Goal: Information Seeking & Learning: Learn about a topic

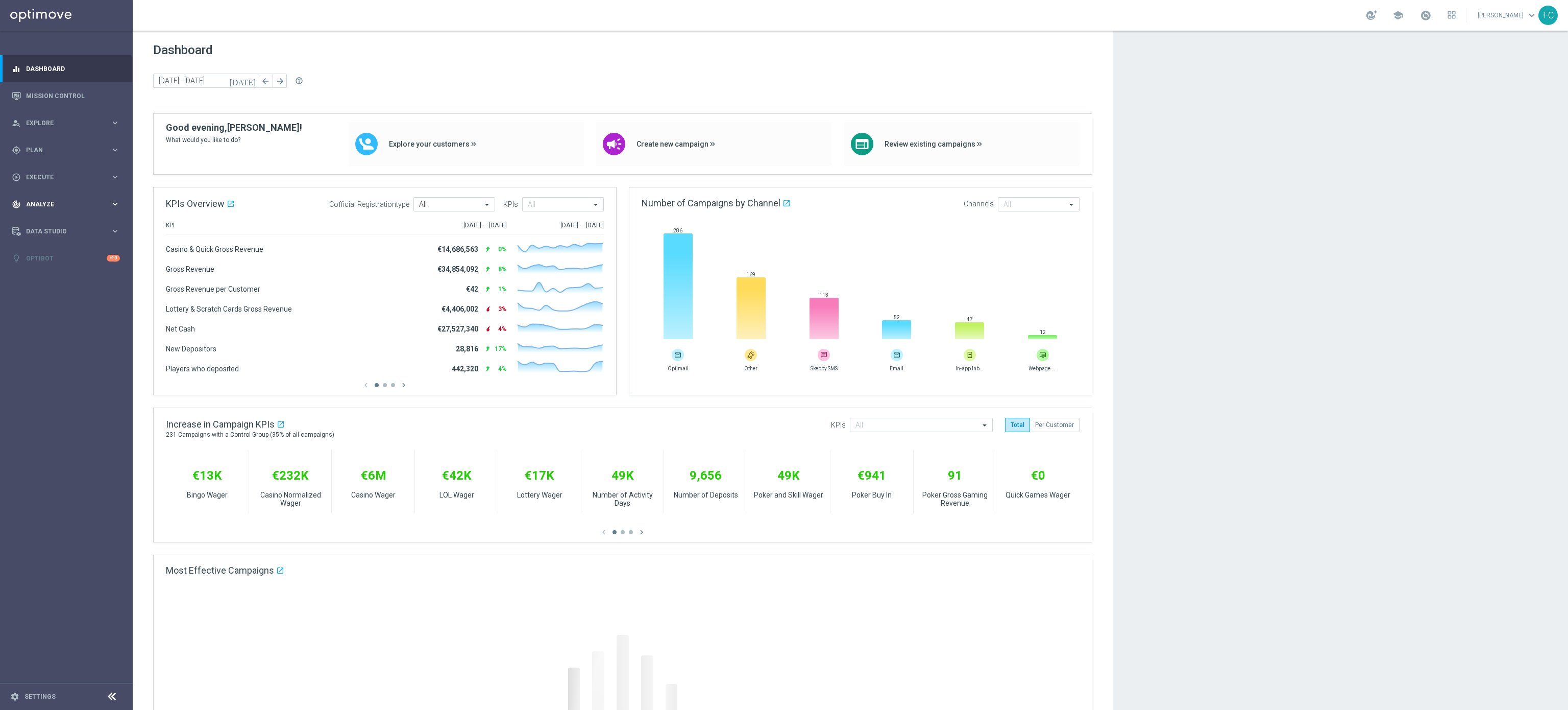
click at [74, 193] on div "track_changes Analyze keyboard_arrow_right" at bounding box center [65, 205] width 131 height 27
click at [77, 224] on link "Customer 360" at bounding box center [66, 225] width 80 height 8
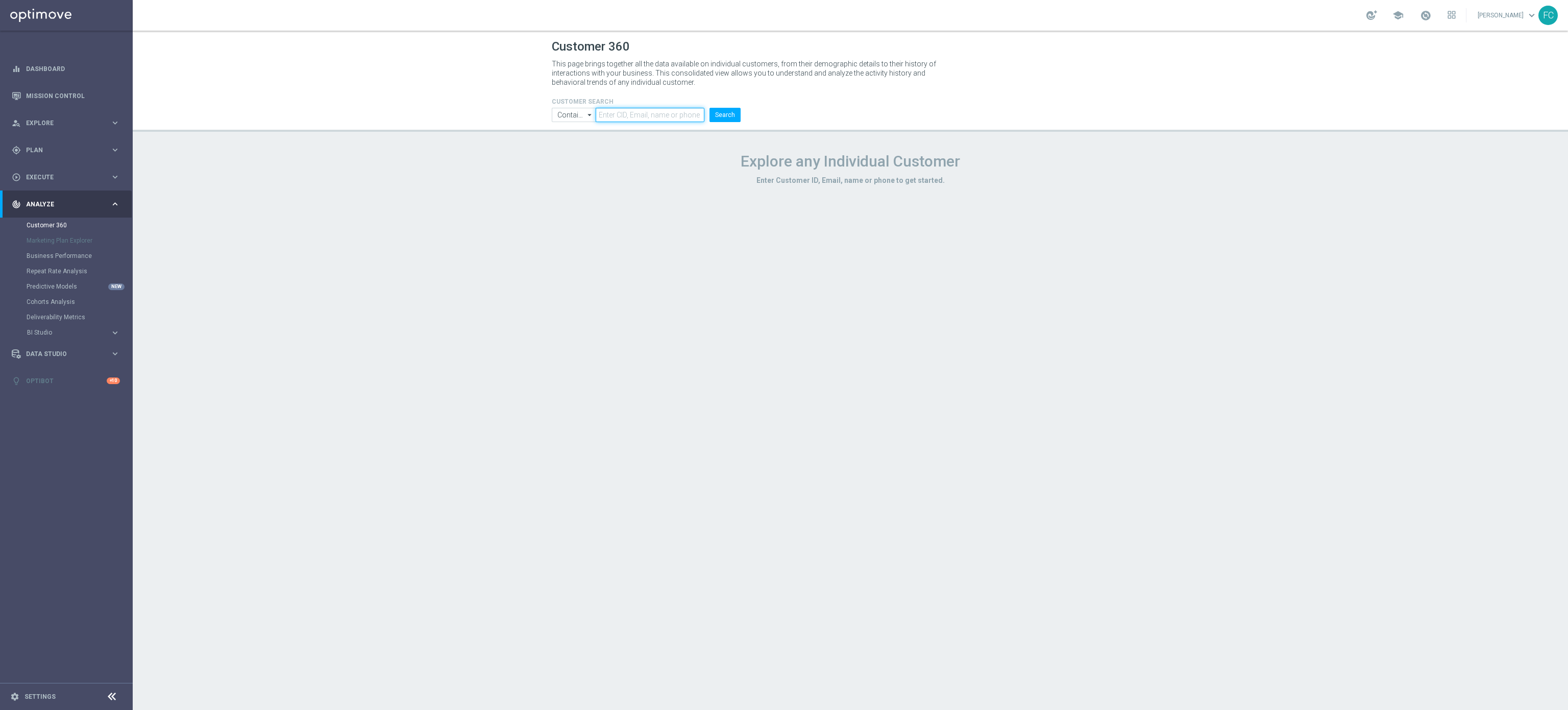
click at [612, 115] on input "text" at bounding box center [650, 115] width 109 height 15
paste input "1443864"
type input "1443864"
click at [724, 117] on button "Search" at bounding box center [725, 115] width 31 height 15
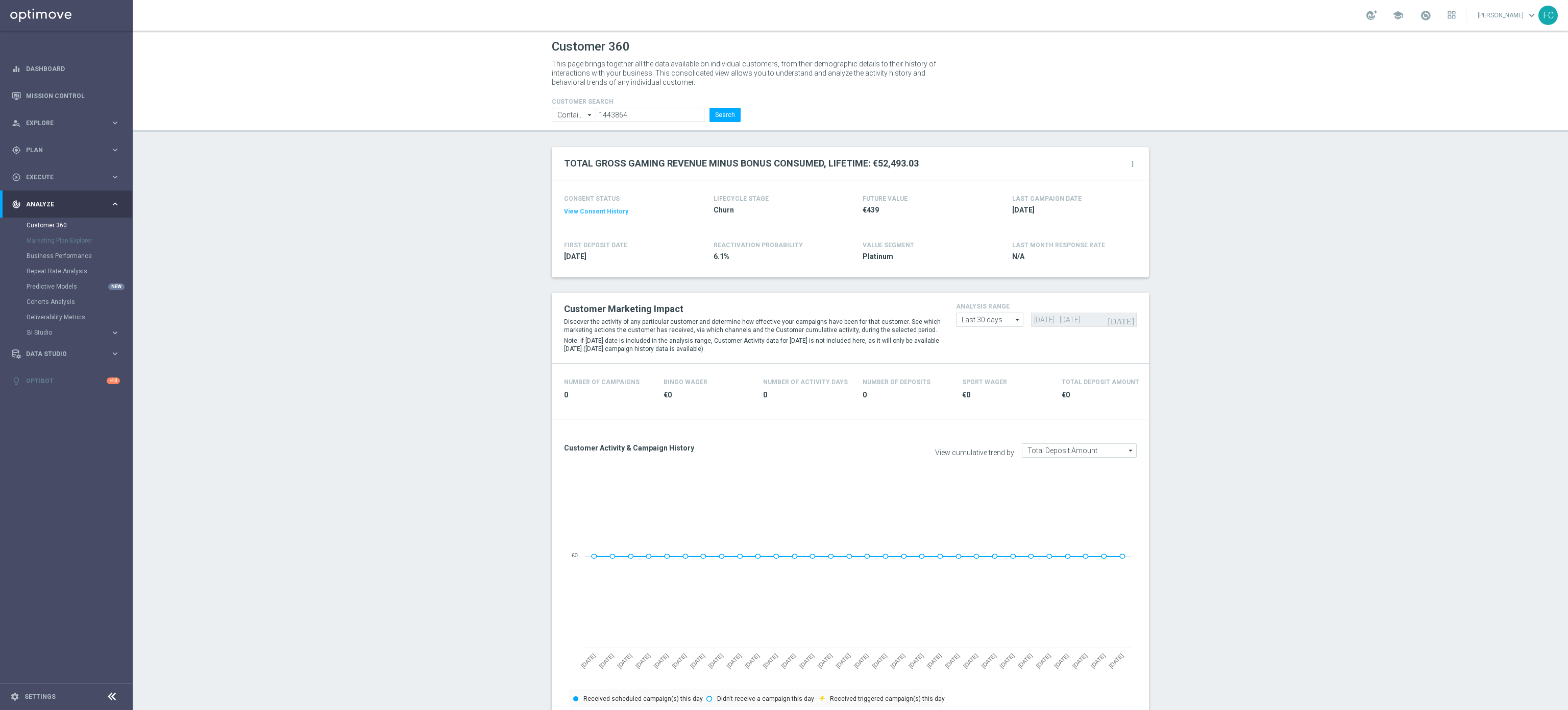
click at [1012, 321] on icon "arrow_drop_down" at bounding box center [1017, 319] width 10 height 14
click at [999, 368] on div "Last 90 days" at bounding box center [990, 366] width 68 height 16
type input "Last 90 days"
type input "[DATE] - [DATE]"
click at [1034, 320] on div "today 15 Jun 2025 - 12 Sep 2025" at bounding box center [1083, 319] width 105 height 15
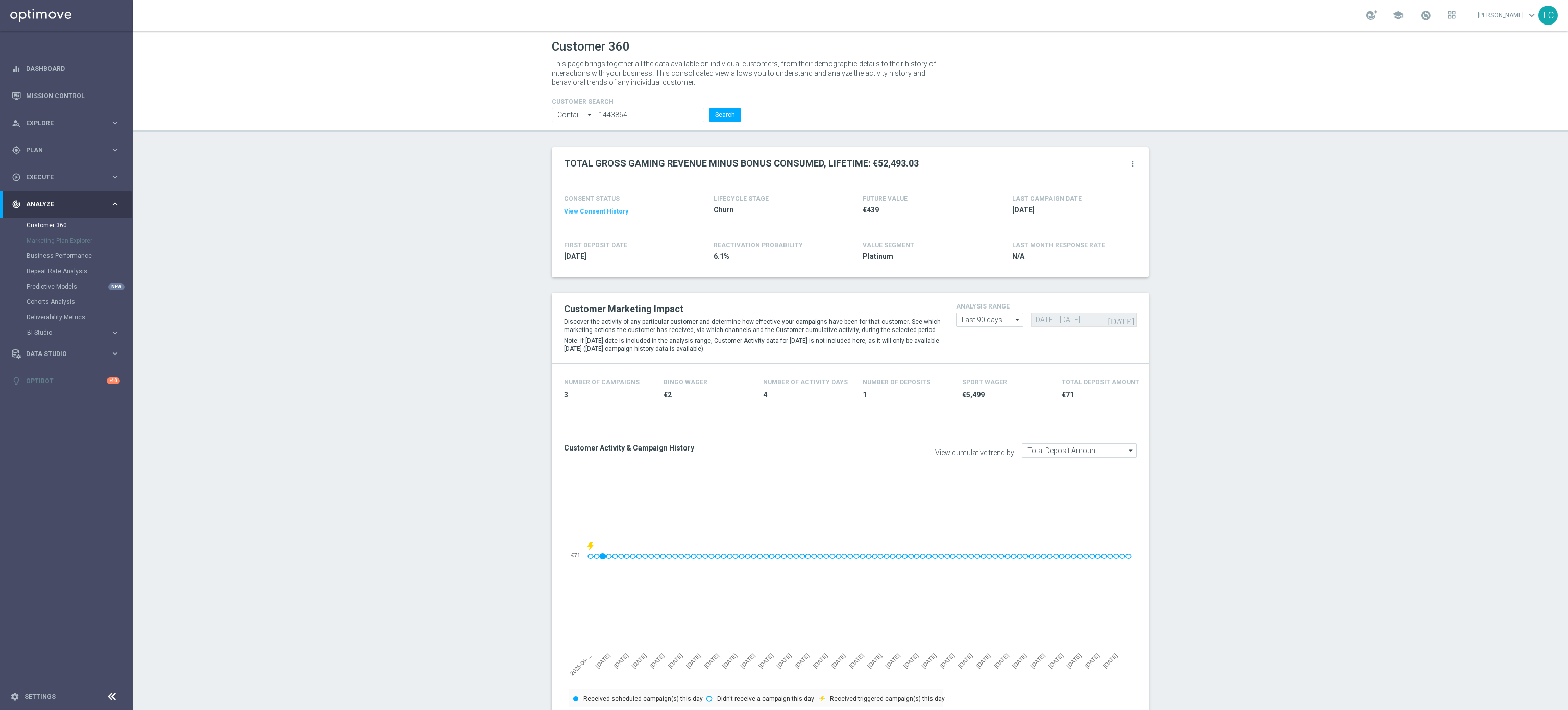
click at [1012, 321] on icon "arrow_drop_down" at bounding box center [1017, 319] width 10 height 14
click at [996, 384] on div "Custom" at bounding box center [990, 380] width 68 height 15
type input "Custom"
click at [1036, 319] on input "[DATE] - [DATE]" at bounding box center [1083, 319] width 105 height 15
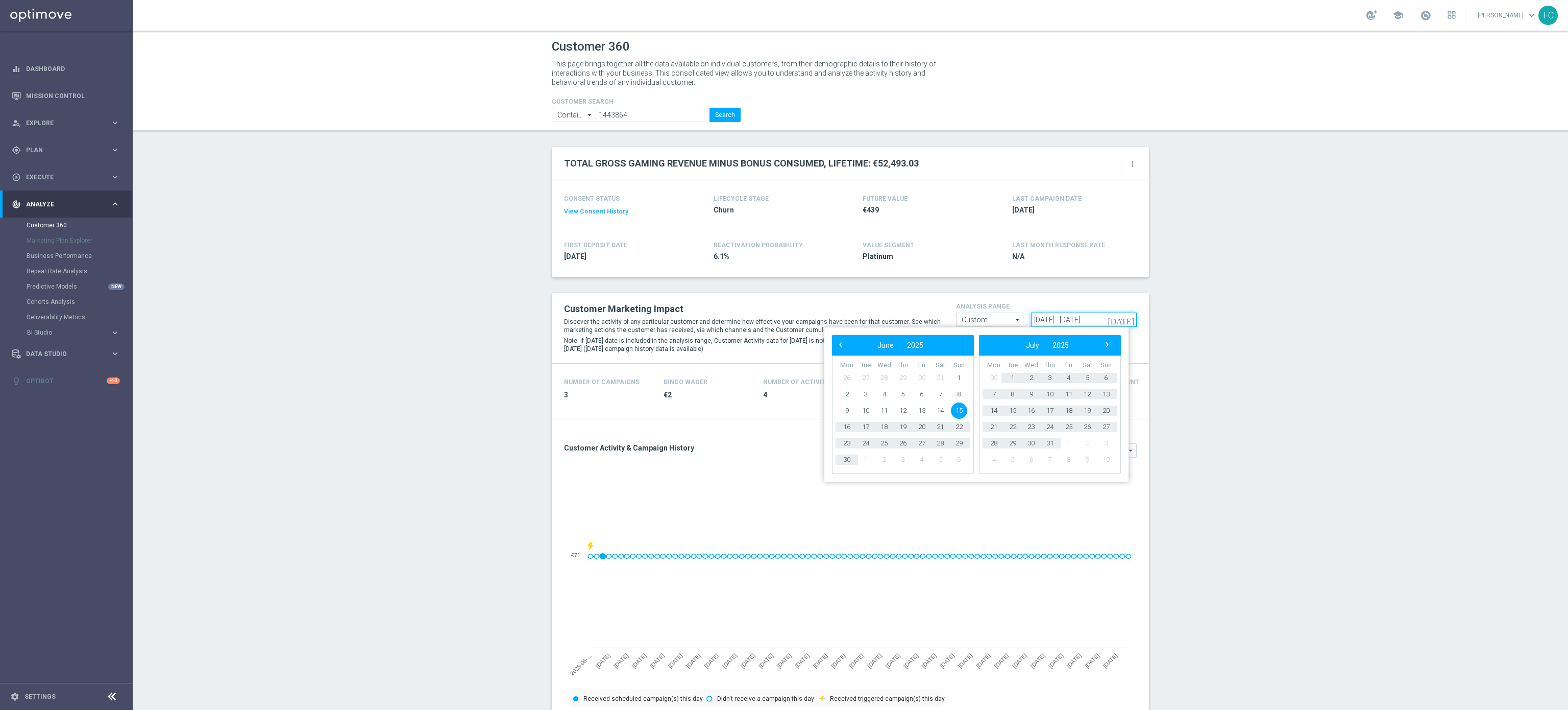
type input "19 Jun 2025 - 12 Sep 2025"
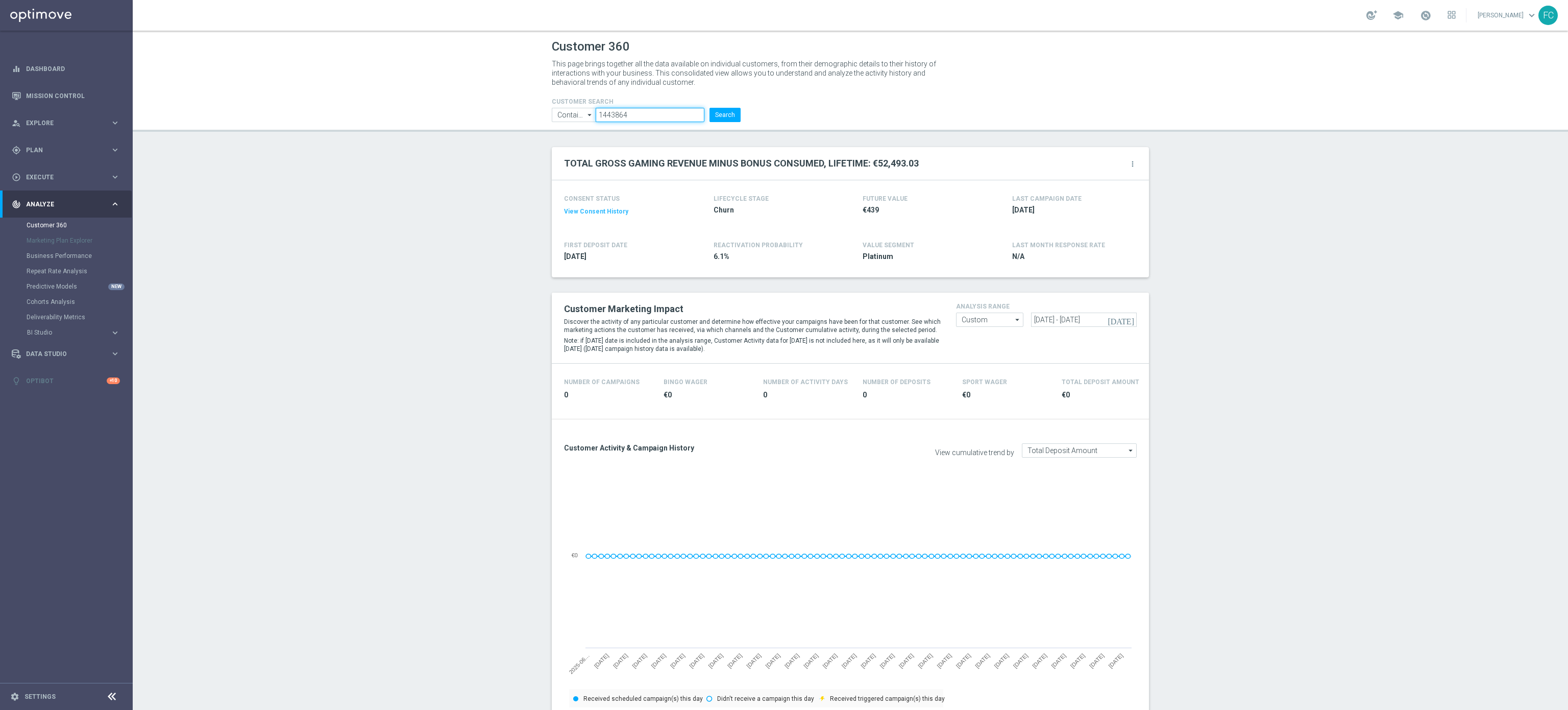
drag, startPoint x: 648, startPoint y: 115, endPoint x: 537, endPoint y: 111, distance: 111.1
click at [556, 113] on ul "Contains Contains arrow_drop_down Show Selected 0 of NaN Contains Equals" at bounding box center [645, 115] width 194 height 15
paste input "5792599"
type input "5792599"
click at [710, 108] on button "Search" at bounding box center [725, 115] width 31 height 15
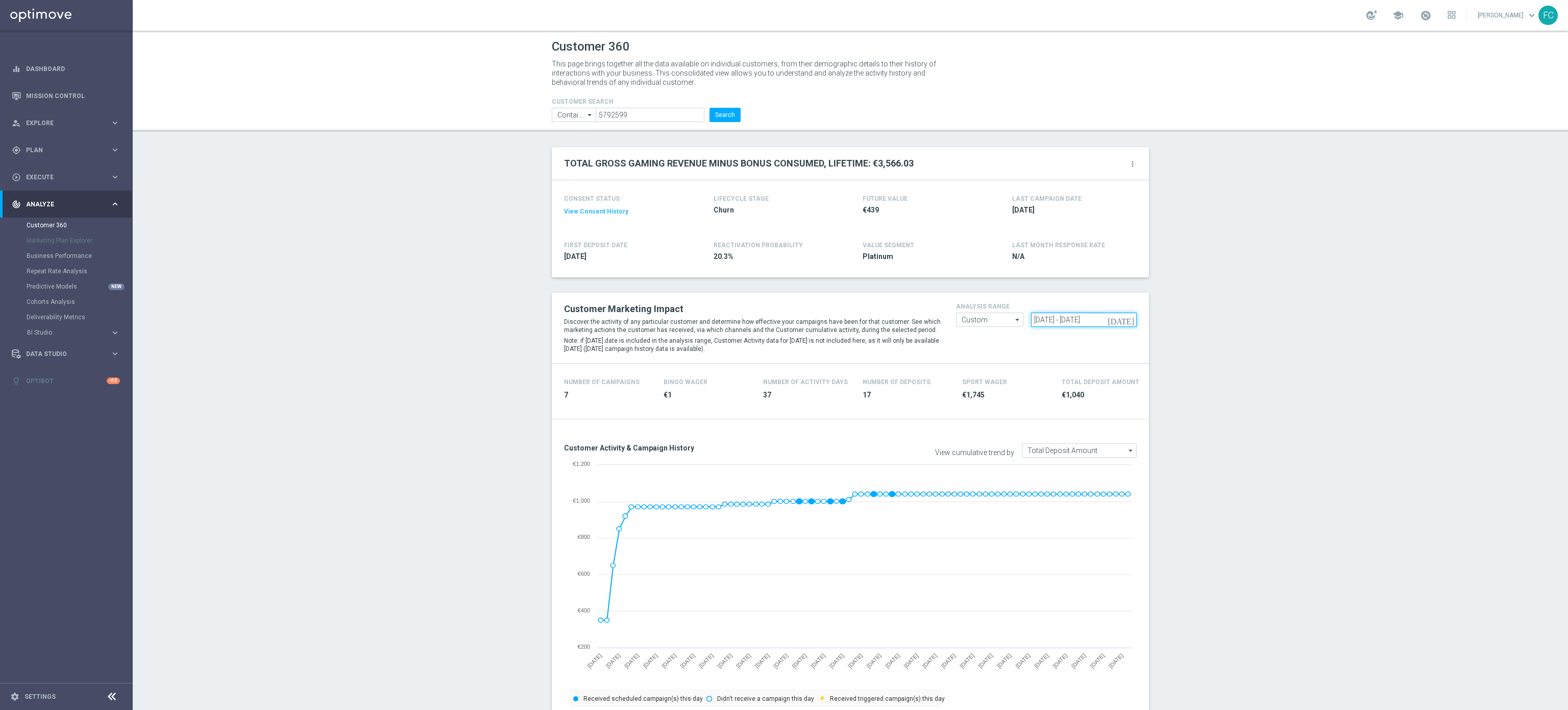
click at [1034, 321] on input "19 Jun 2025 - 12 Sep 2025" at bounding box center [1083, 319] width 105 height 15
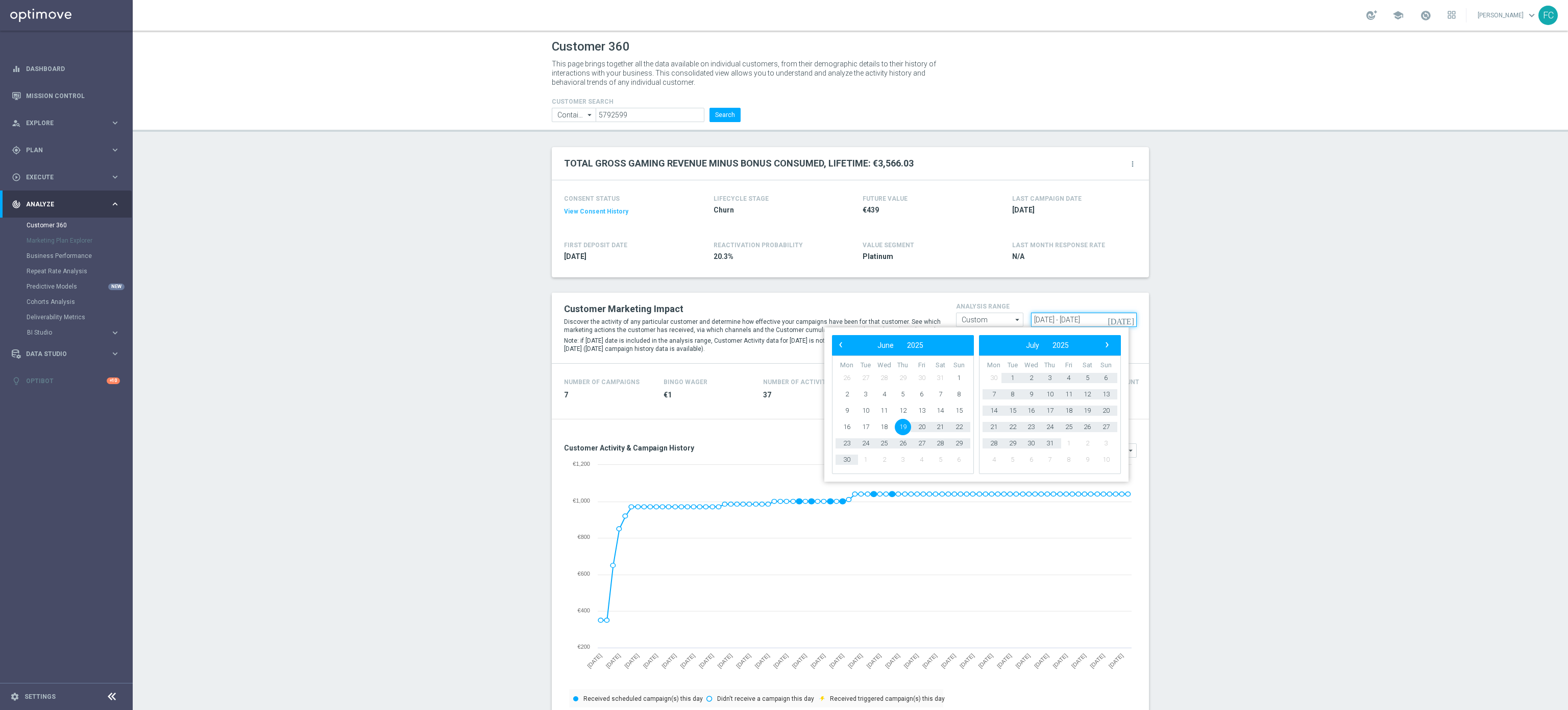
type input "18 Jun 2025 - 12 Sep 2025"
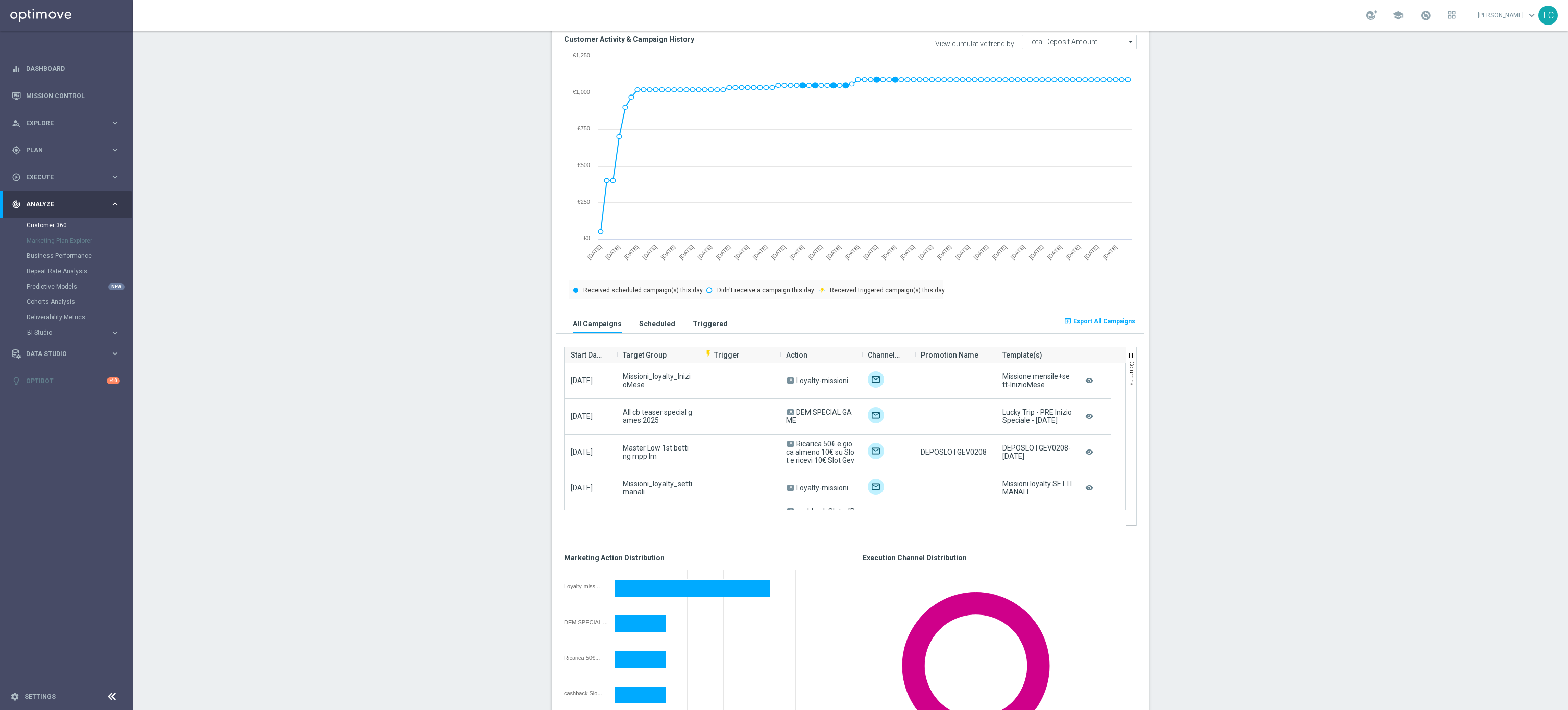
scroll to position [103, 0]
click at [1094, 319] on span "Export All Campaigns" at bounding box center [1104, 320] width 61 height 7
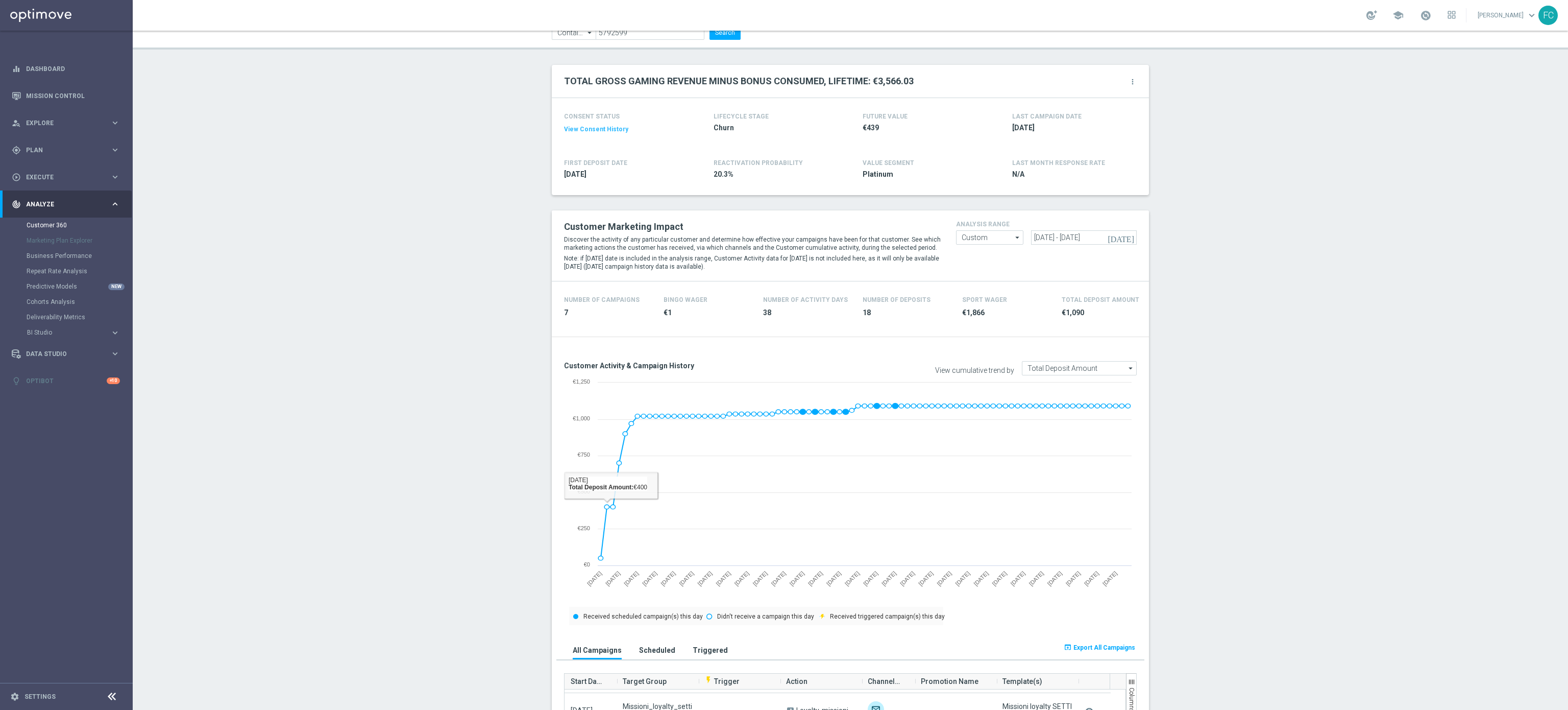
scroll to position [0, 0]
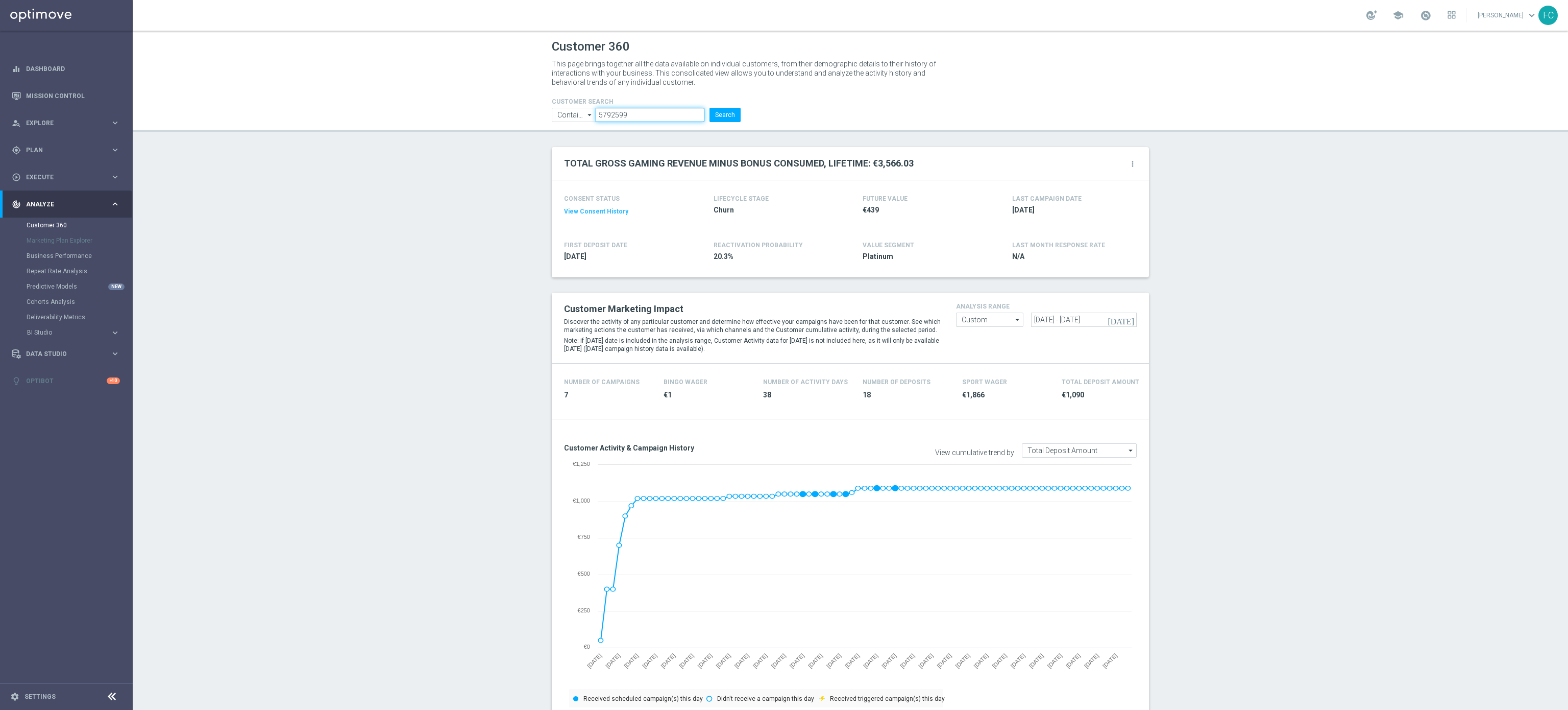
drag, startPoint x: 644, startPoint y: 111, endPoint x: 378, endPoint y: 104, distance: 266.1
click at [378, 104] on header "Customer 360 This page brings together all the data available on individual cus…" at bounding box center [850, 81] width 1435 height 101
paste input "6539594"
type input "6539594"
click at [711, 112] on button "Search" at bounding box center [725, 115] width 31 height 15
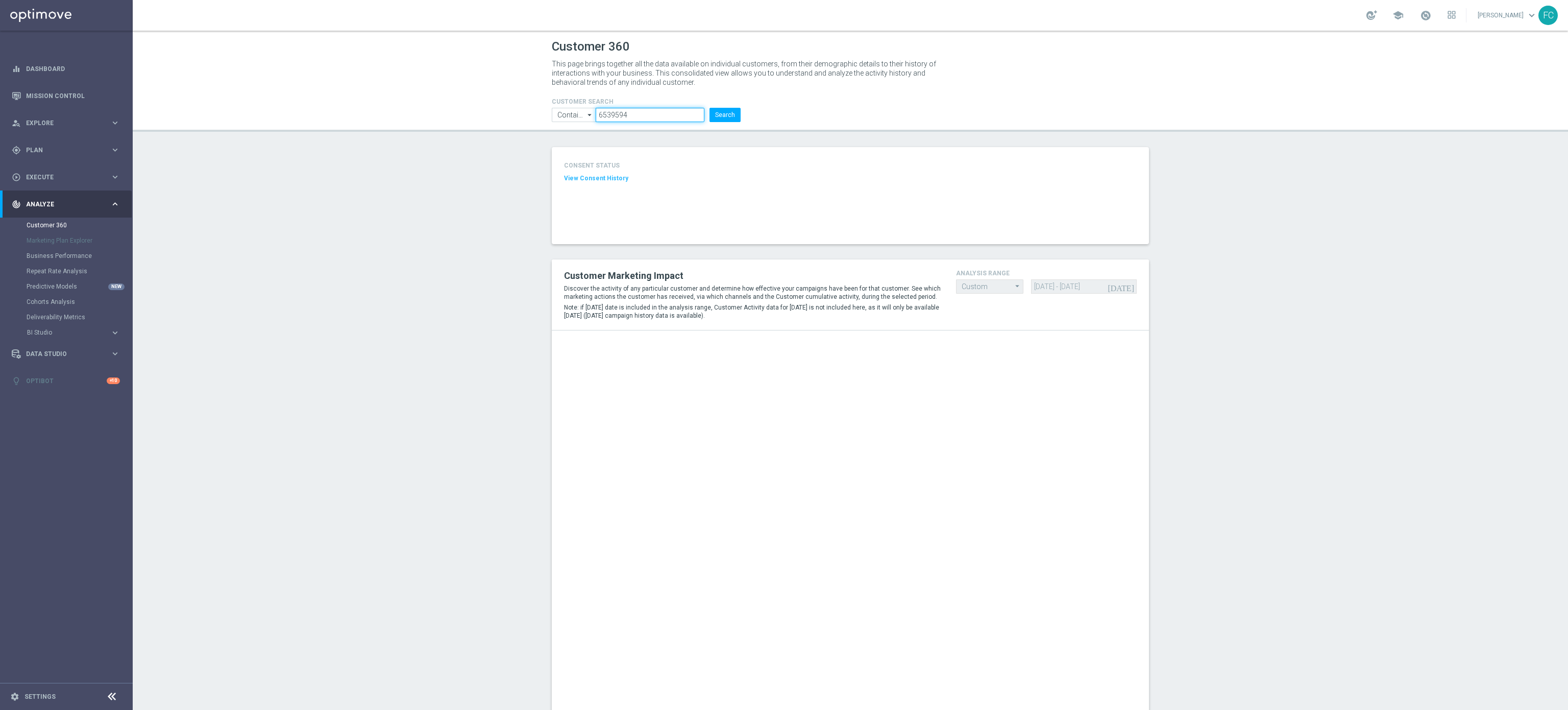
drag, startPoint x: 614, startPoint y: 117, endPoint x: 522, endPoint y: 118, distance: 92.0
click at [522, 118] on header "Customer 360 This page brings together all the data available on individual cus…" at bounding box center [850, 81] width 1435 height 101
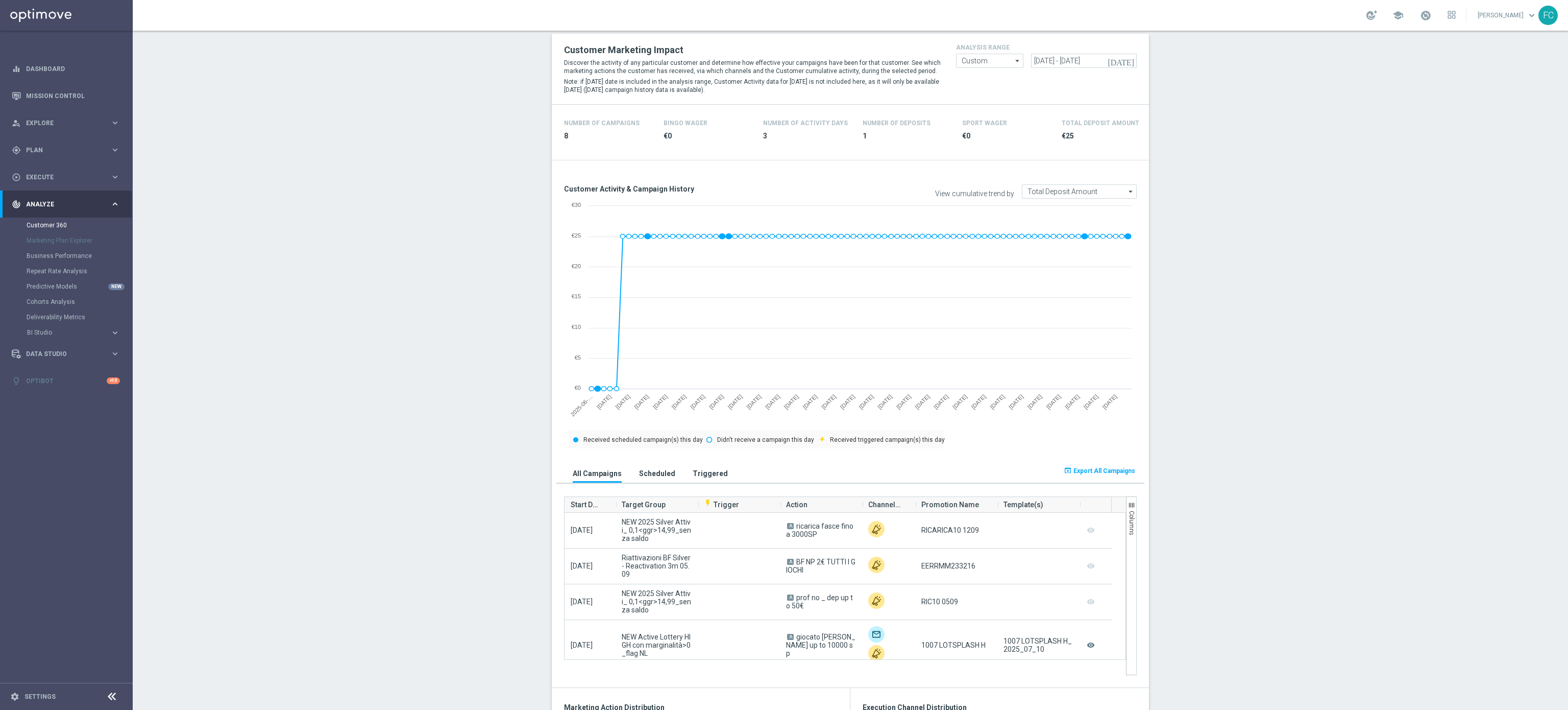
scroll to position [408, 0]
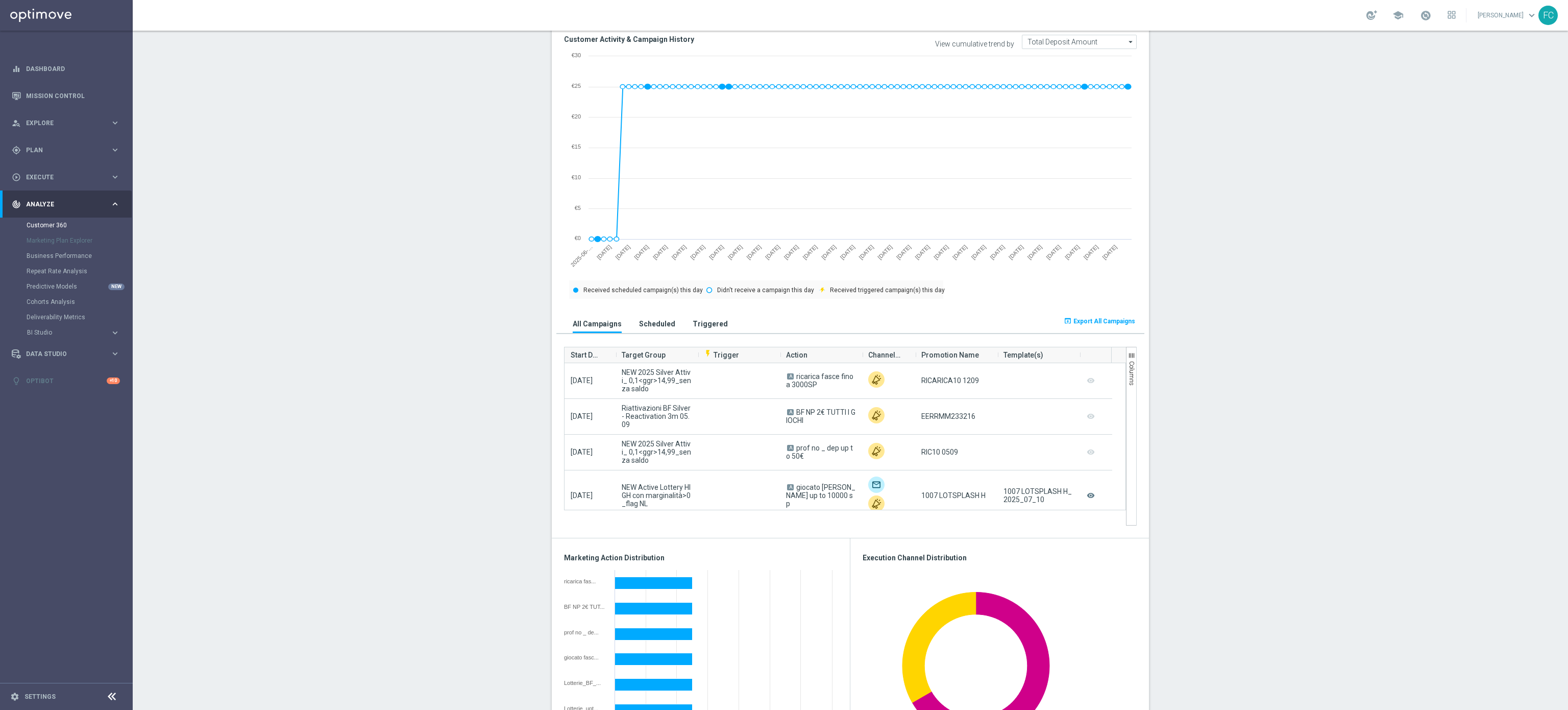
click at [1075, 319] on span "Export All Campaigns" at bounding box center [1104, 320] width 61 height 7
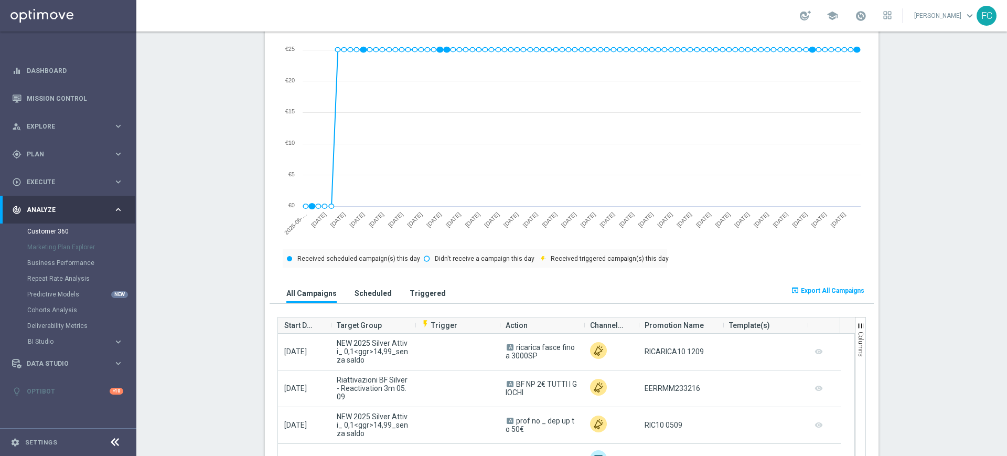
scroll to position [721, 0]
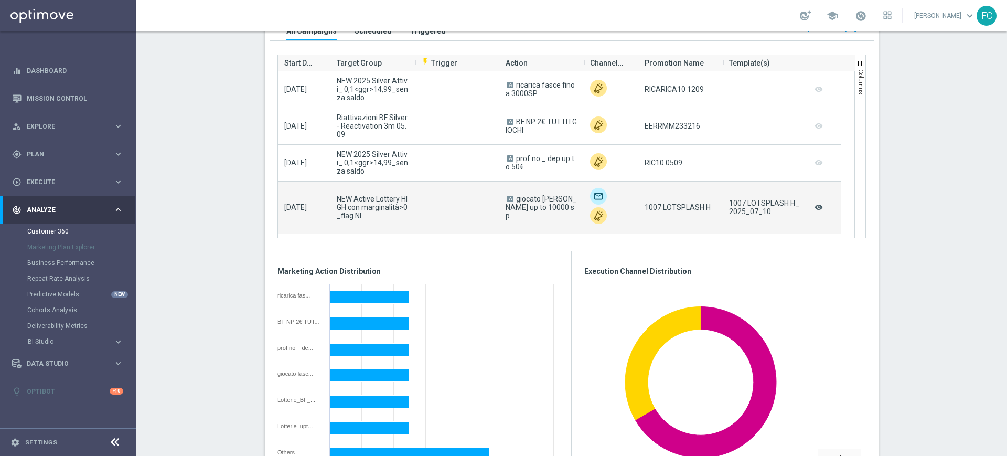
click at [813, 209] on icon "remove_red_eye" at bounding box center [818, 207] width 10 height 14
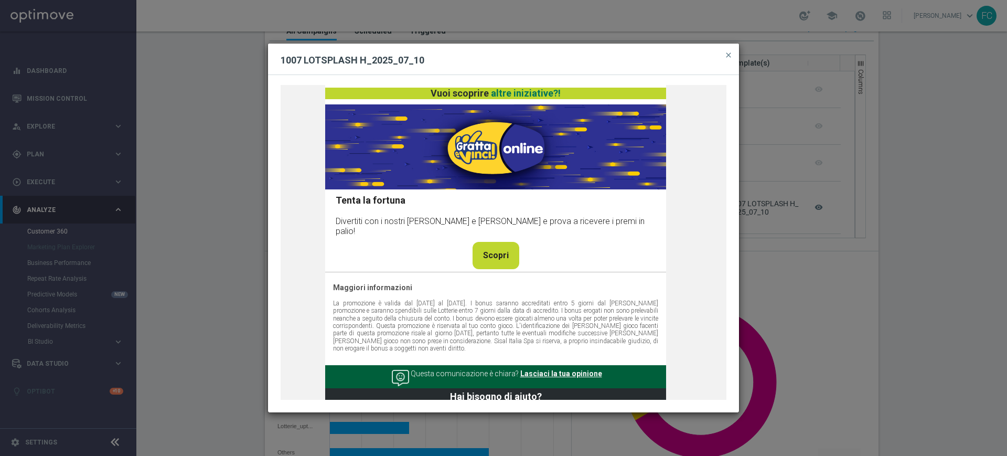
scroll to position [741, 0]
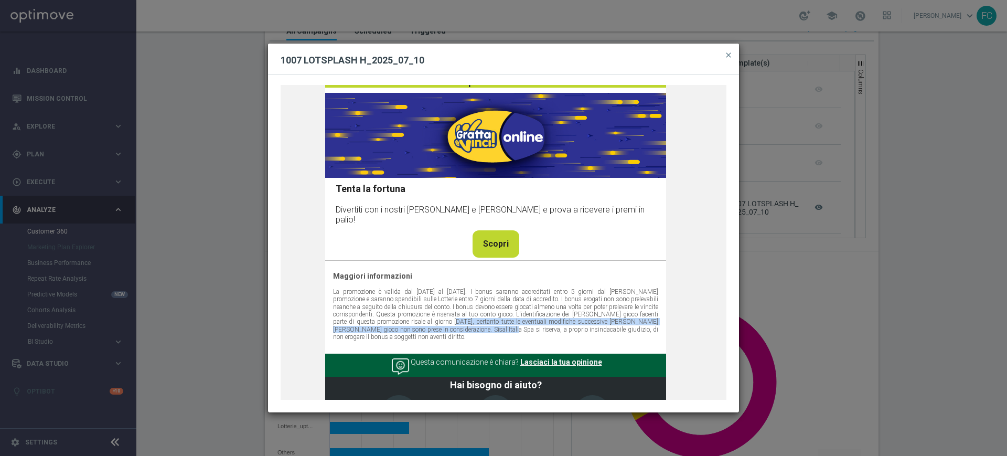
drag, startPoint x: 469, startPoint y: 311, endPoint x: 519, endPoint y: 316, distance: 50.0
click at [519, 316] on div "Fino a 20.000 Sisal point per te! Recupera Password Ciao Maurizio, divertiti co…" at bounding box center [504, 242] width 446 height 315
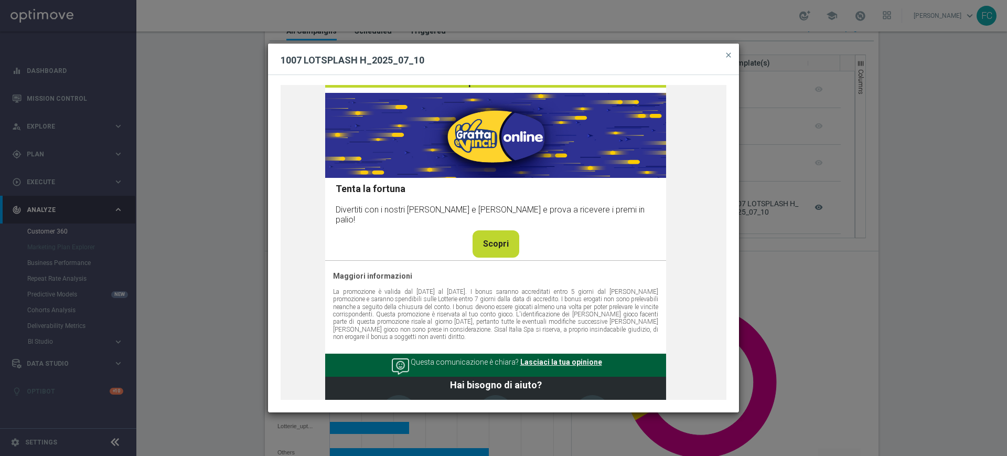
click at [206, 290] on modal-container "1007 LOTSPLASH H_2025_07_10 close Fino a 20.000 Sisal point per te! Recupera Pa…" at bounding box center [503, 228] width 1007 height 456
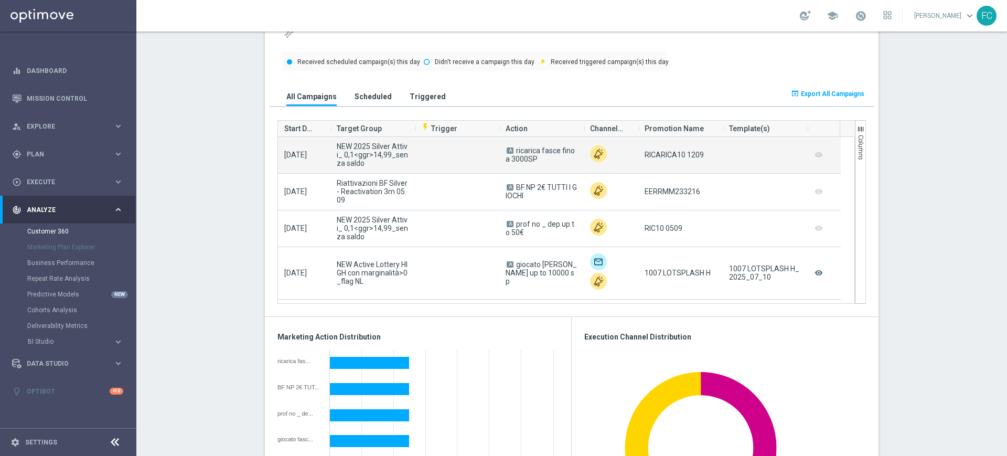
scroll to position [590, 0]
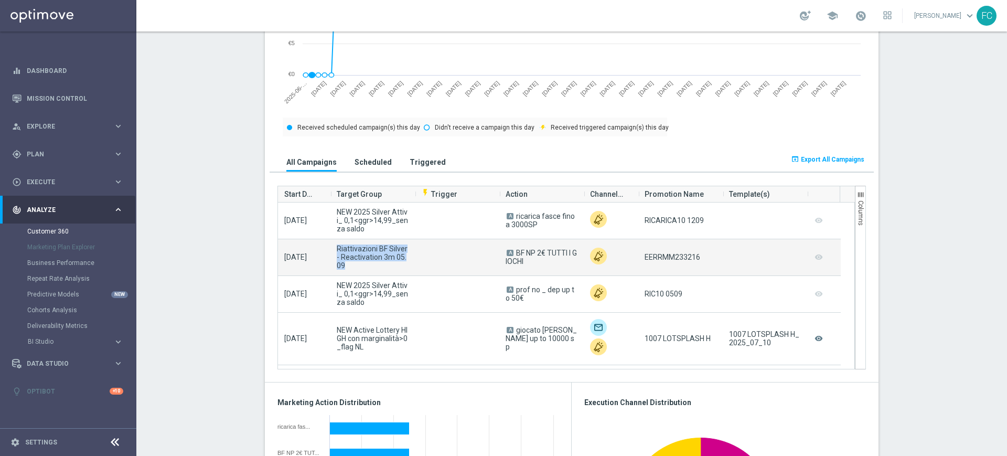
drag, startPoint x: 345, startPoint y: 267, endPoint x: 330, endPoint y: 251, distance: 21.9
click at [330, 251] on div "Riattivazioni BF Silver - Reactivation 3m 05.09" at bounding box center [372, 257] width 84 height 36
copy span "Riattivazioni BF Silver - Reactivation 3m 05.09"
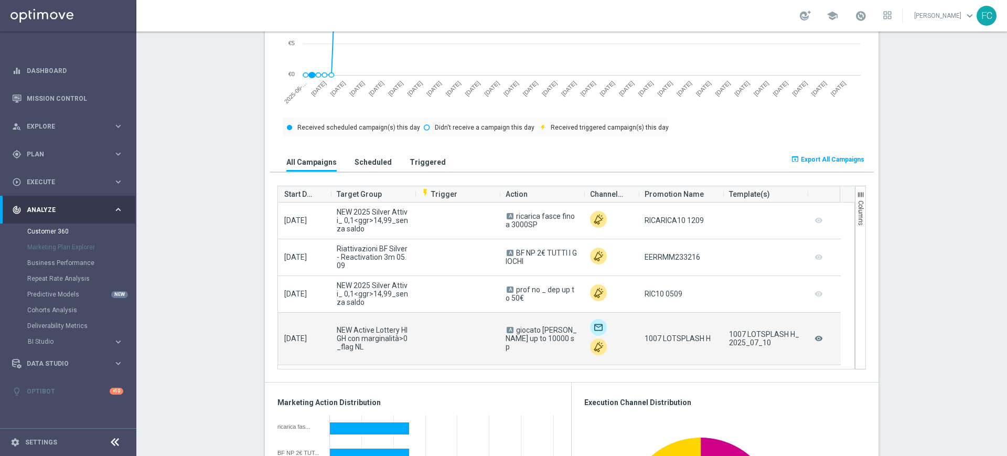
click at [359, 349] on span "NEW Active Lottery HIGH con marginalità>0_flag NL" at bounding box center [373, 338] width 72 height 25
drag, startPoint x: 359, startPoint y: 349, endPoint x: 334, endPoint y: 331, distance: 30.8
click at [337, 331] on span "NEW Active Lottery HIGH con marginalità>0_flag NL" at bounding box center [373, 338] width 72 height 25
copy span "NEW Active Lottery HIGH con marginalità>0_flag NL"
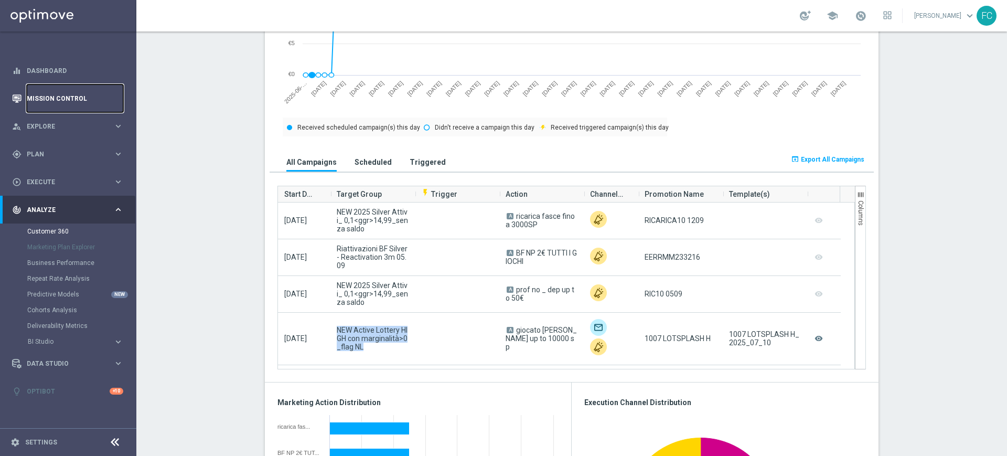
click at [66, 96] on link "Mission Control" at bounding box center [75, 98] width 96 height 28
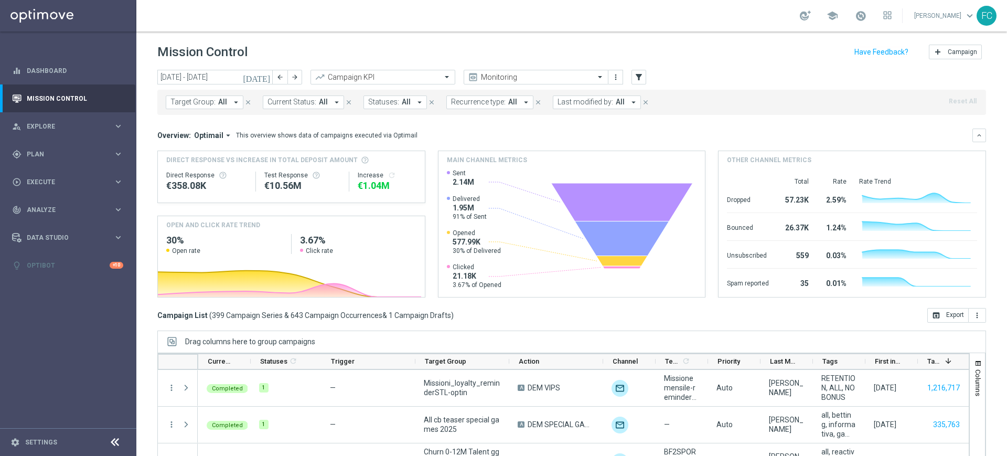
click at [235, 104] on icon "arrow_drop_down" at bounding box center [235, 102] width 9 height 9
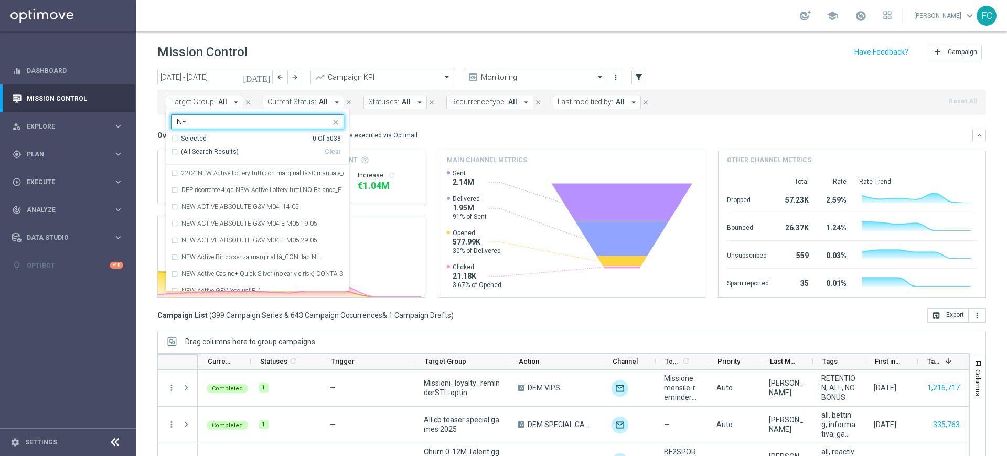
type input "N"
paste input "09.07 BF 2€ TOP+HIGH NO GEV 14GG"
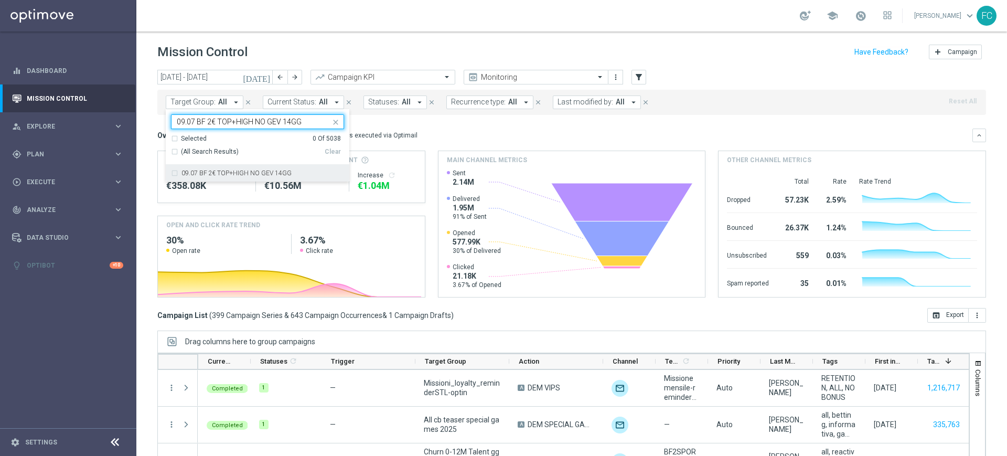
click at [175, 173] on div "09.07 BF 2€ TOP+HIGH NO GEV 14GG" at bounding box center [257, 173] width 173 height 17
type input "09.07 BF 2€ TOP+HIGH NO GEV 14GG"
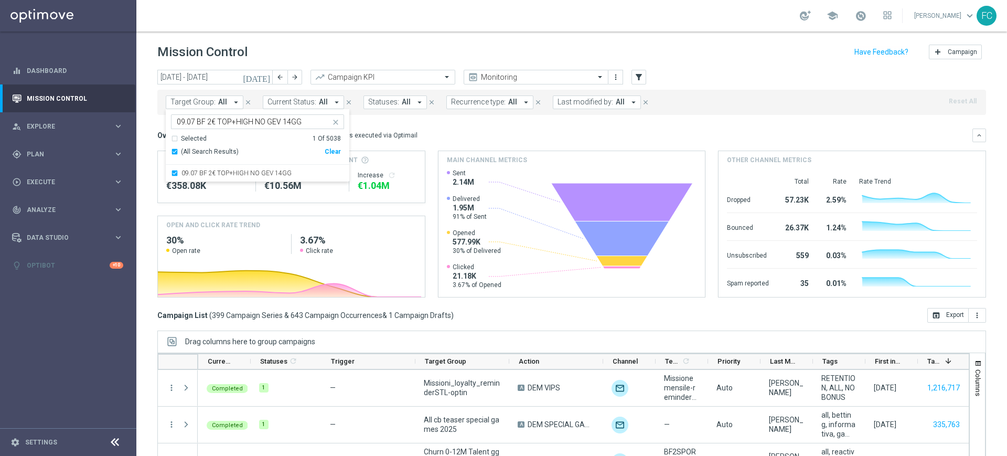
click at [731, 47] on div "Mission Control add Campaign" at bounding box center [571, 52] width 828 height 20
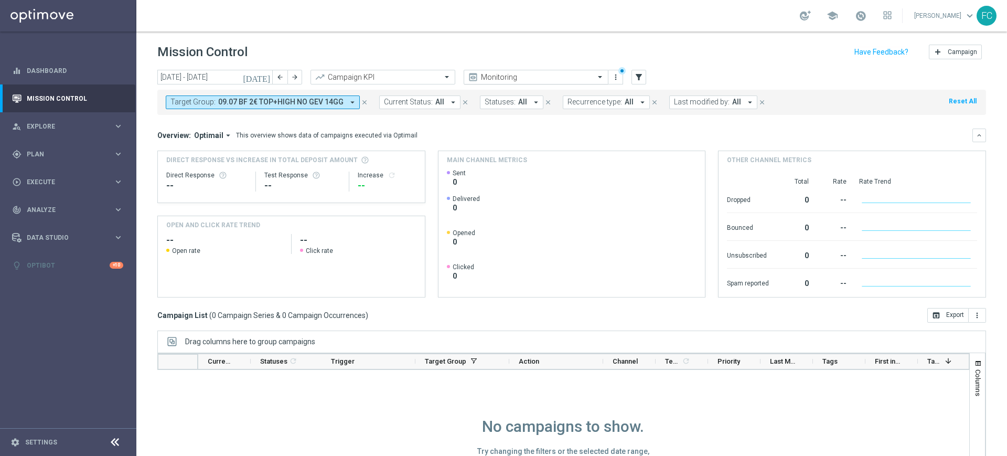
click at [527, 76] on input "text" at bounding box center [525, 77] width 112 height 9
click at [388, 47] on div "Mission Control add Campaign" at bounding box center [571, 52] width 828 height 20
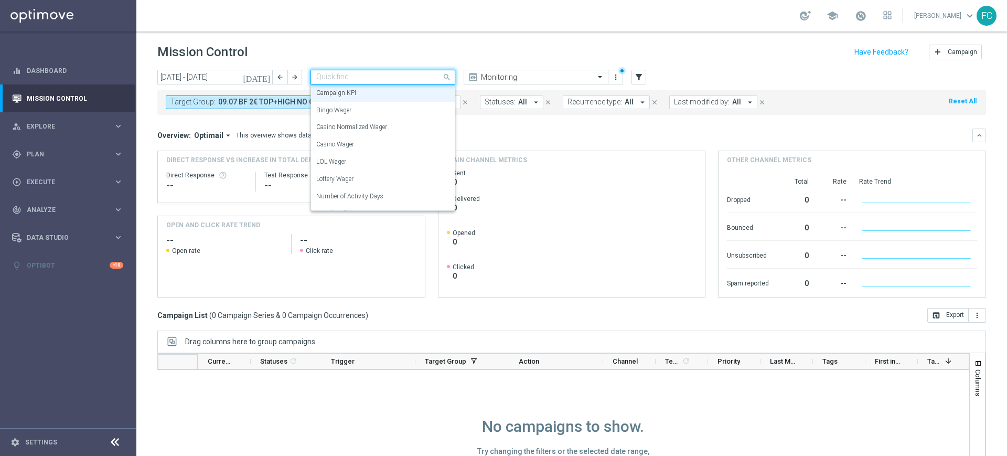
click at [392, 72] on div "Quick find Campaign KPI" at bounding box center [376, 76] width 131 height 9
click at [267, 77] on icon "[DATE]" at bounding box center [257, 76] width 28 height 9
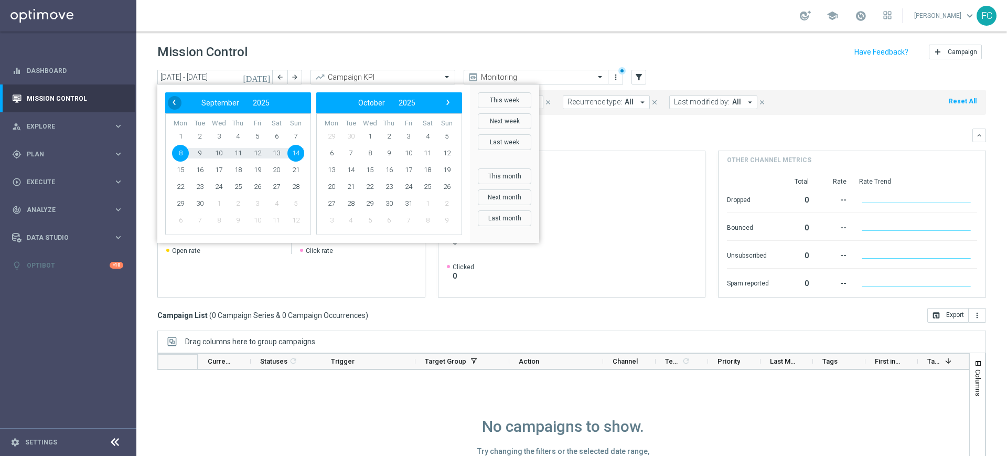
click at [173, 103] on span "‹" at bounding box center [174, 102] width 14 height 14
click at [202, 135] on span "1" at bounding box center [199, 136] width 17 height 17
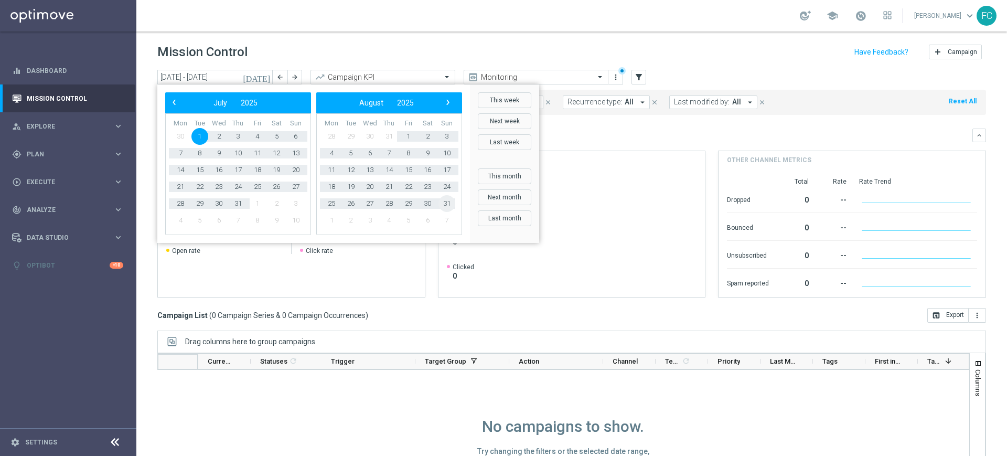
click at [448, 200] on span "31" at bounding box center [446, 203] width 17 height 17
type input "01 Jul 2025 - 31 Aug 2025"
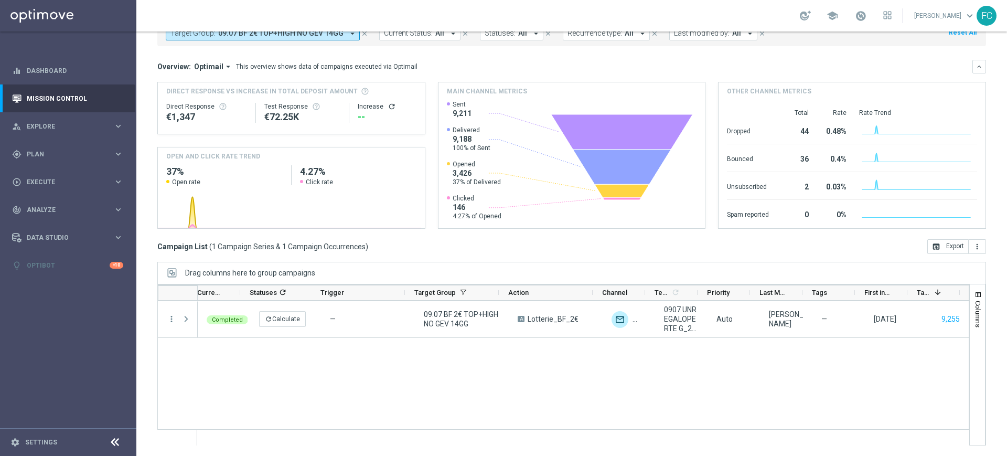
scroll to position [0, 62]
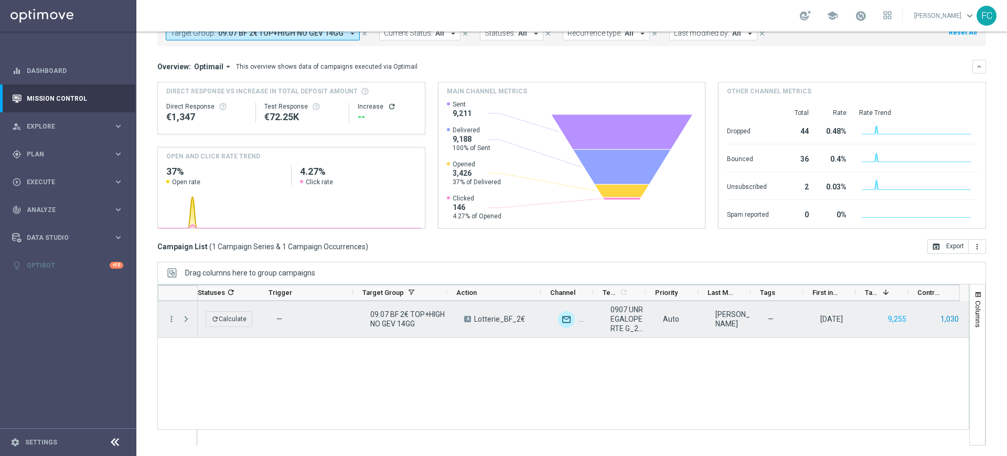
click at [939, 318] on button "1,030" at bounding box center [949, 318] width 20 height 13
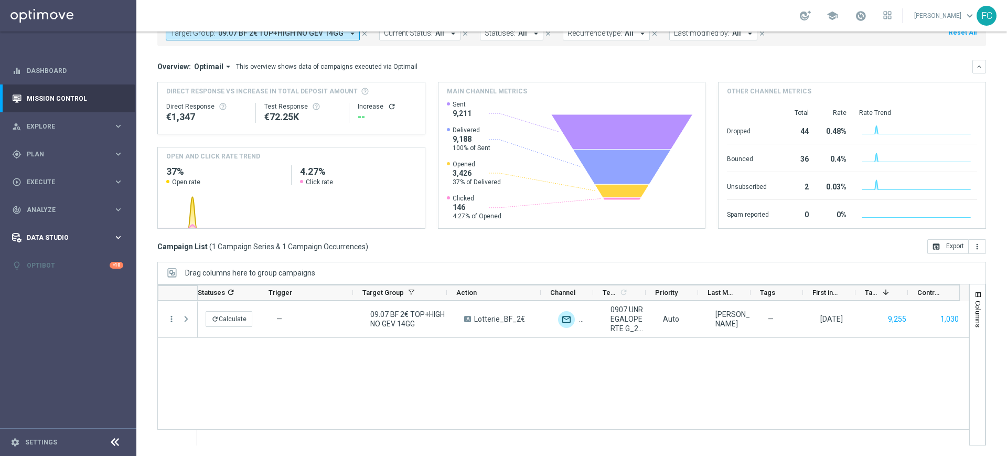
click at [127, 233] on div "Data Studio keyboard_arrow_right" at bounding box center [67, 237] width 135 height 28
click at [109, 211] on span "Analyze" at bounding box center [70, 210] width 87 height 6
click at [121, 182] on icon "keyboard_arrow_right" at bounding box center [118, 182] width 10 height 10
click at [122, 156] on icon "keyboard_arrow_right" at bounding box center [118, 154] width 10 height 10
click at [53, 174] on div "Target Groups" at bounding box center [81, 176] width 108 height 16
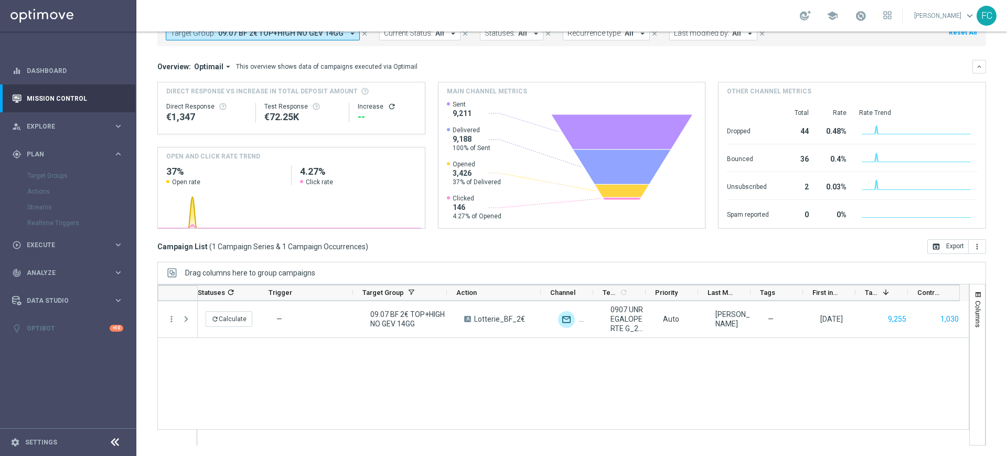
click at [49, 177] on div "Target Groups" at bounding box center [81, 176] width 108 height 16
click at [42, 207] on div "Streams" at bounding box center [81, 207] width 108 height 16
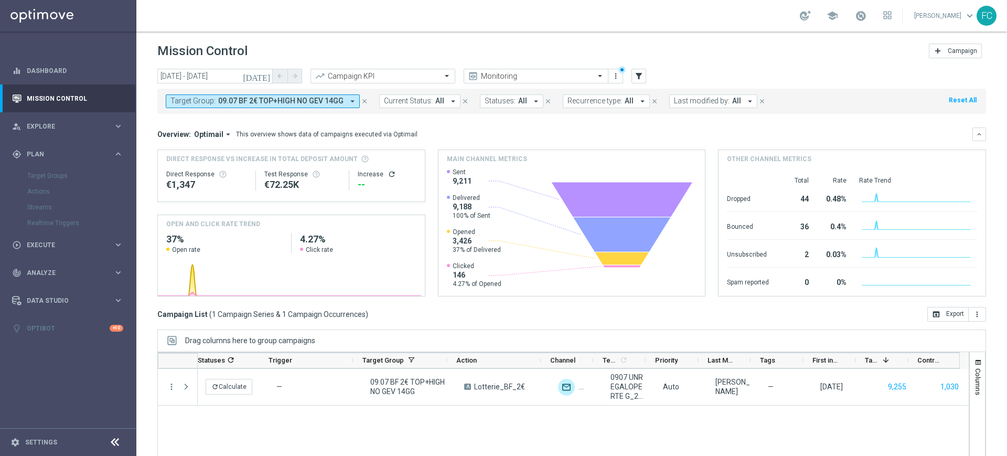
scroll to position [0, 0]
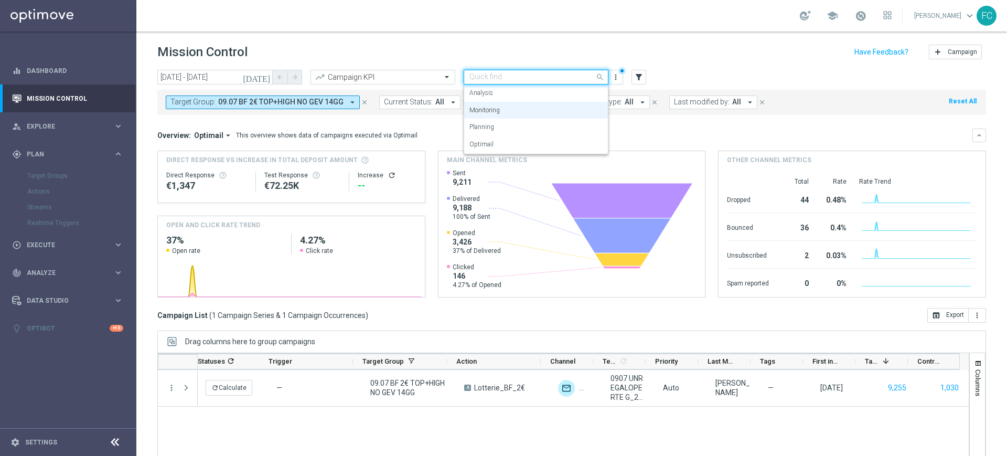
click at [602, 78] on span at bounding box center [601, 76] width 13 height 13
click at [545, 97] on div "Analysis" at bounding box center [535, 92] width 133 height 17
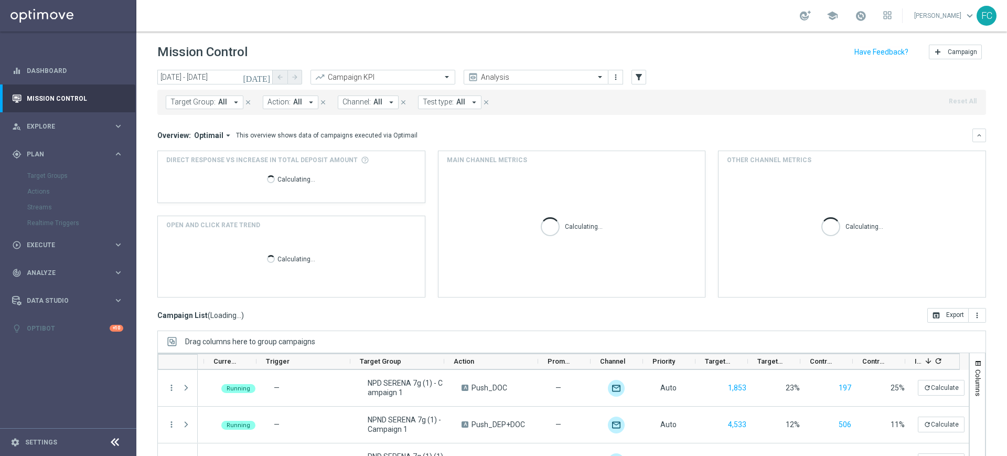
scroll to position [0, 47]
click at [234, 104] on icon "arrow_drop_down" at bounding box center [235, 102] width 9 height 9
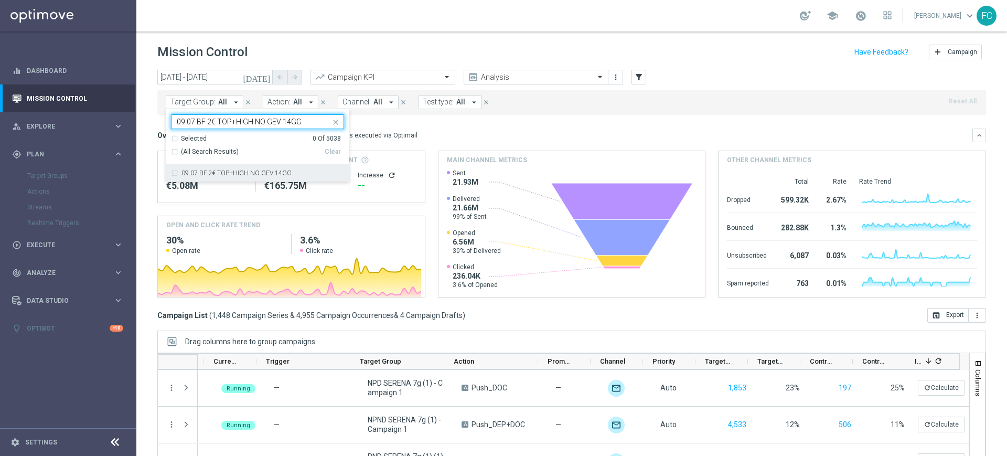
click at [174, 177] on div "09.07 BF 2€ TOP+HIGH NO GEV 14GG" at bounding box center [257, 173] width 173 height 17
type input "09.07 BF 2€ TOP+HIGH NO GEV 14GG"
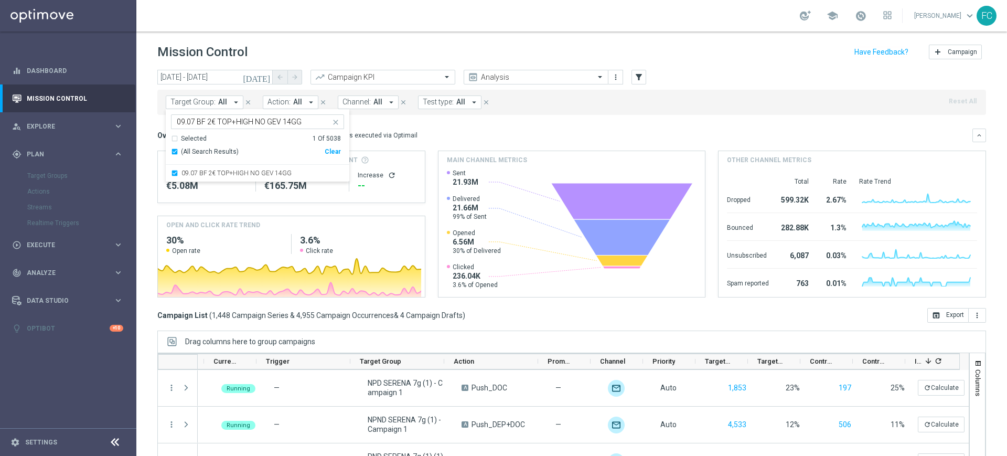
click at [515, 48] on div "Mission Control add Campaign" at bounding box center [571, 52] width 828 height 20
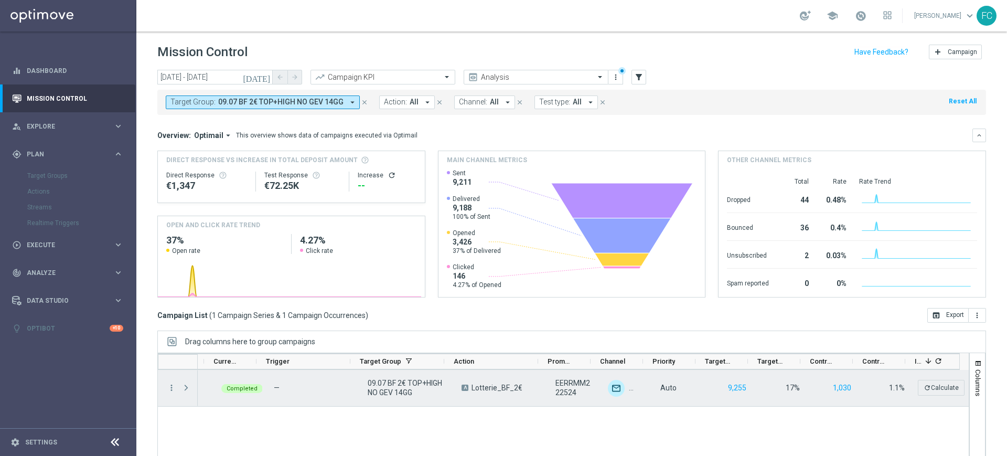
click at [392, 388] on span "09.07 BF 2€ TOP+HIGH NO GEV 14GG" at bounding box center [406, 387] width 76 height 19
click at [392, 386] on span "09.07 BF 2€ TOP+HIGH NO GEV 14GG" at bounding box center [406, 387] width 76 height 19
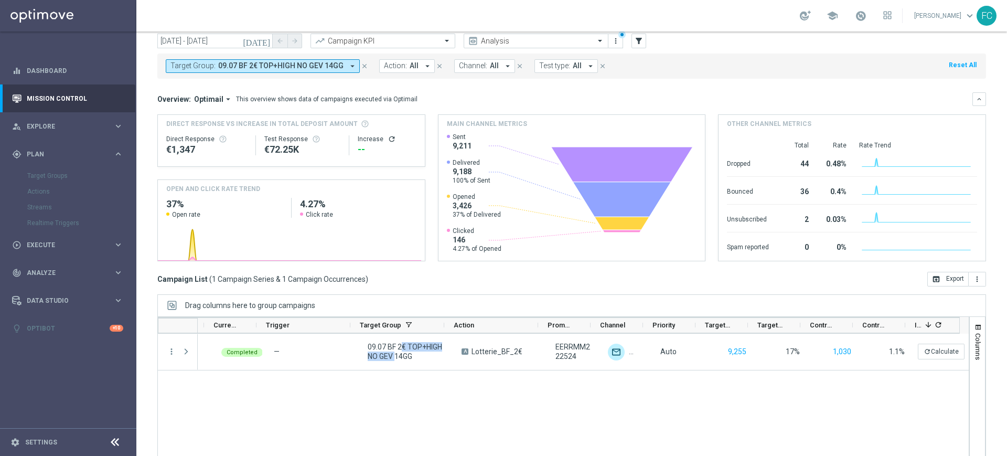
scroll to position [69, 0]
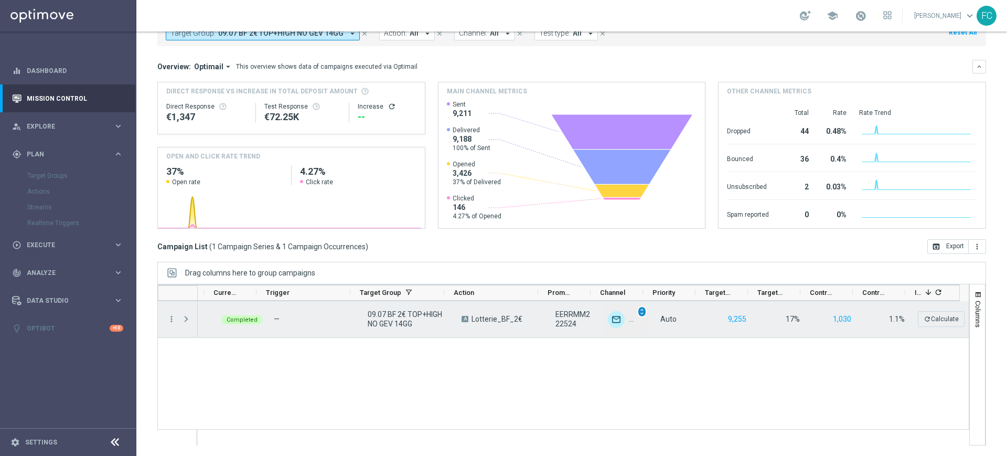
click at [638, 311] on span "unfold_more" at bounding box center [641, 311] width 7 height 7
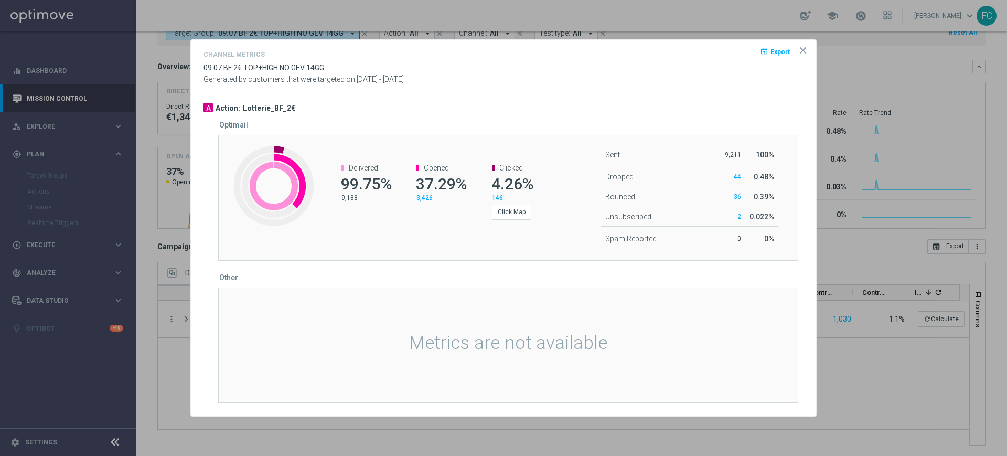
click at [806, 49] on icon "icon" at bounding box center [802, 50] width 10 height 10
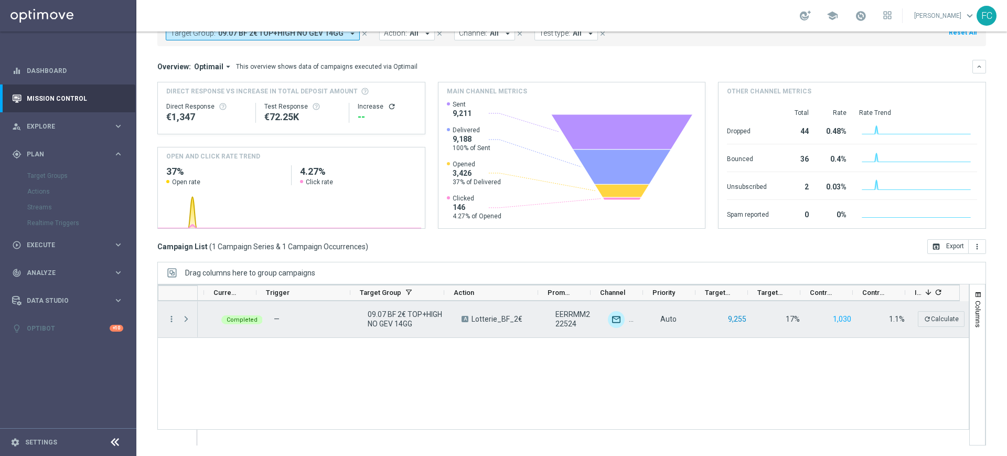
click at [727, 318] on button "9,255" at bounding box center [737, 318] width 20 height 13
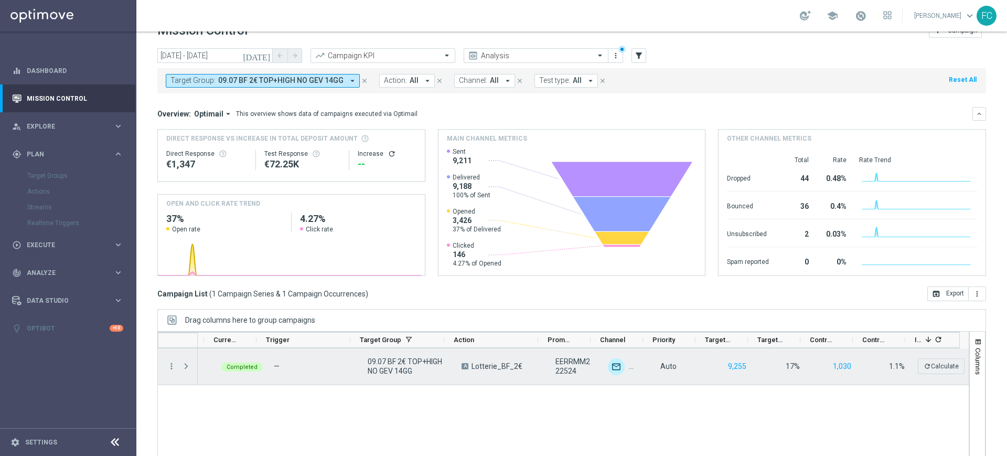
scroll to position [0, 0]
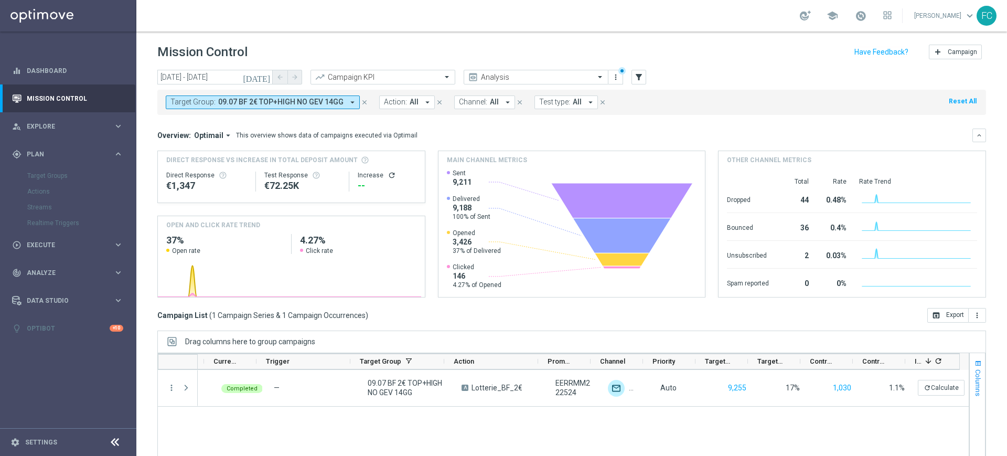
click at [974, 361] on span "button" at bounding box center [978, 363] width 8 height 8
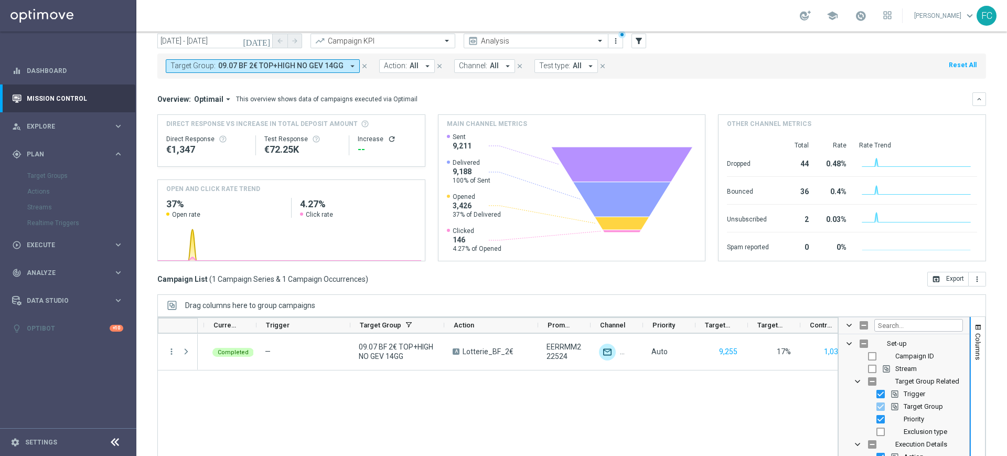
scroll to position [69, 0]
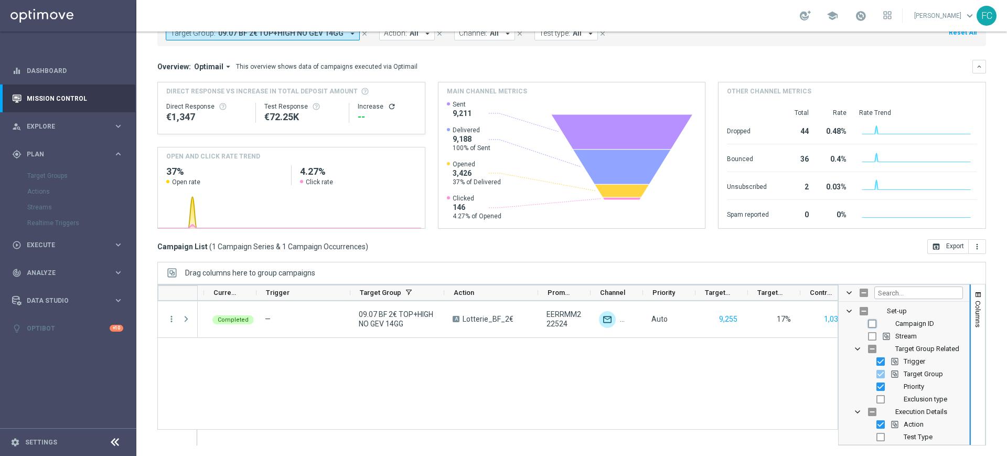
click at [868, 325] on input "Press SPACE to toggle visibility (hidden)" at bounding box center [872, 323] width 8 height 8
checkbox input "true"
click at [868, 335] on input "Press SPACE to toggle visibility (hidden)" at bounding box center [872, 336] width 8 height 8
checkbox input "true"
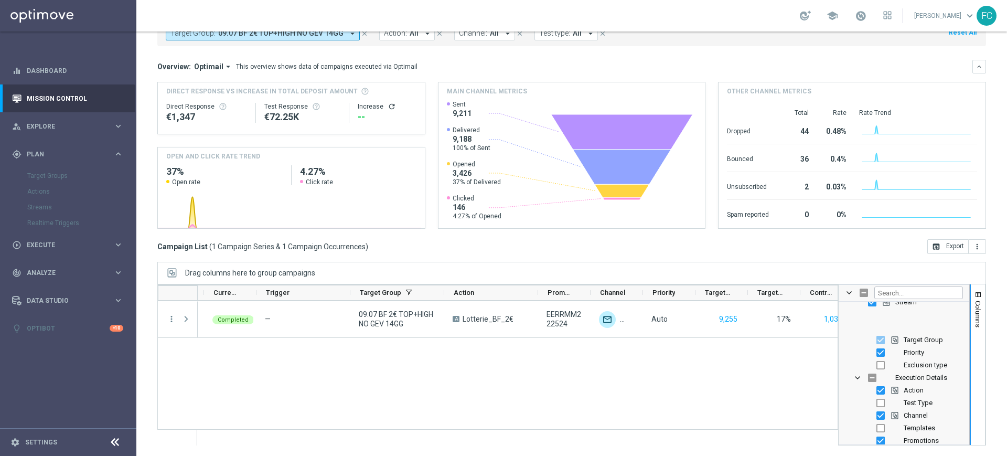
scroll to position [66, 0]
click at [876, 331] on input "Press SPACE to toggle visibility (hidden)" at bounding box center [880, 333] width 8 height 8
checkbox input "true"
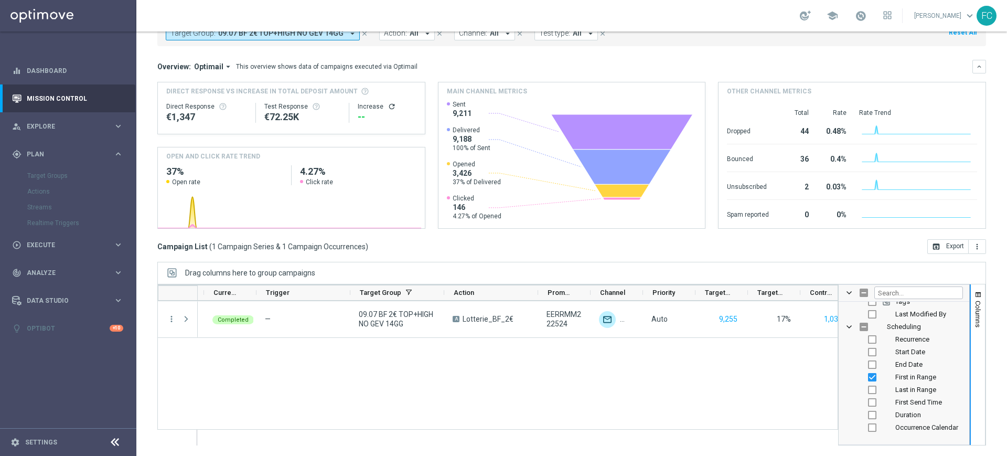
scroll to position [197, 0]
click at [868, 316] on input "Press SPACE to toggle visibility (hidden)" at bounding box center [872, 315] width 8 height 8
checkbox input "true"
click at [868, 328] on input "Press SPACE to toggle visibility (hidden)" at bounding box center [872, 328] width 8 height 8
checkbox input "true"
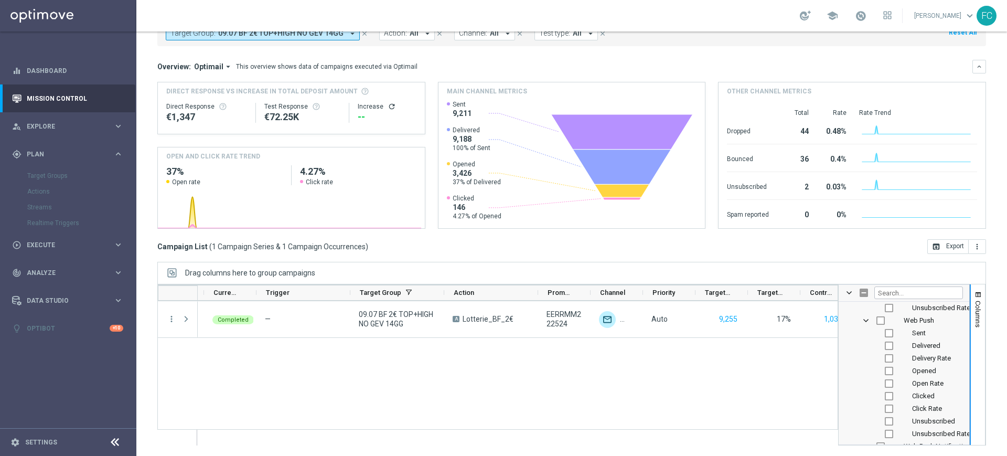
scroll to position [2066, 0]
click at [634, 391] on div "09 Jul 2025, Wednesday Completed — 09.07 BF 2€ TOP+HIGH NO GEV 14GG A Lotterie_…" at bounding box center [518, 373] width 640 height 144
click at [974, 293] on span "button" at bounding box center [978, 294] width 8 height 8
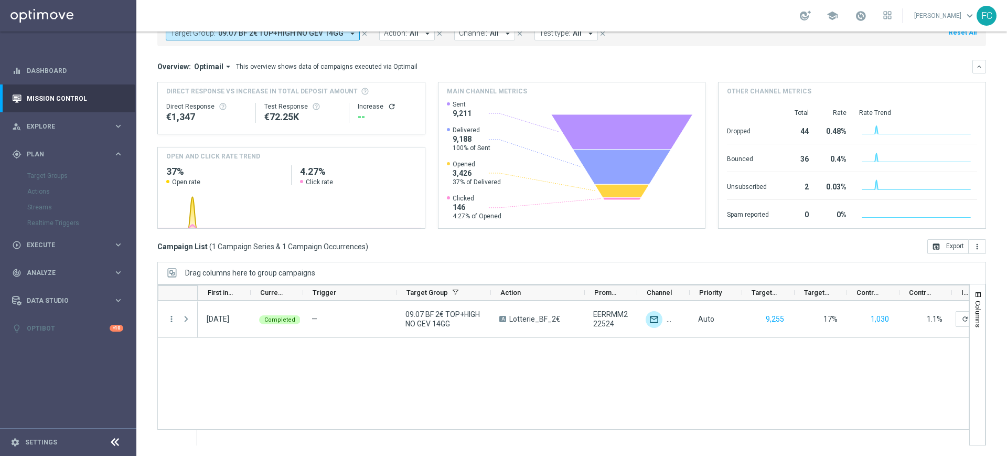
scroll to position [0, 0]
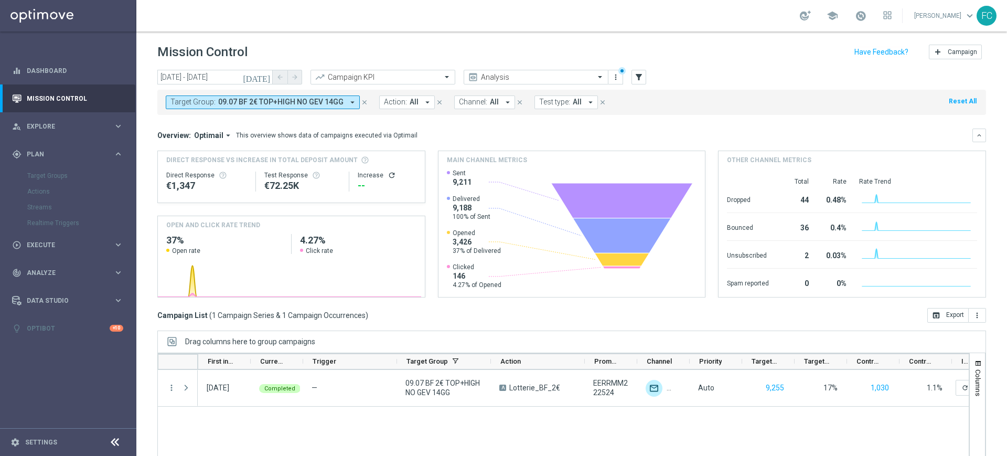
click at [348, 98] on icon "arrow_drop_down" at bounding box center [352, 102] width 9 height 9
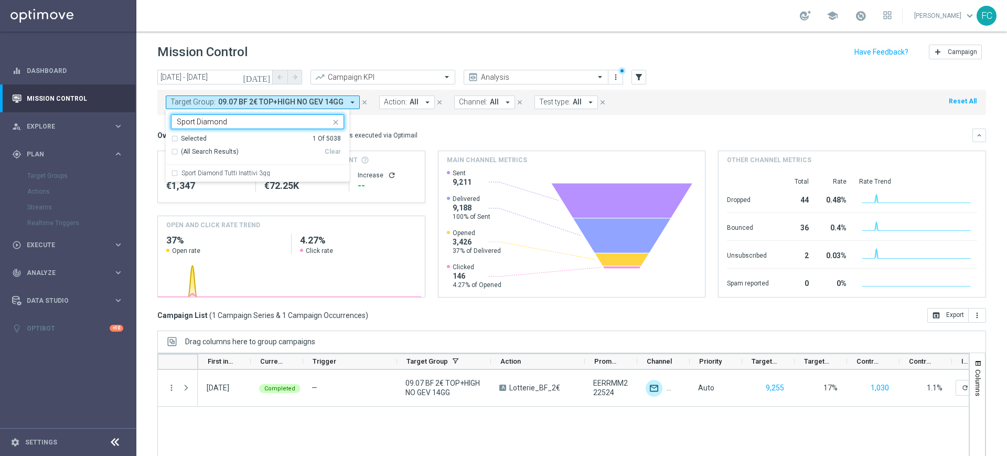
type input "Sport Diamond"
click at [290, 55] on div "Mission Control add Campaign" at bounding box center [571, 52] width 828 height 20
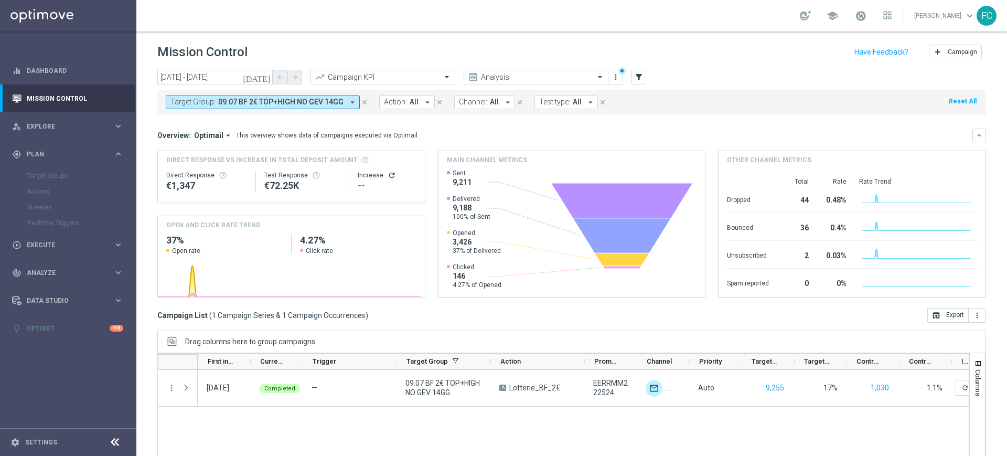
click at [266, 77] on icon "[DATE]" at bounding box center [257, 76] width 28 height 9
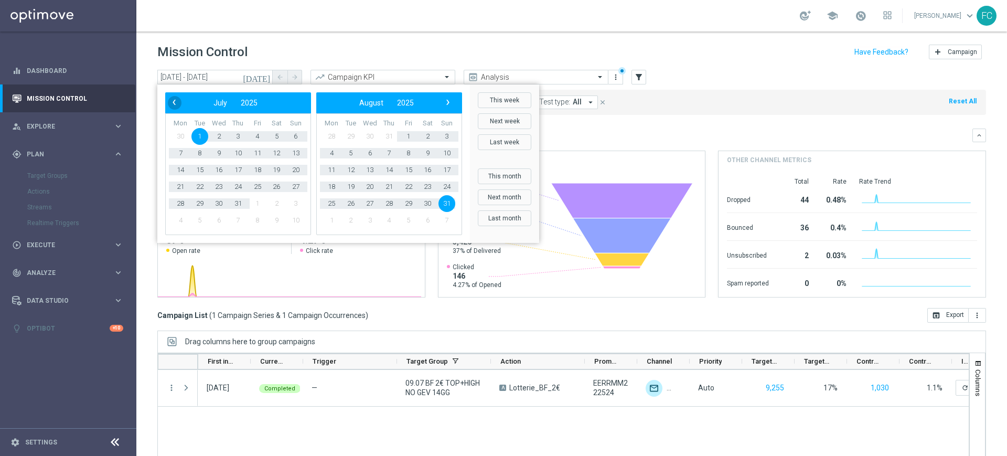
click at [174, 101] on span "‹" at bounding box center [174, 102] width 14 height 14
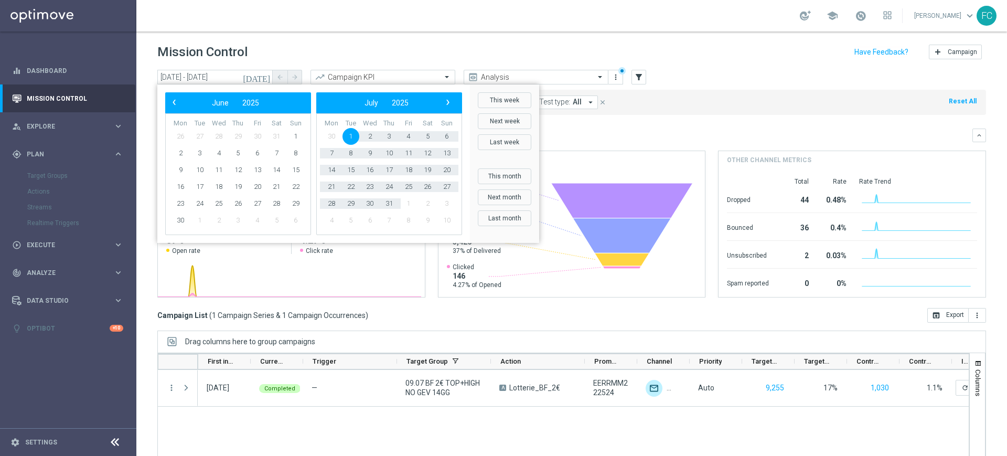
click at [174, 101] on span "‹" at bounding box center [174, 102] width 14 height 14
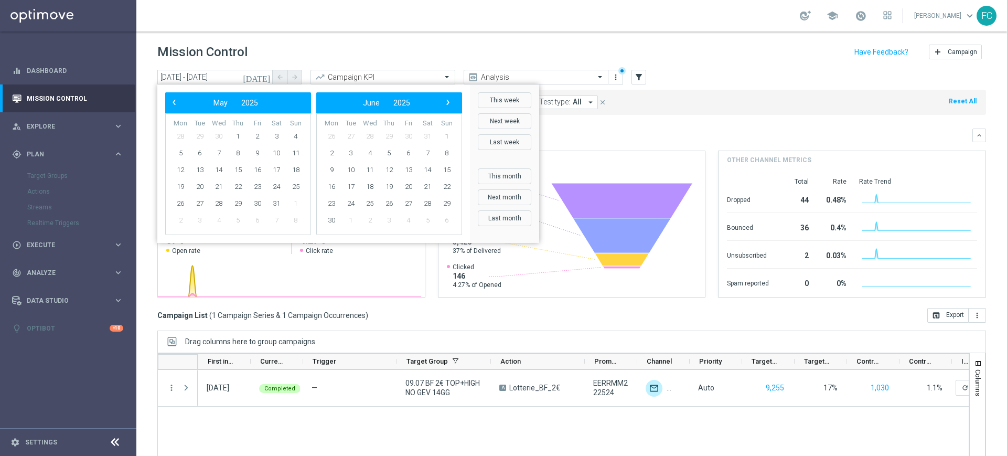
click at [174, 101] on span "‹" at bounding box center [174, 102] width 14 height 14
click at [194, 135] on span "1" at bounding box center [199, 136] width 17 height 17
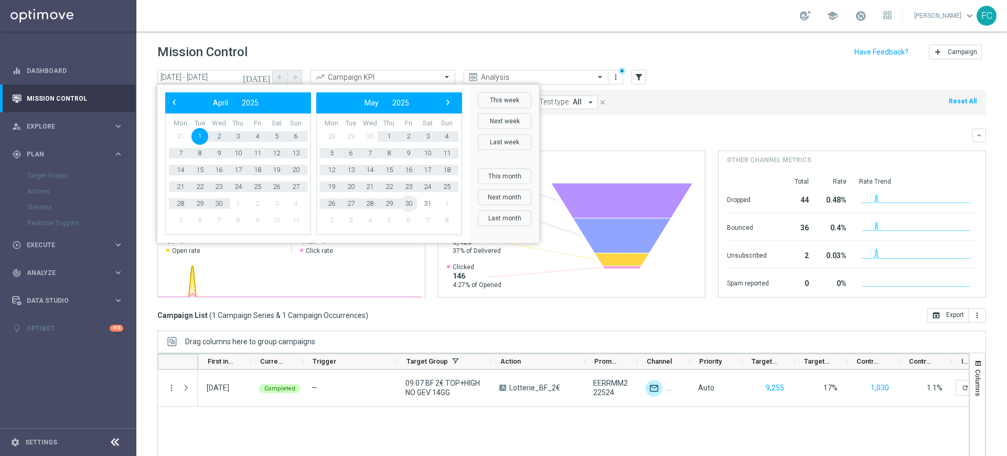
click at [407, 203] on span "30" at bounding box center [408, 203] width 17 height 17
type input "01 Apr 2025 - 30 May 2025"
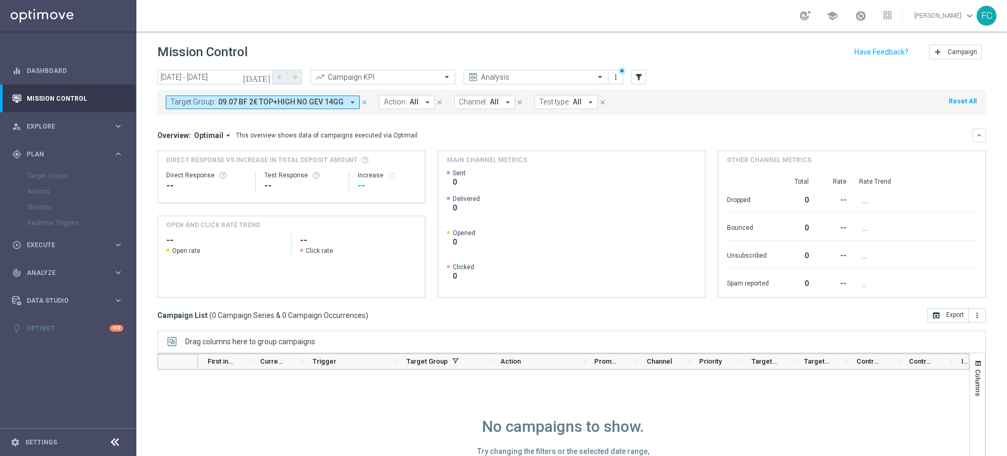
click at [353, 101] on icon "arrow_drop_down" at bounding box center [352, 102] width 9 height 9
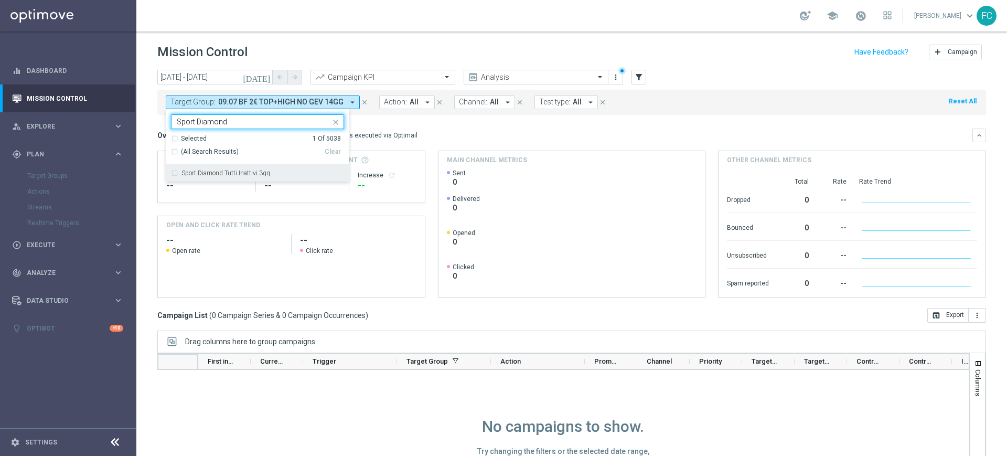
click at [255, 171] on label "Sport Diamond Tutti Inattivi 3gg" at bounding box center [225, 173] width 89 height 6
type input "Sport Diamond"
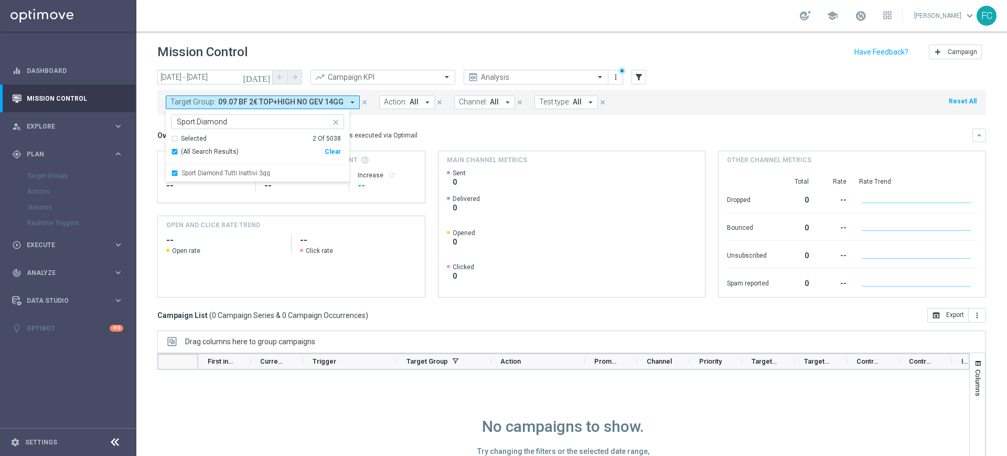
click at [0, 0] on div "Clear" at bounding box center [0, 0] width 0 height 0
click at [174, 171] on div "Sport Diamond Tutti Inattivi 3gg" at bounding box center [257, 173] width 173 height 17
click at [402, 50] on div "Mission Control add Campaign" at bounding box center [571, 52] width 828 height 20
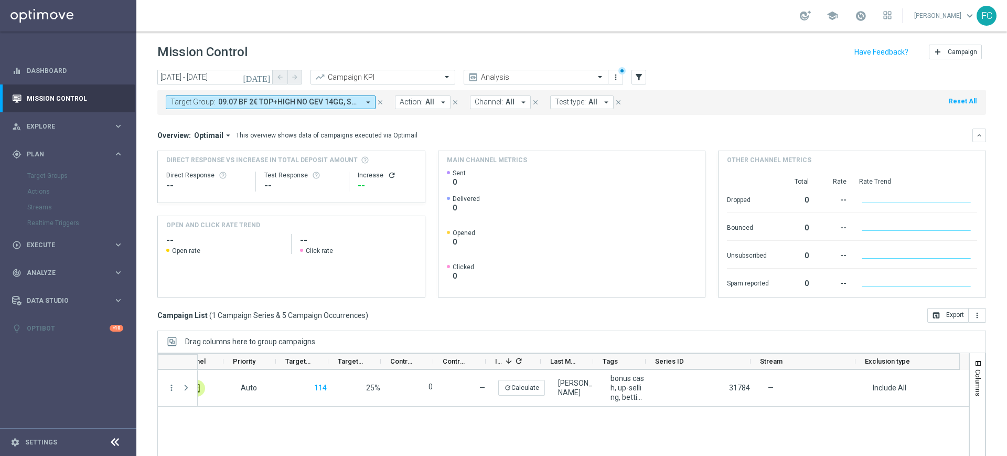
click at [59, 175] on div "Target Groups" at bounding box center [81, 176] width 108 height 16
click at [38, 175] on div "Target Groups" at bounding box center [81, 176] width 108 height 16
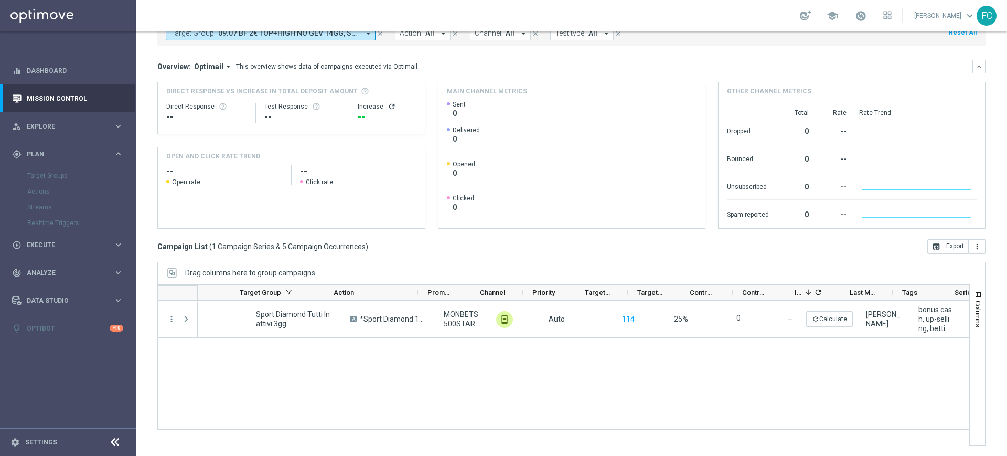
scroll to position [0, 169]
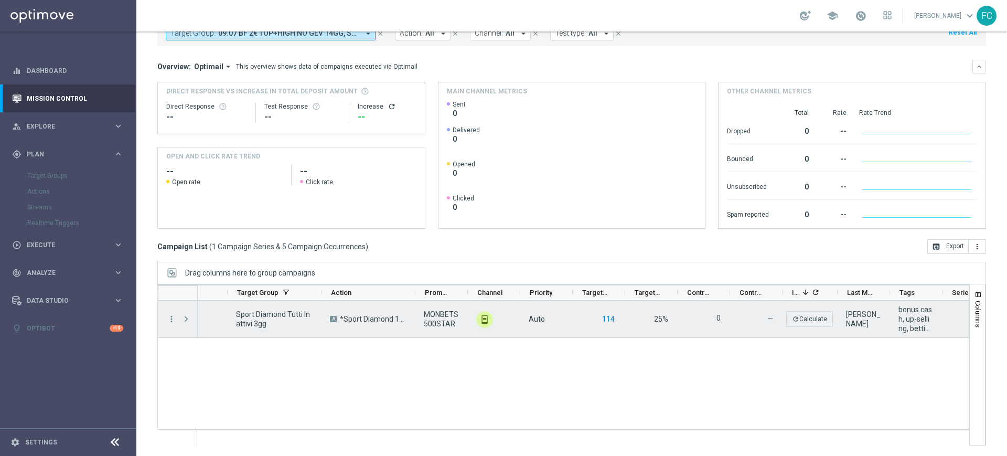
click at [602, 321] on button "114" at bounding box center [608, 318] width 15 height 13
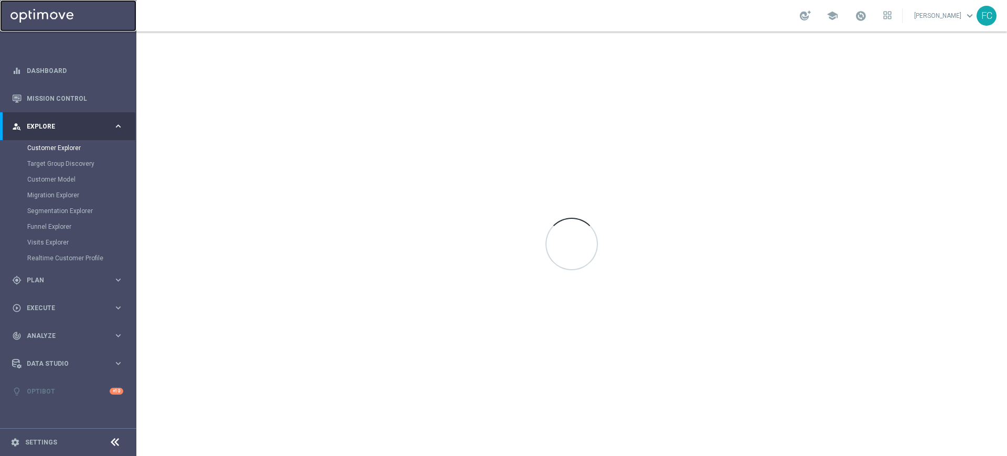
click at [69, 14] on link at bounding box center [68, 15] width 136 height 31
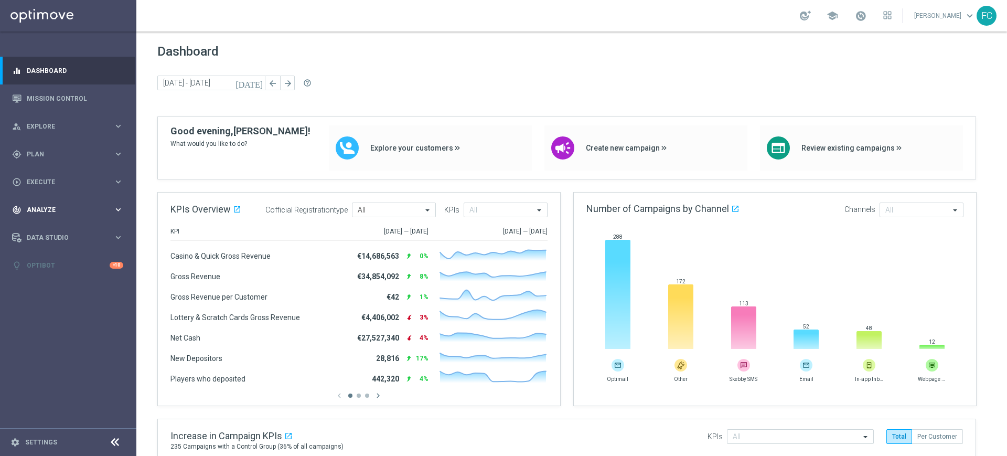
click at [93, 199] on div "track_changes Analyze keyboard_arrow_right" at bounding box center [67, 210] width 135 height 28
click at [55, 229] on link "Customer 360" at bounding box center [68, 231] width 82 height 8
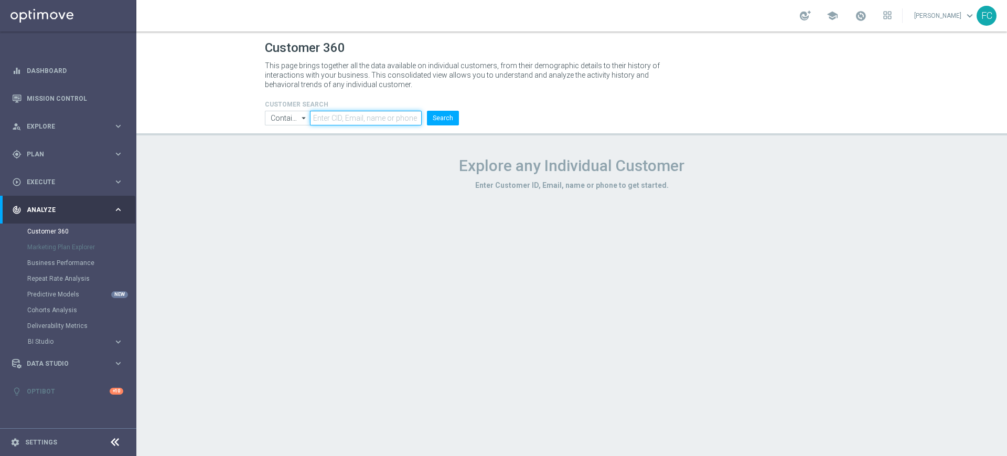
click at [352, 120] on input "text" at bounding box center [366, 118] width 112 height 15
paste input "6539594"
type input "6539594"
click at [435, 115] on button "Search" at bounding box center [443, 118] width 32 height 15
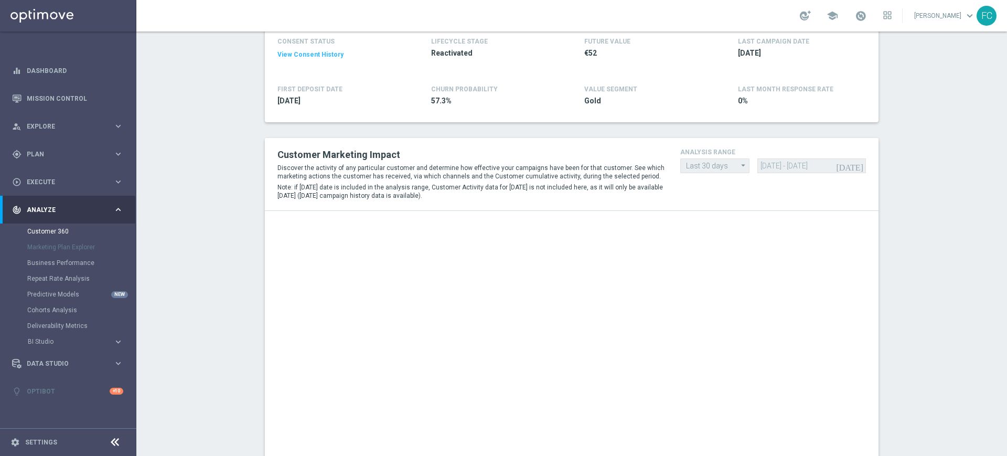
scroll to position [197, 0]
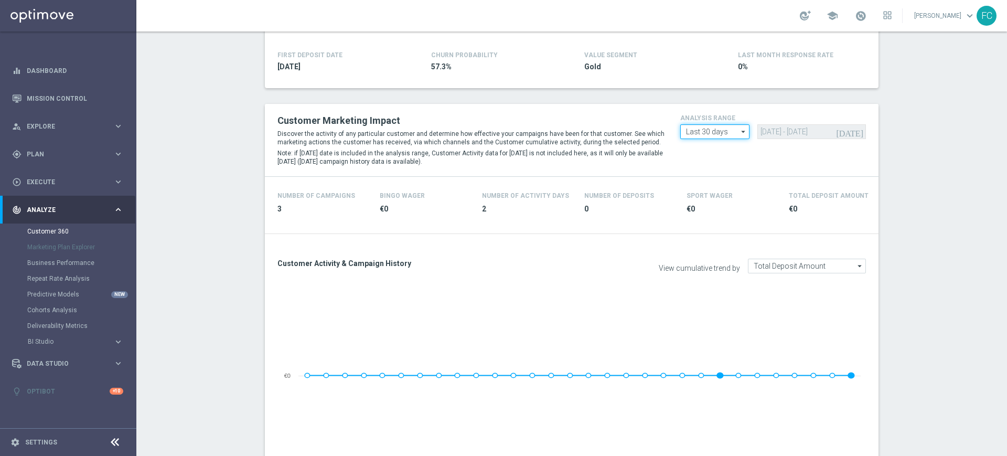
click at [719, 134] on input "Last 30 days" at bounding box center [714, 131] width 69 height 15
click at [701, 174] on div "Last 90 days" at bounding box center [704, 178] width 37 height 9
type input "Last 90 days"
type input "[DATE] - [DATE]"
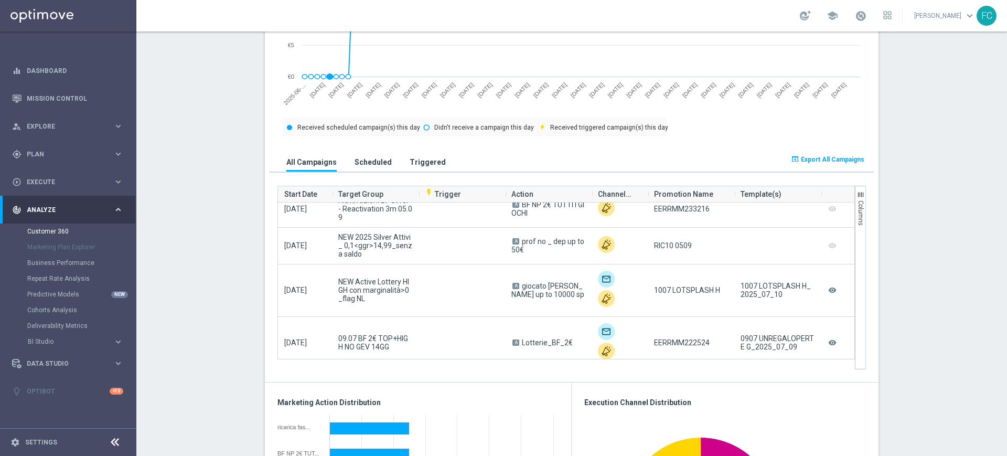
scroll to position [69, 0]
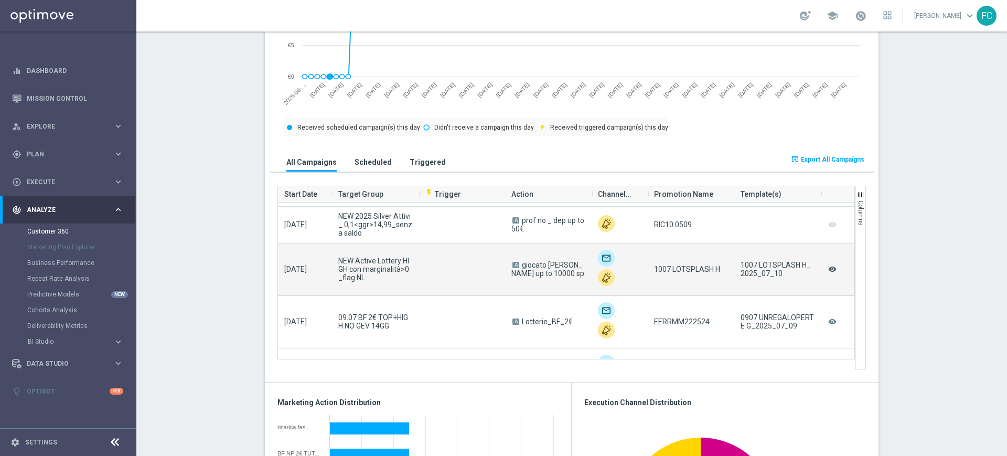
click at [827, 271] on icon "remove_red_eye" at bounding box center [832, 269] width 10 height 14
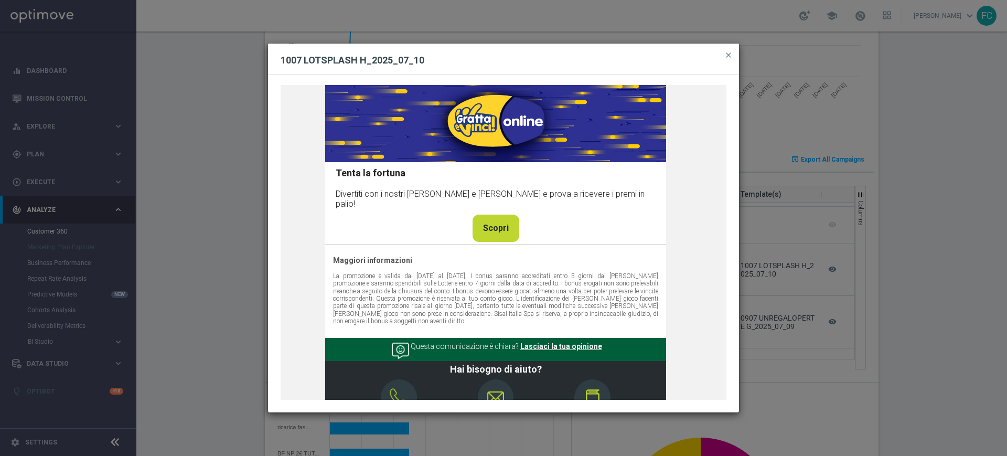
scroll to position [786, 0]
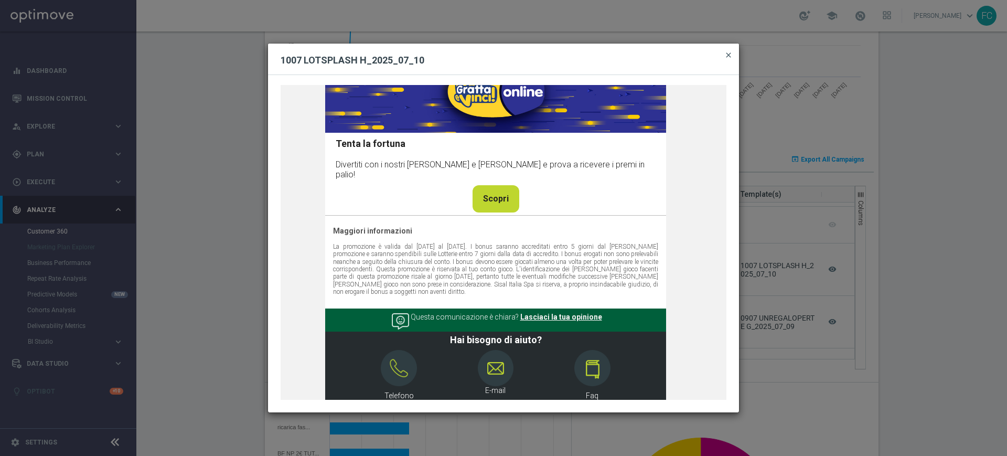
click at [728, 56] on span "close" at bounding box center [728, 55] width 8 height 8
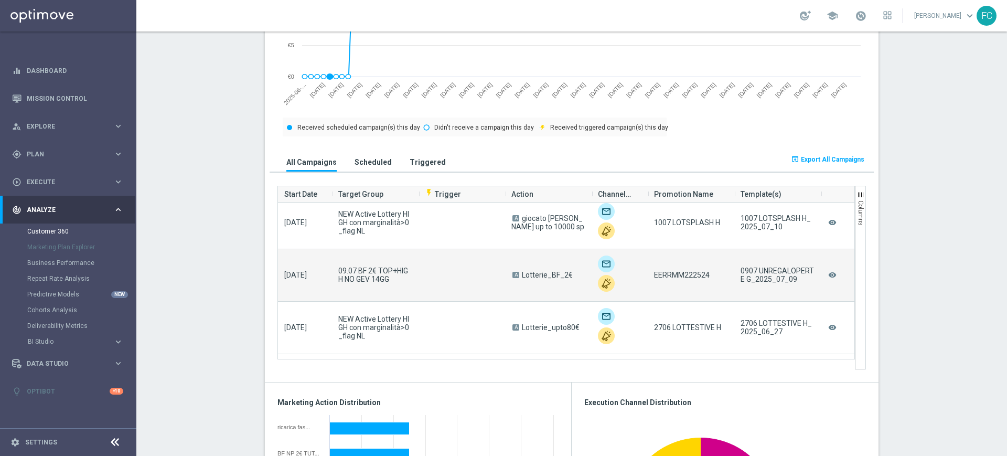
scroll to position [135, 0]
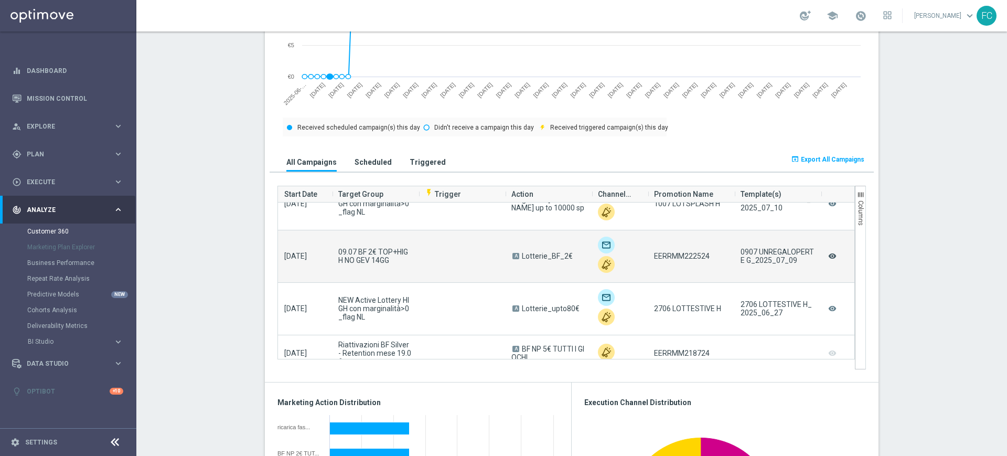
click at [827, 258] on icon "remove_red_eye" at bounding box center [832, 256] width 10 height 14
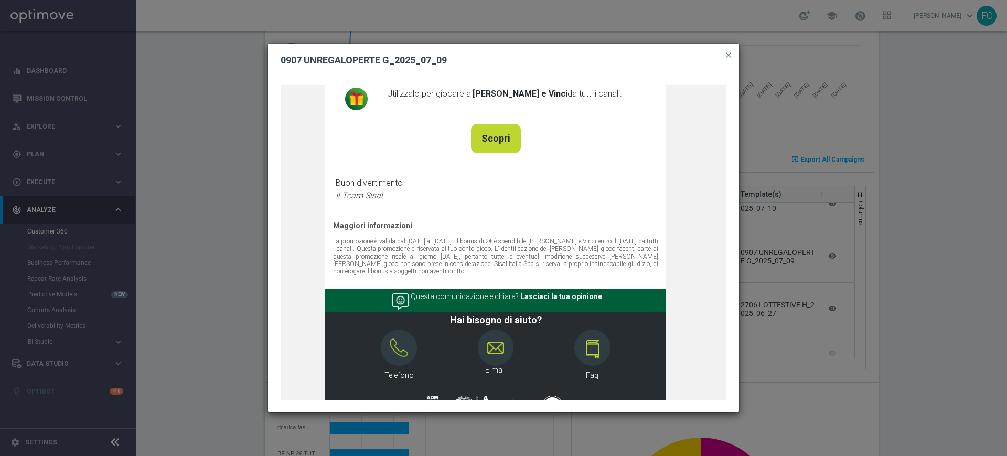
scroll to position [531, 0]
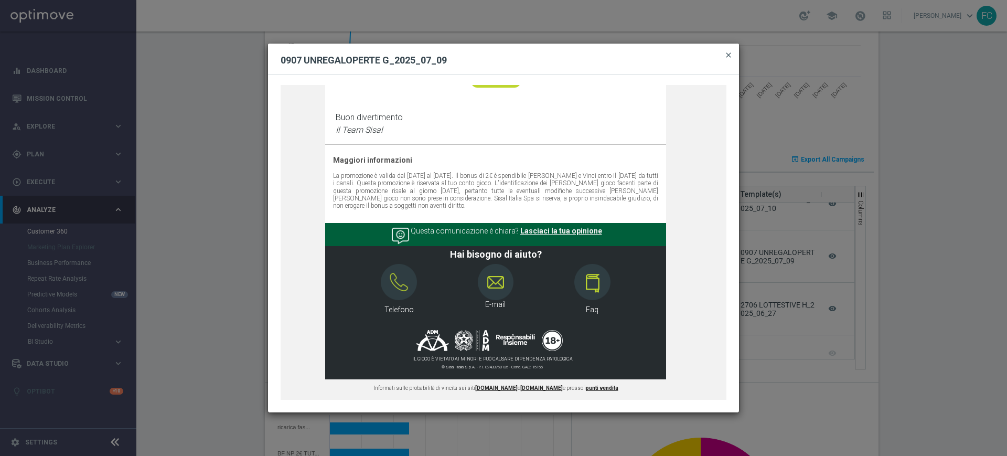
click at [730, 52] on span "close" at bounding box center [728, 55] width 8 height 8
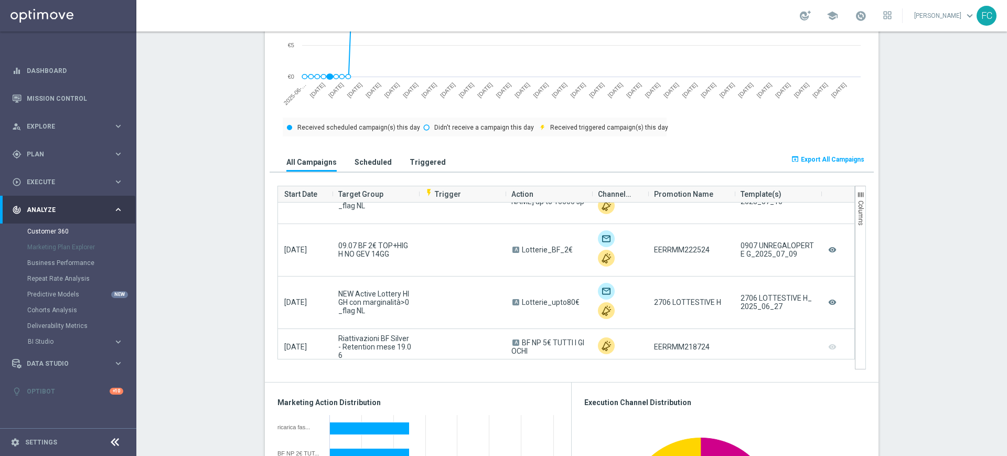
scroll to position [143, 0]
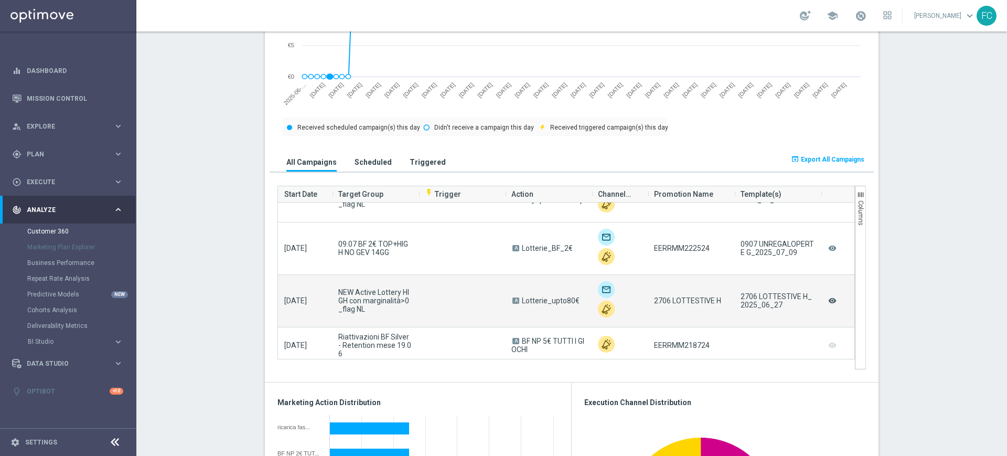
click at [827, 300] on icon "remove_red_eye" at bounding box center [832, 301] width 10 height 14
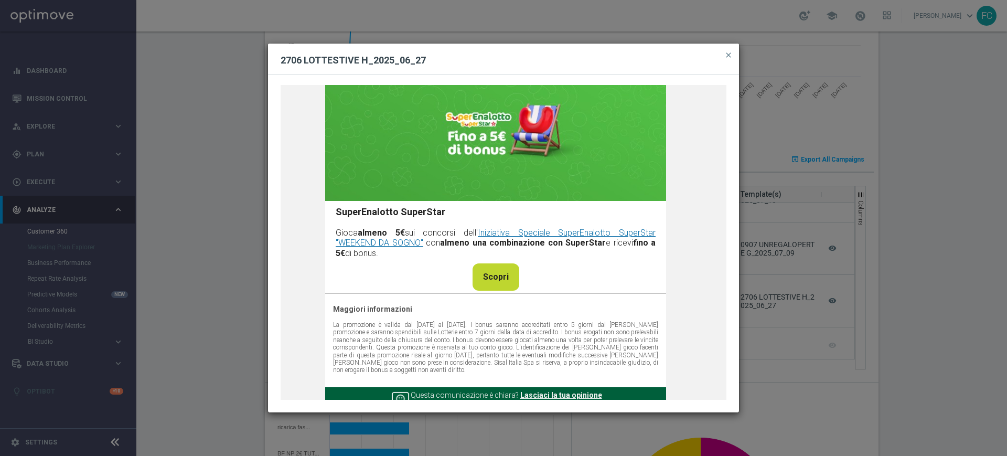
scroll to position [880, 0]
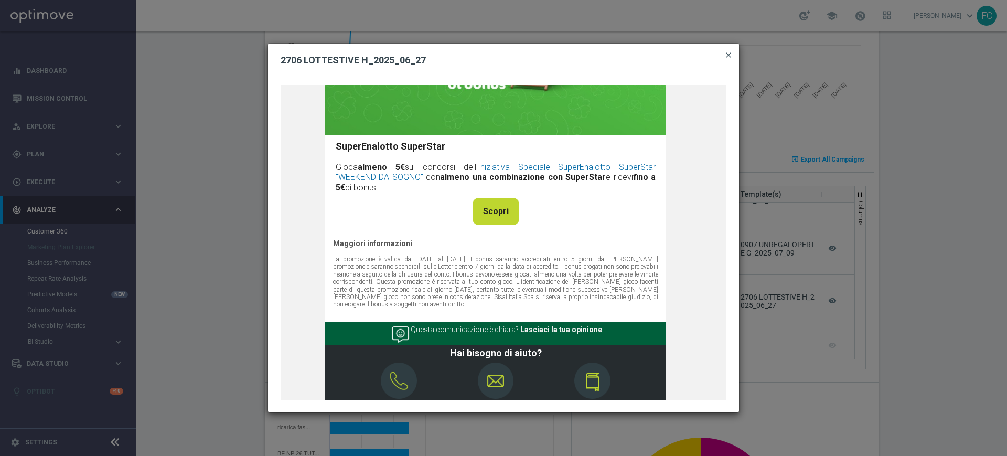
click at [728, 56] on span "close" at bounding box center [728, 55] width 8 height 8
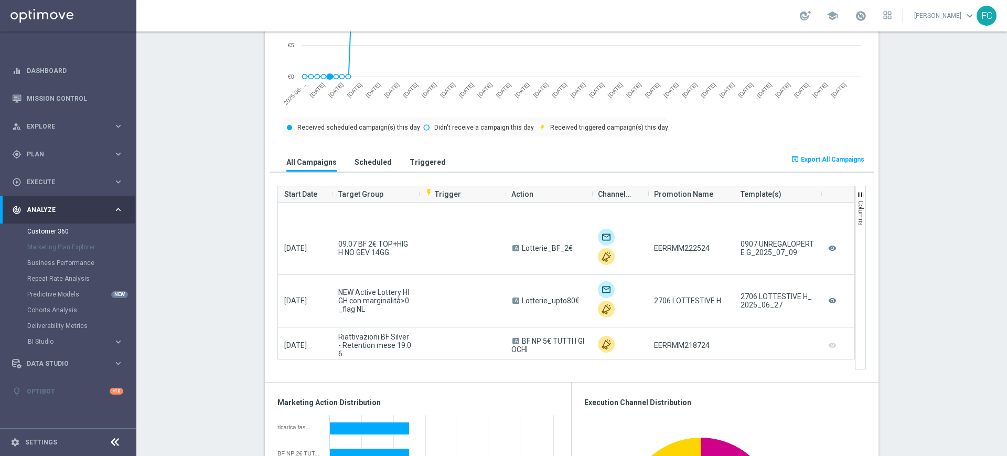
scroll to position [200, 0]
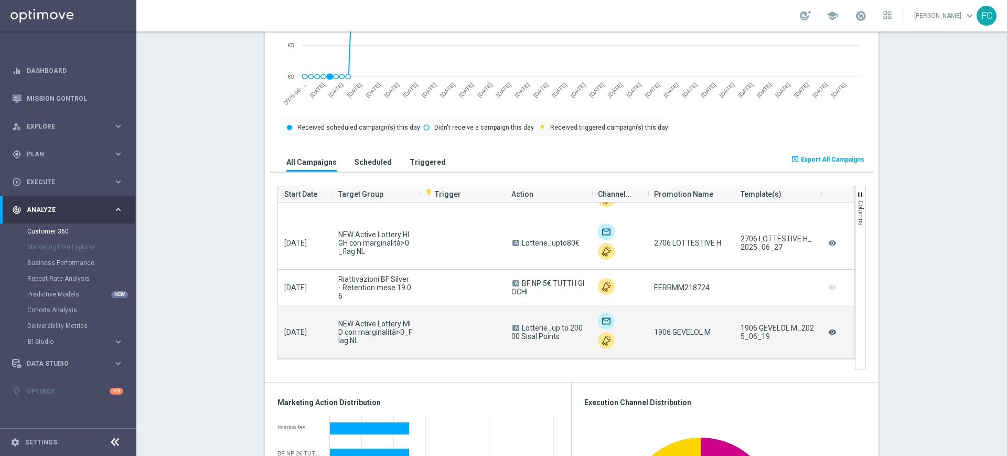
click at [827, 335] on icon "remove_red_eye" at bounding box center [832, 332] width 10 height 14
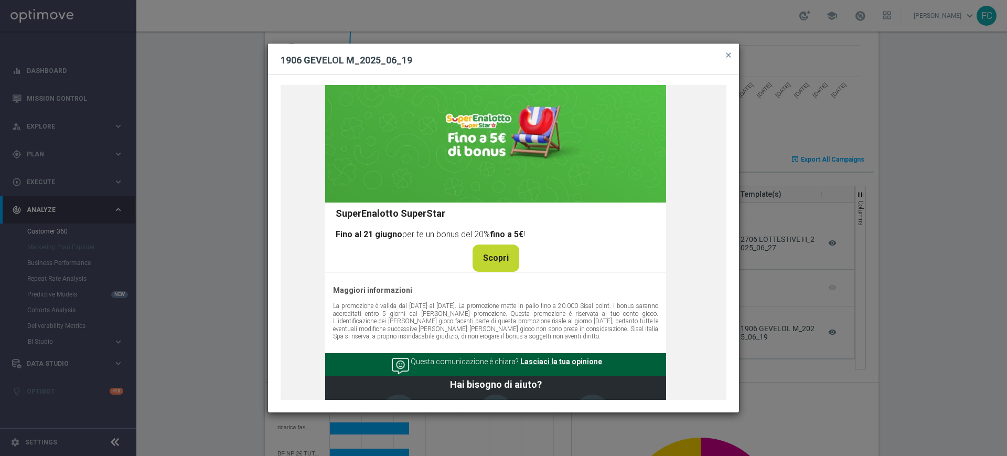
scroll to position [877, 0]
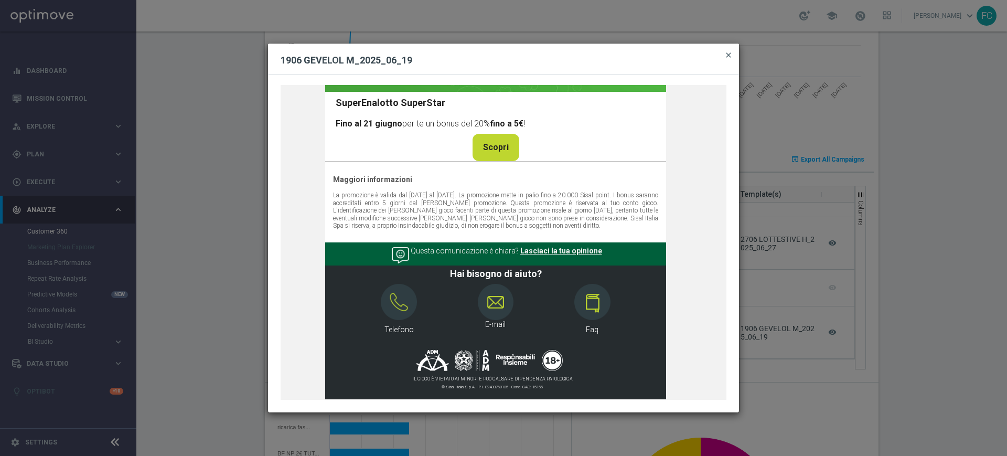
click at [731, 53] on span "close" at bounding box center [728, 55] width 8 height 8
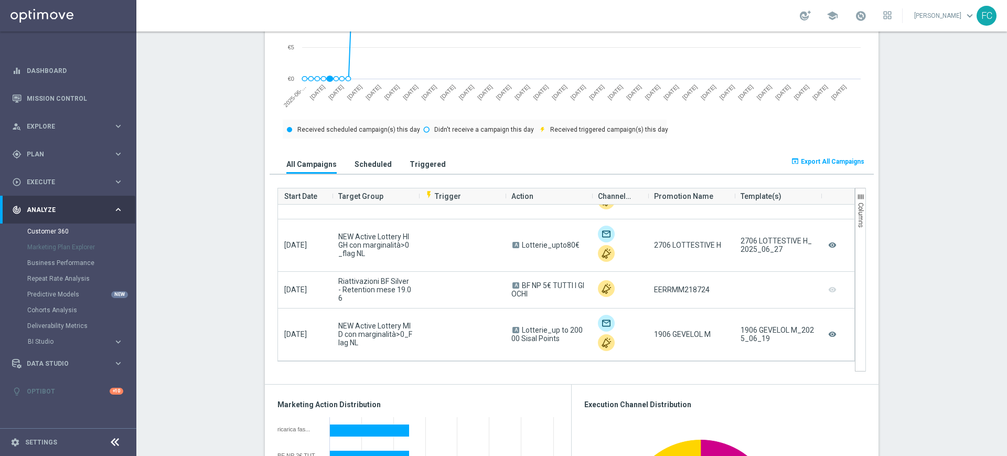
scroll to position [590, 0]
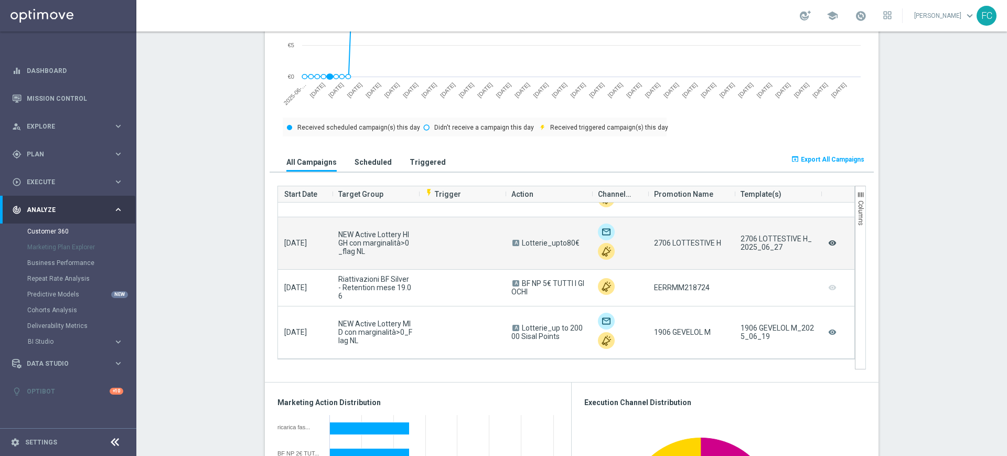
click at [830, 244] on icon "remove_red_eye" at bounding box center [832, 243] width 10 height 14
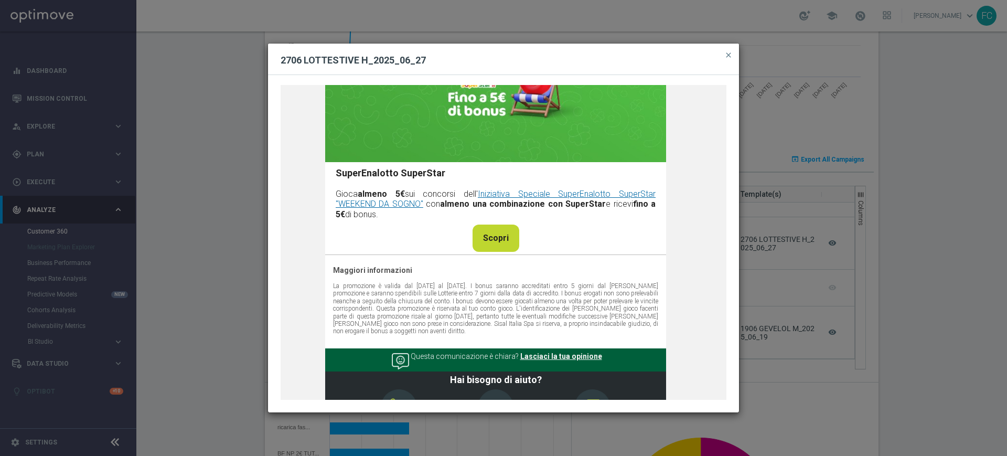
scroll to position [897, 0]
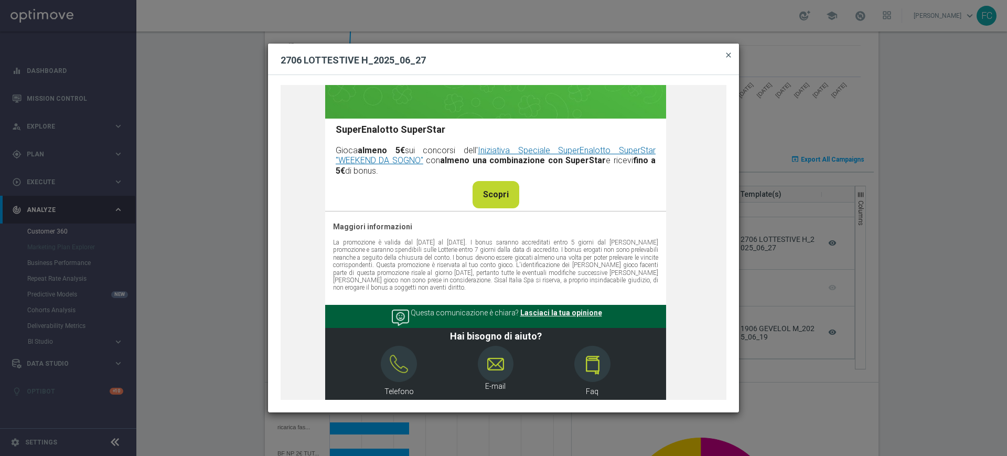
click at [727, 56] on span "close" at bounding box center [728, 55] width 8 height 8
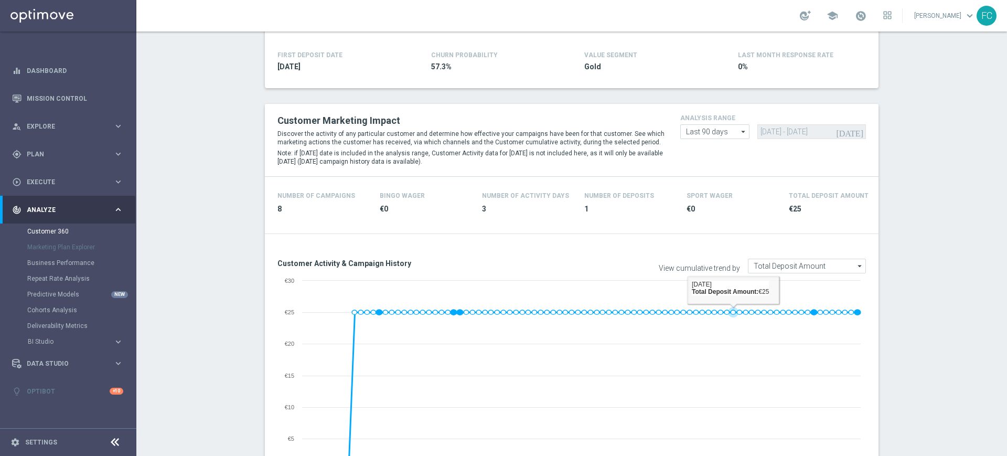
scroll to position [0, 0]
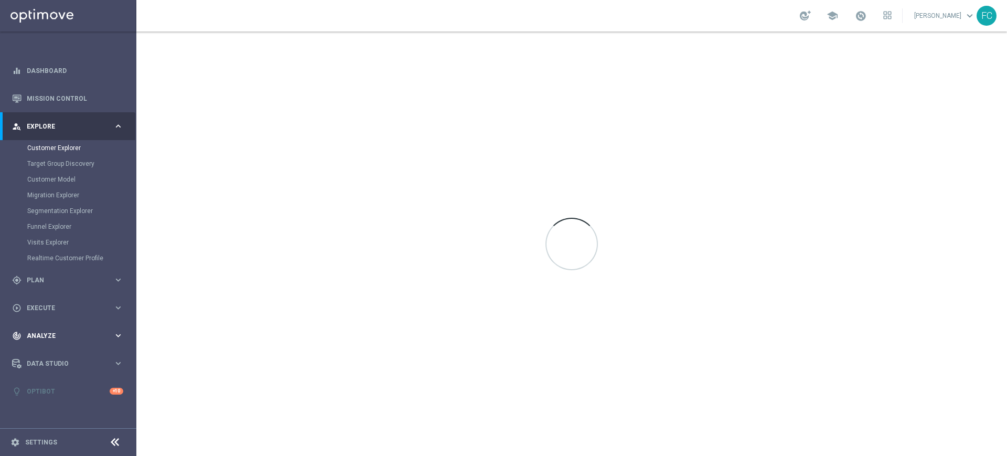
click at [34, 335] on span "Analyze" at bounding box center [70, 335] width 87 height 6
click at [52, 228] on link "Customer 360" at bounding box center [68, 231] width 82 height 8
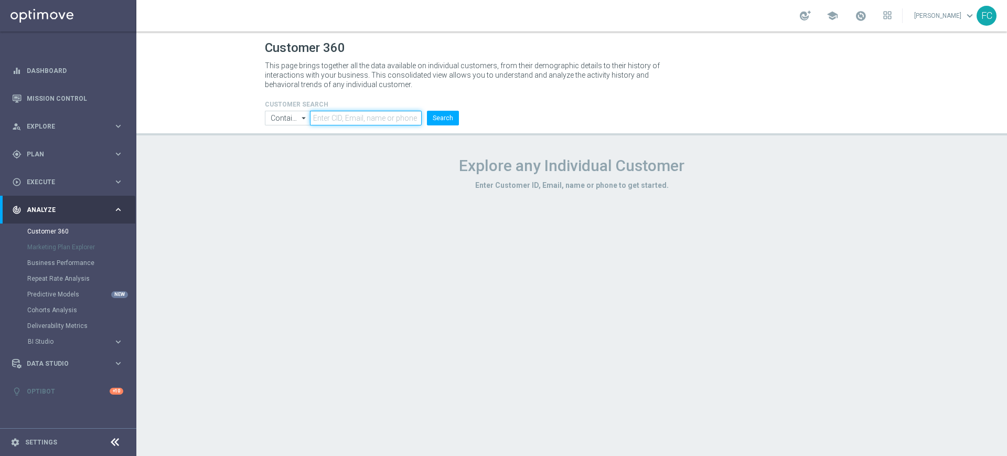
click at [368, 121] on input "text" at bounding box center [366, 118] width 112 height 15
paste input "697629"
type input "697629"
click at [450, 115] on button "Search" at bounding box center [443, 118] width 32 height 15
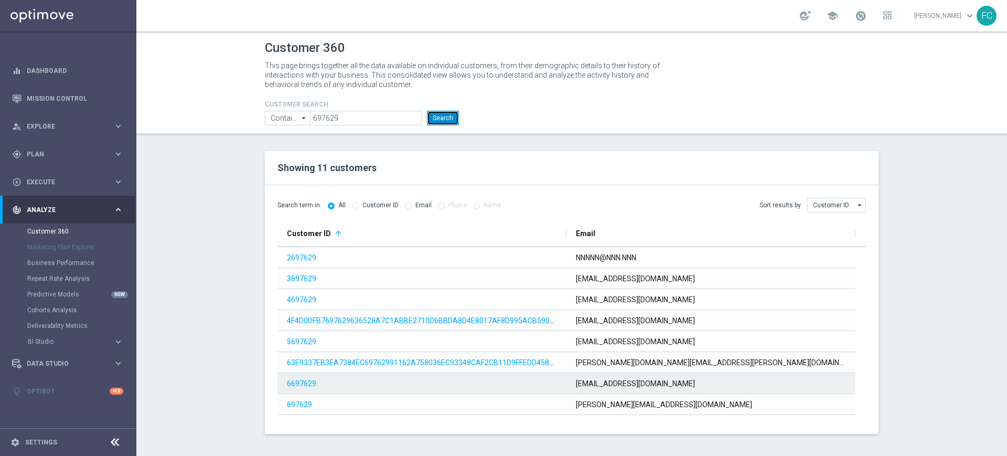
scroll to position [57, 0]
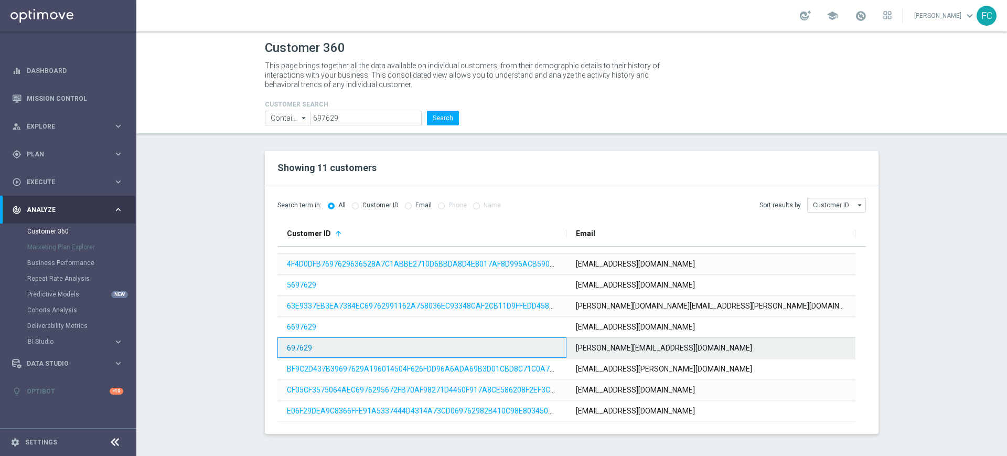
click at [296, 343] on link "697629" at bounding box center [299, 347] width 25 height 8
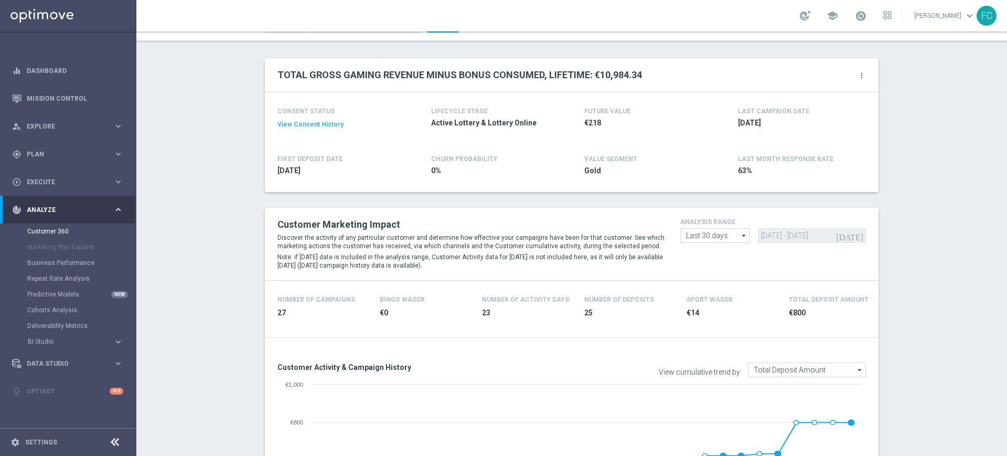
scroll to position [197, 0]
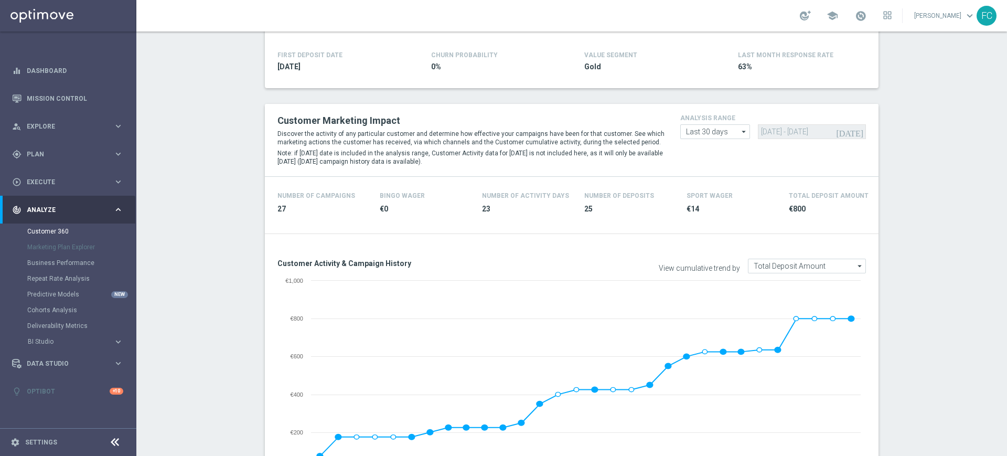
click at [739, 136] on icon "arrow_drop_down" at bounding box center [744, 132] width 10 height 14
click at [718, 190] on div "Custom" at bounding box center [715, 195] width 70 height 16
type input "Custom"
click at [778, 132] on input "[DATE] - [DATE]" at bounding box center [812, 131] width 109 height 15
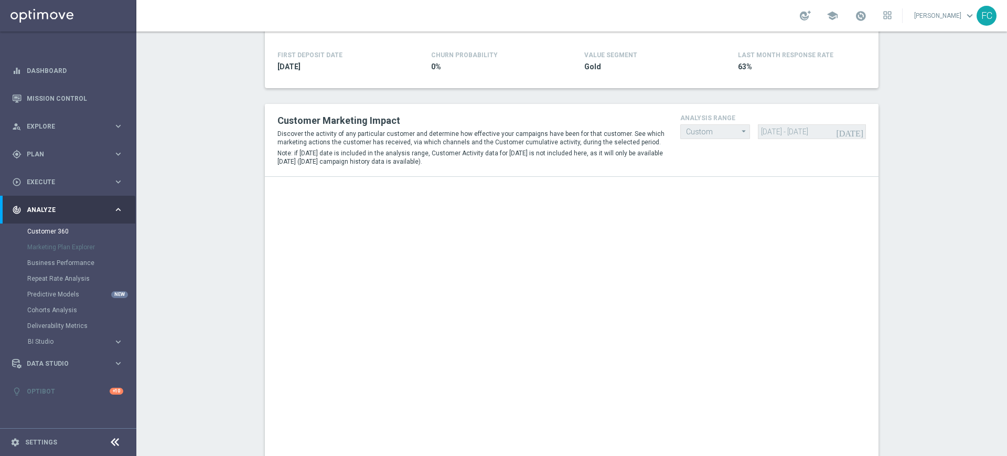
type input "14 Jun 2025 - 11 Sep 2025"
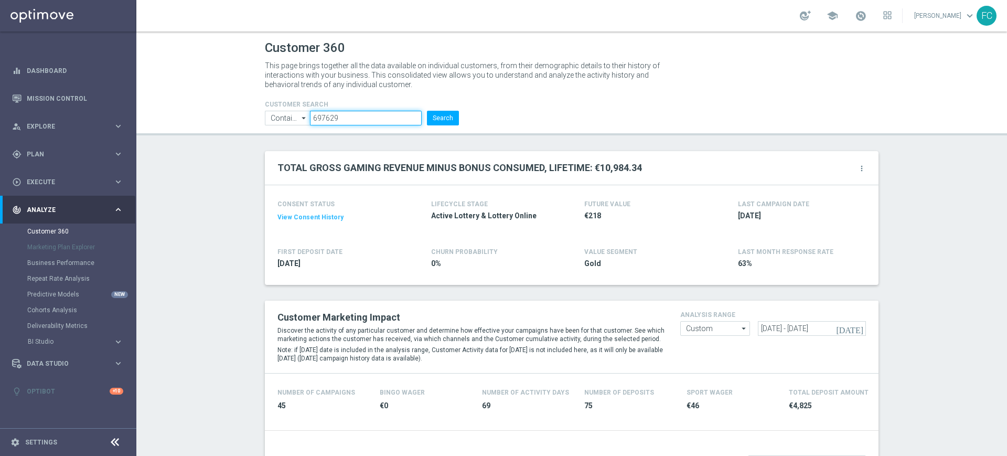
drag, startPoint x: 370, startPoint y: 120, endPoint x: 186, endPoint y: 119, distance: 184.6
click at [187, 120] on header "Customer 360 This page brings together all the data available on individual cus…" at bounding box center [571, 83] width 870 height 104
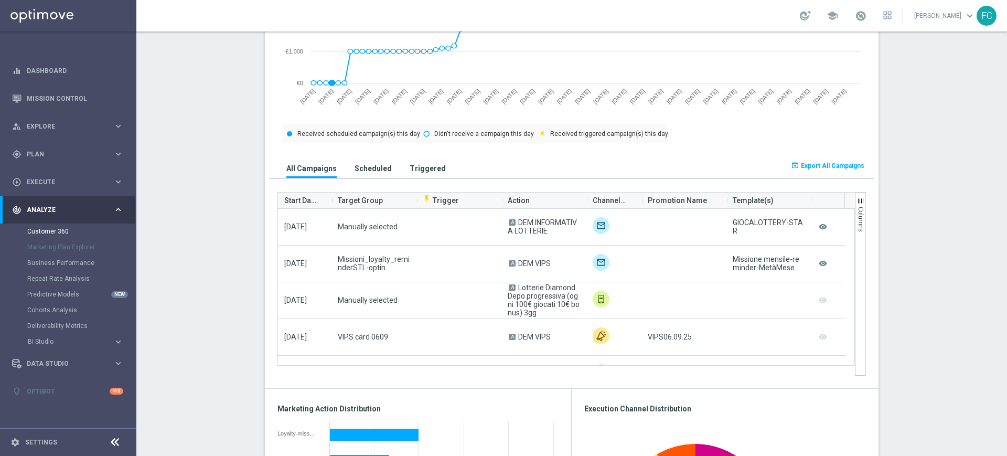
scroll to position [524, 0]
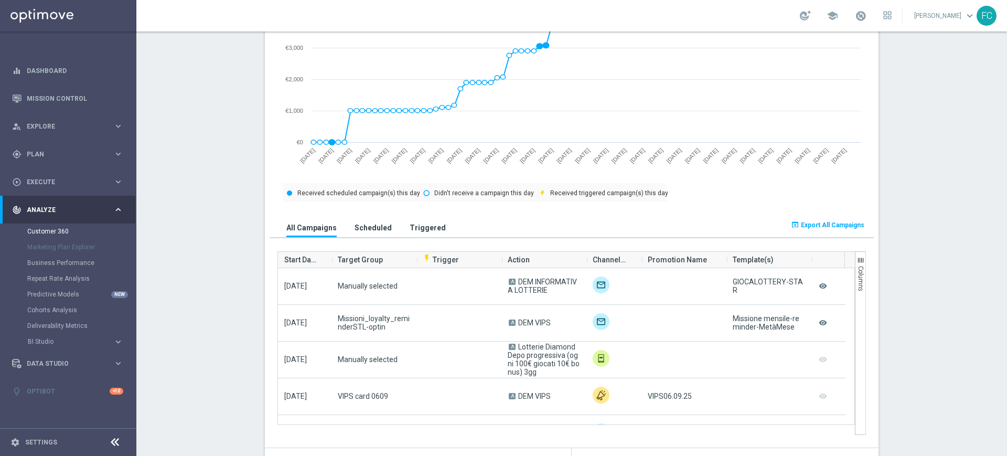
click at [817, 227] on span "Export All Campaigns" at bounding box center [832, 224] width 63 height 7
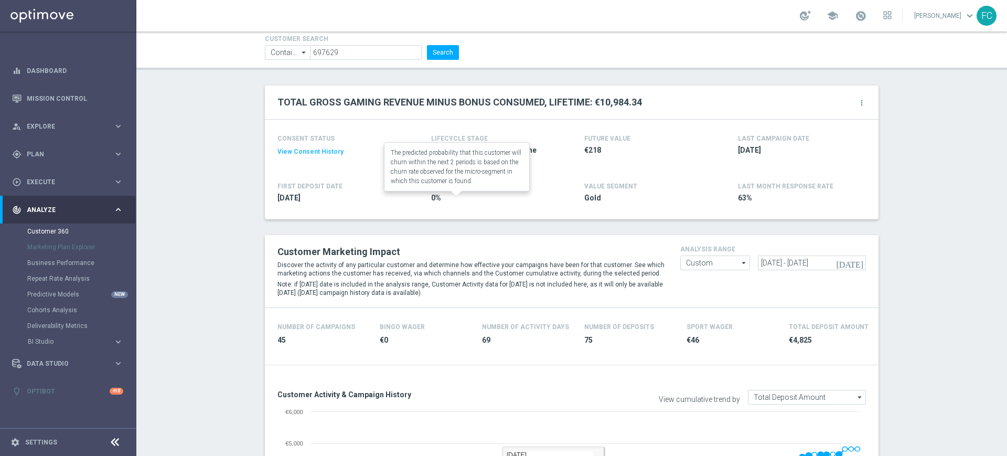
scroll to position [0, 0]
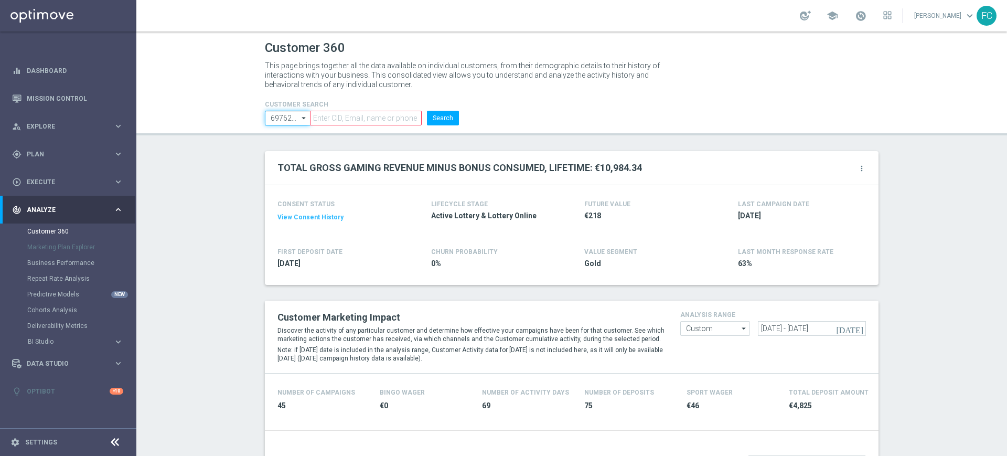
type input "697629Contains"
click at [342, 115] on input "text" at bounding box center [366, 118] width 112 height 15
paste input "793353"
type input "793353"
click at [439, 120] on button "Search" at bounding box center [443, 118] width 32 height 15
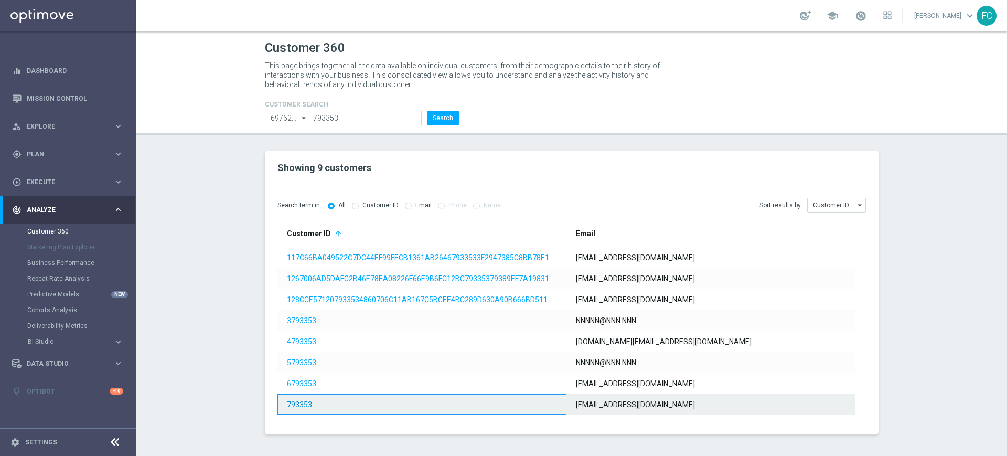
click at [304, 404] on link "793353" at bounding box center [299, 404] width 25 height 8
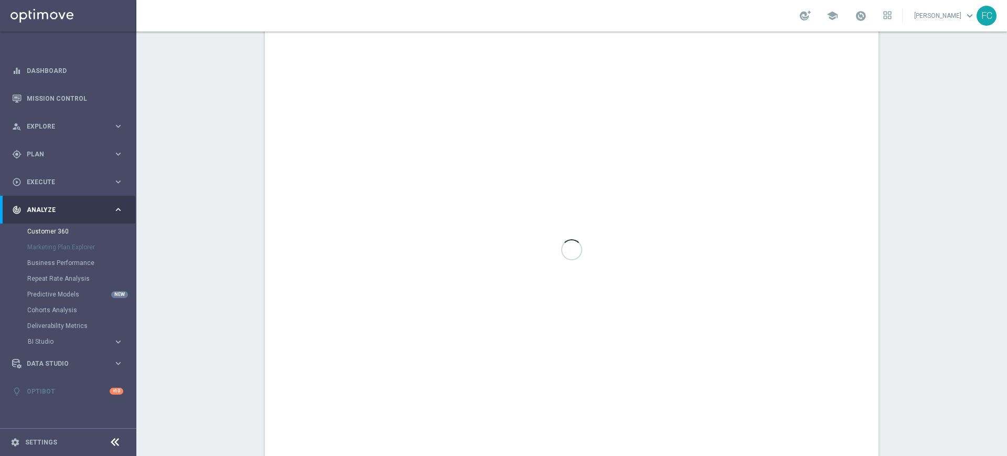
scroll to position [262, 0]
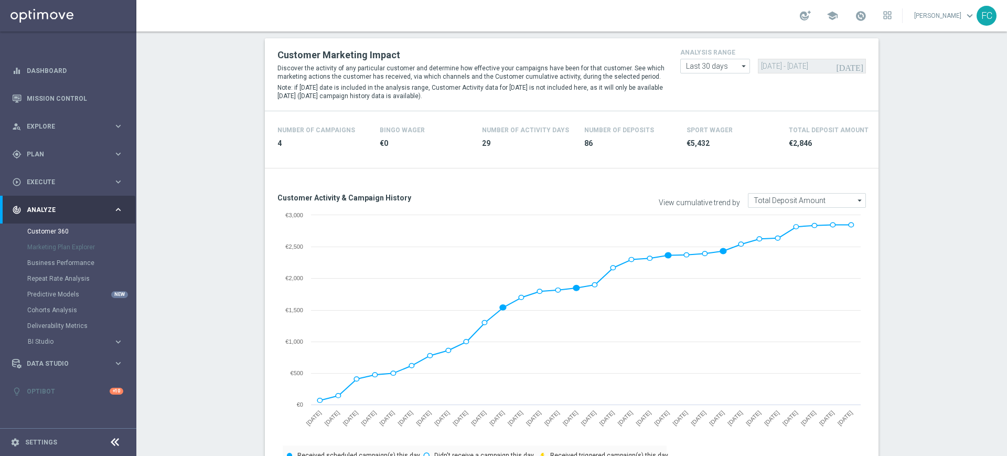
click at [739, 66] on icon "arrow_drop_down" at bounding box center [744, 66] width 10 height 14
click at [709, 123] on div "Custom" at bounding box center [715, 125] width 70 height 16
type input "Custom"
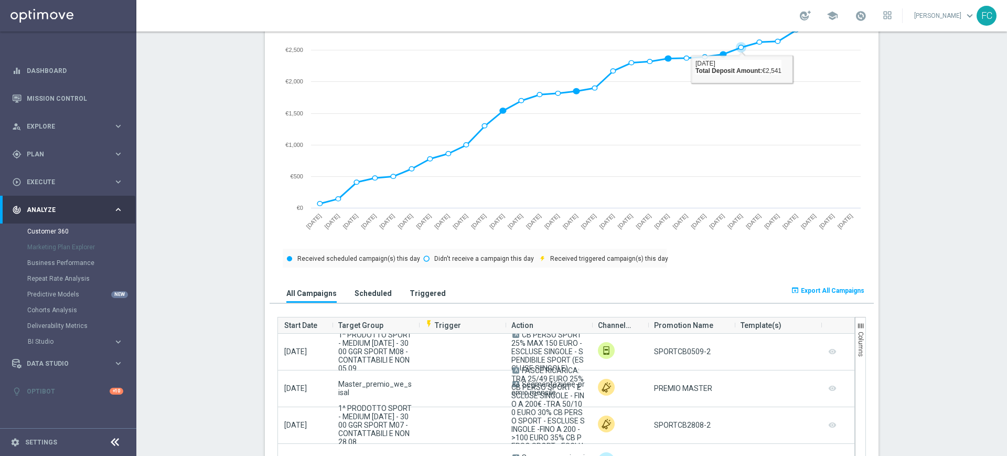
scroll to position [262, 0]
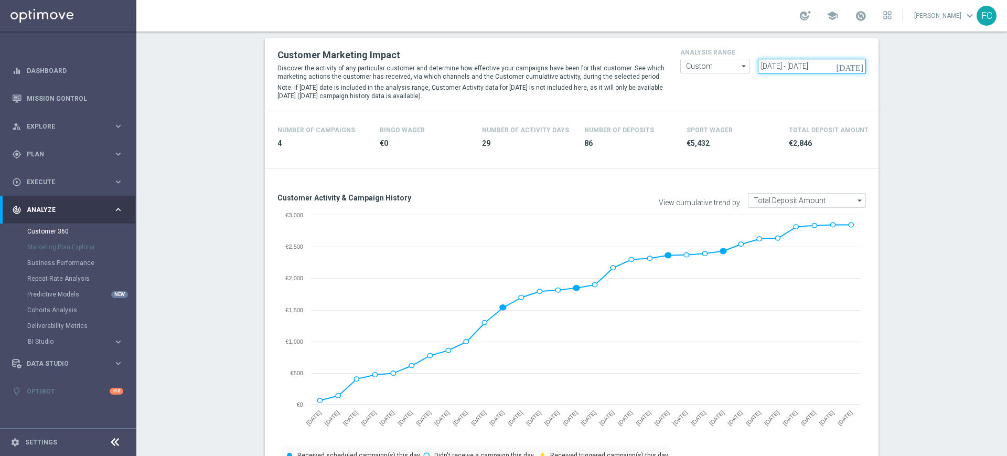
click at [777, 67] on input "[DATE] - [DATE]" at bounding box center [812, 66] width 109 height 15
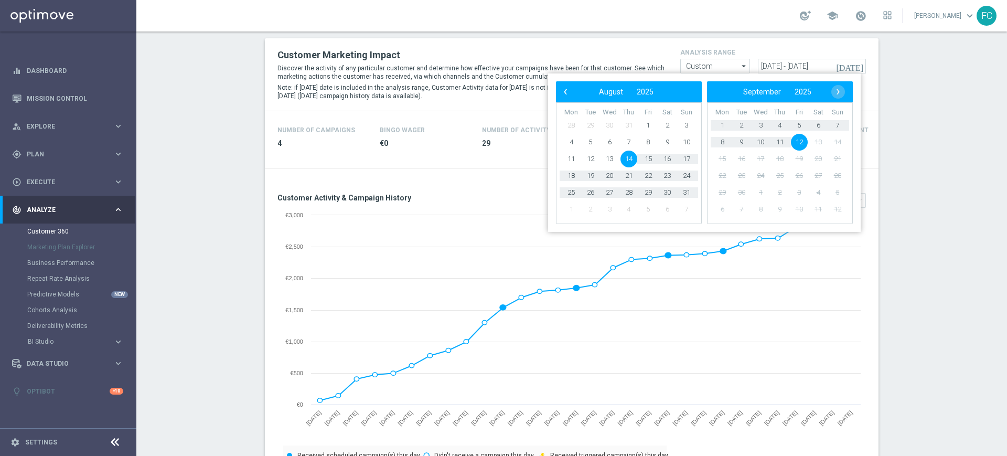
type input "14 Jun 2025 - 11 Sep 2025"
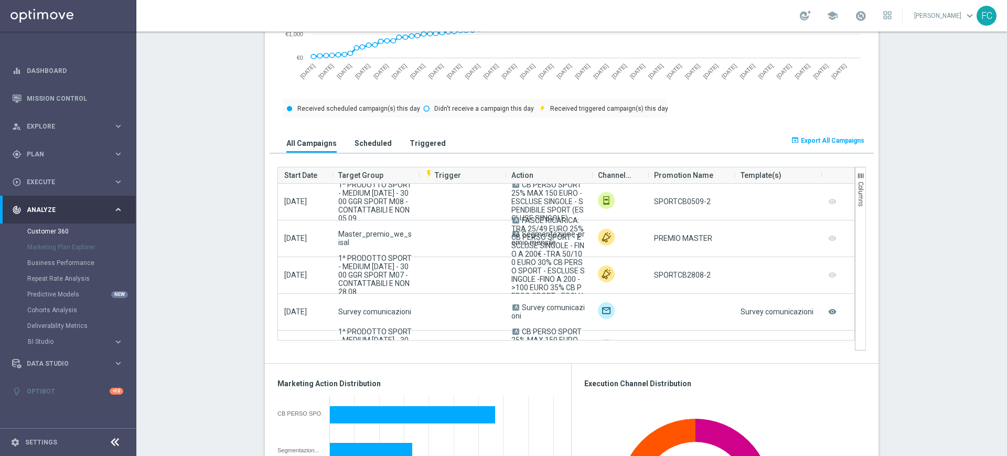
scroll to position [655, 0]
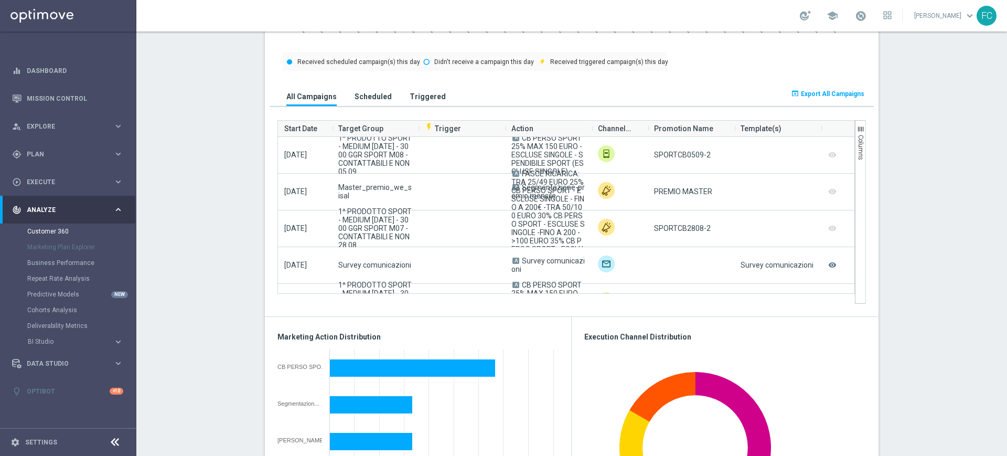
click at [844, 90] on button "open_in_browser Export All Campaigns" at bounding box center [827, 94] width 77 height 15
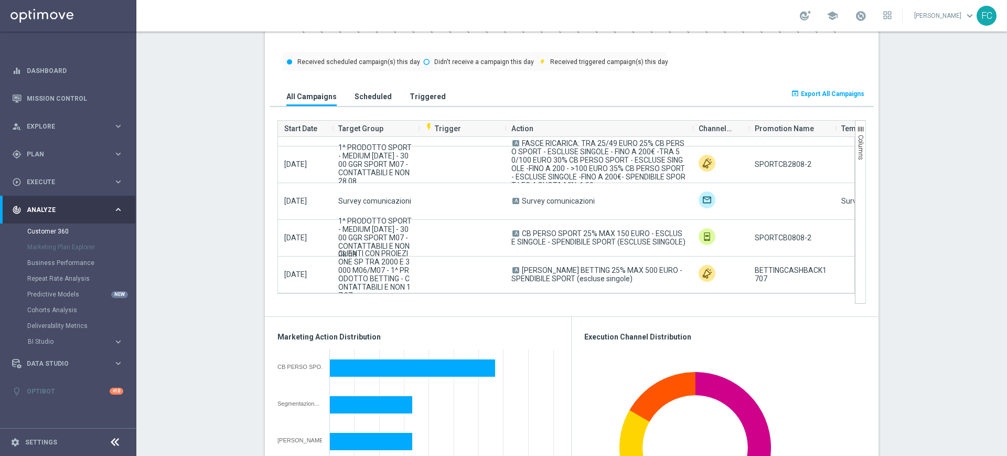
drag, startPoint x: 587, startPoint y: 130, endPoint x: 687, endPoint y: 129, distance: 100.7
click at [693, 129] on div at bounding box center [693, 129] width 1 height 16
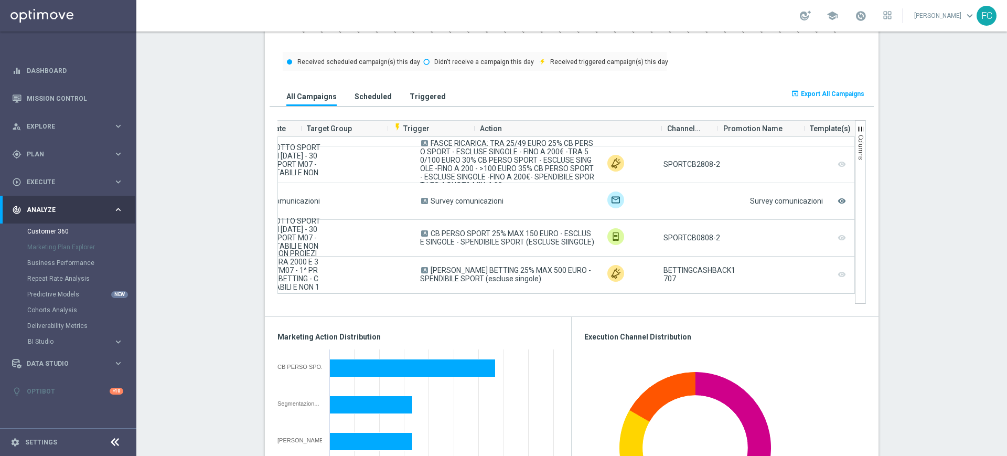
scroll to position [0, 111]
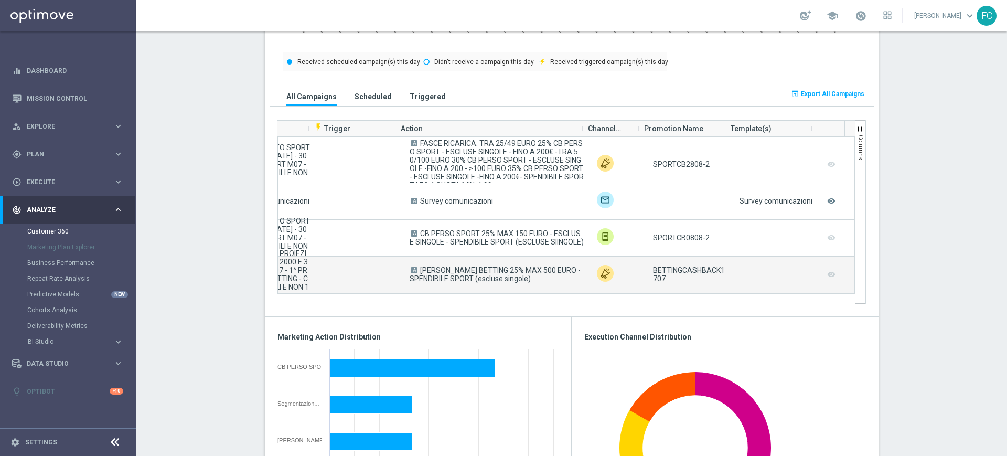
click at [826, 274] on campaign-grid-preview-column "remove_red_eye" at bounding box center [831, 274] width 10 height 14
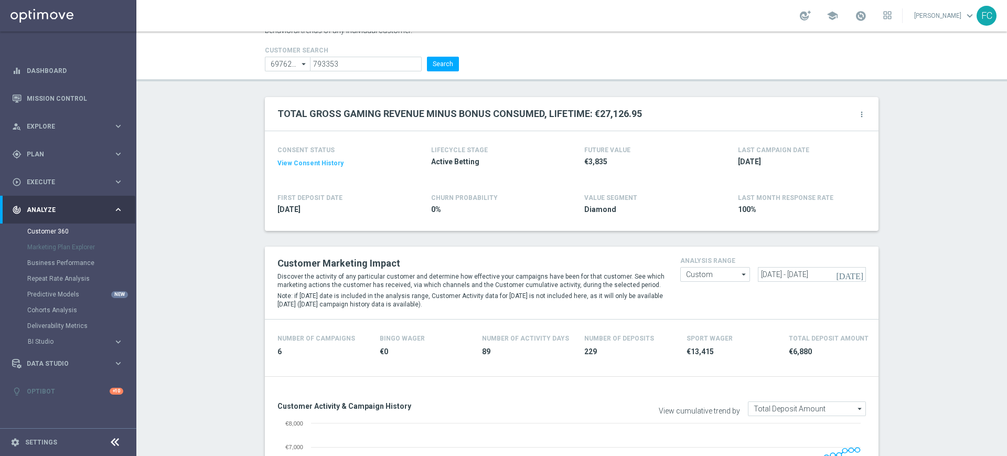
scroll to position [0, 0]
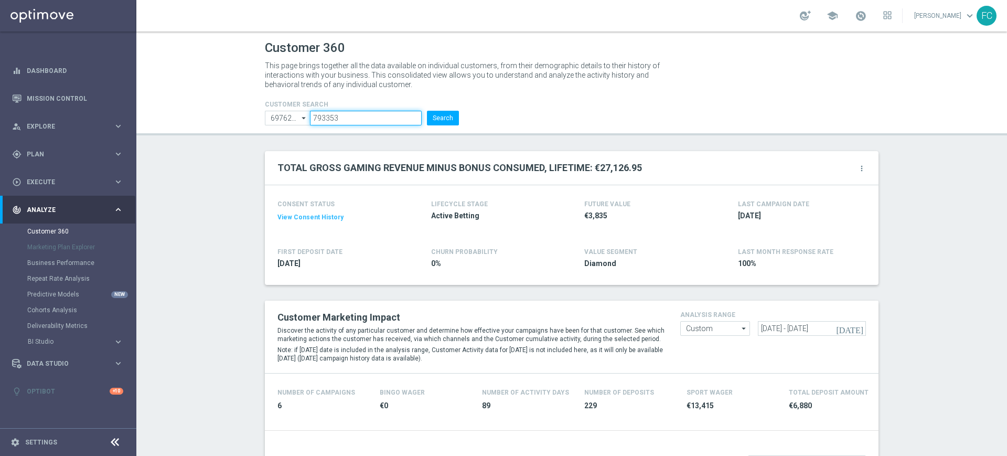
drag, startPoint x: 360, startPoint y: 118, endPoint x: 266, endPoint y: 111, distance: 94.1
click at [265, 114] on ul "697629Contains Contains arrow_drop_down Show Selected 0 of NaN to" at bounding box center [361, 118] width 199 height 15
paste input "3814716"
type input "3814716"
click at [444, 114] on button "Search" at bounding box center [443, 118] width 32 height 15
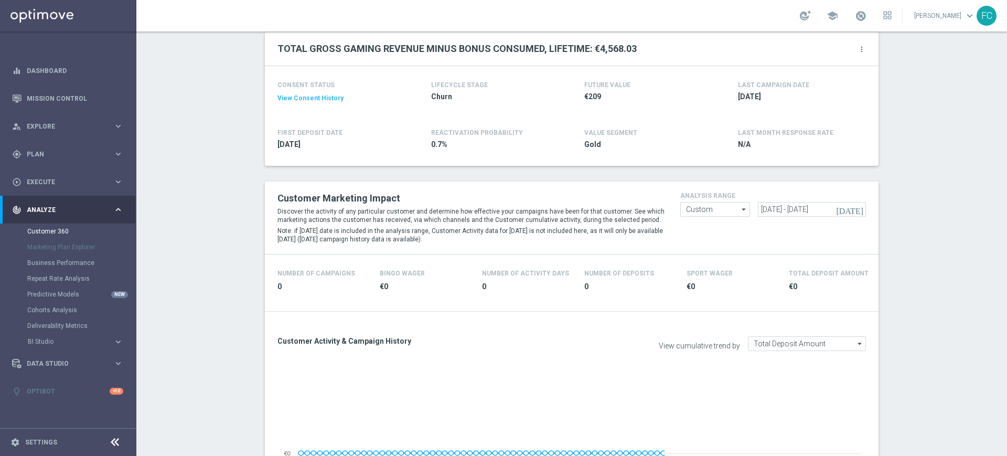
scroll to position [197, 0]
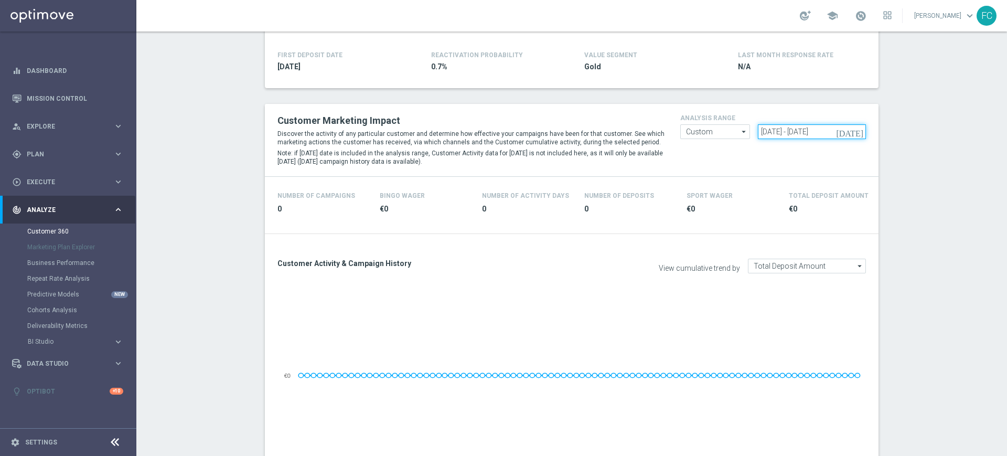
click at [763, 129] on input "14 Jun 2025 - 11 Sep 2025" at bounding box center [812, 131] width 109 height 15
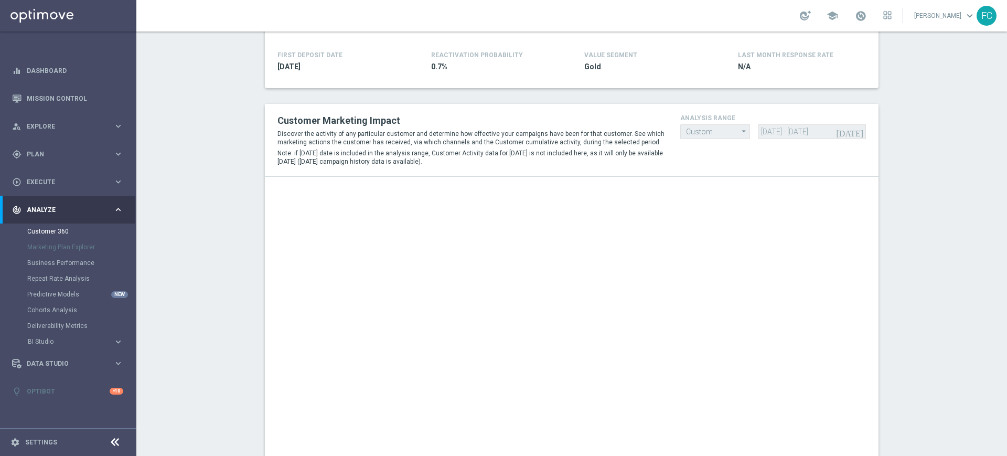
type input "26 Nov 2024 - 23 Feb 2025"
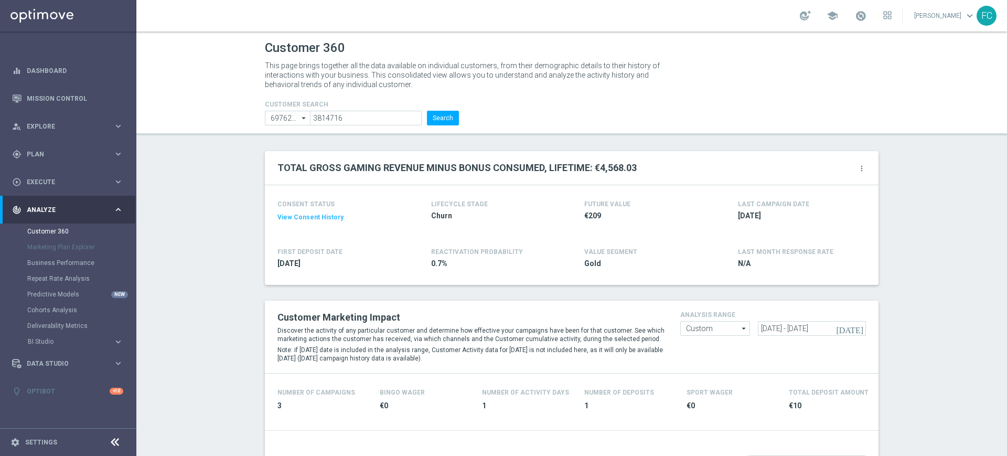
click at [299, 118] on icon "arrow_drop_down" at bounding box center [304, 118] width 10 height 14
click at [30, 231] on link "Customer 360" at bounding box center [68, 231] width 82 height 8
type input "Contains"
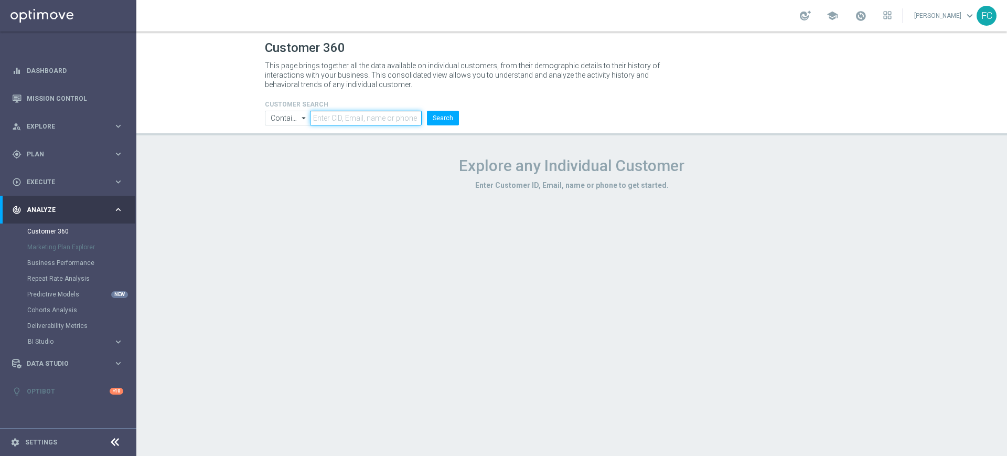
click at [346, 118] on input "text" at bounding box center [366, 118] width 112 height 15
paste input "3814716"
type input "3814716"
click at [442, 114] on button "Search" at bounding box center [443, 118] width 32 height 15
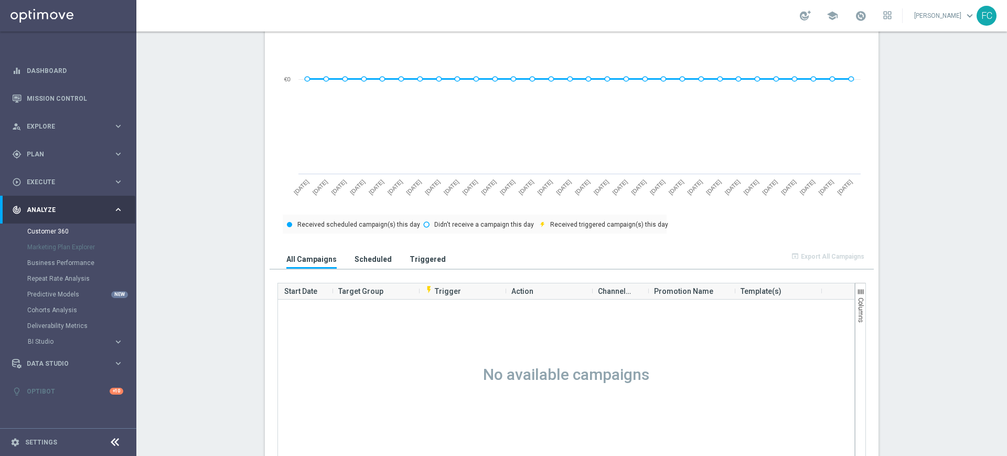
scroll to position [231, 0]
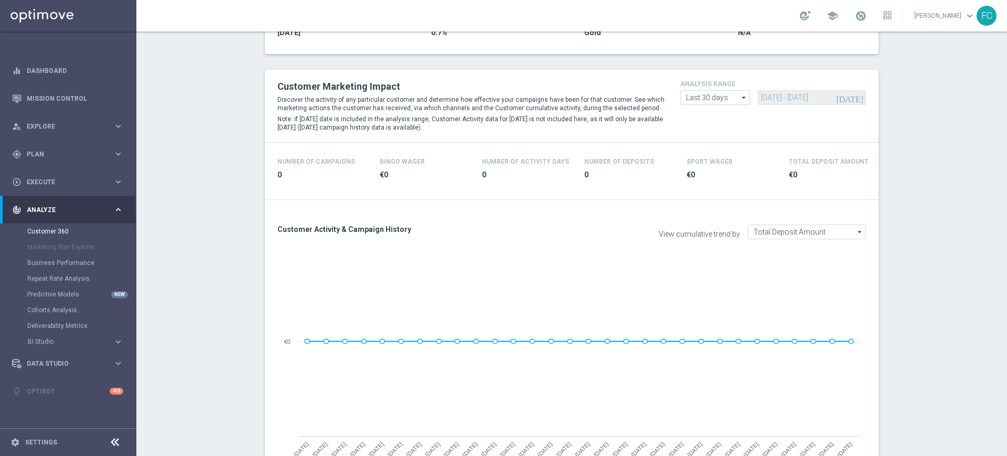
click at [739, 97] on icon "arrow_drop_down" at bounding box center [744, 98] width 10 height 14
click at [721, 158] on div "Custom" at bounding box center [715, 160] width 70 height 15
type input "Custom"
click at [764, 102] on input "[DATE] - [DATE]" at bounding box center [812, 97] width 109 height 15
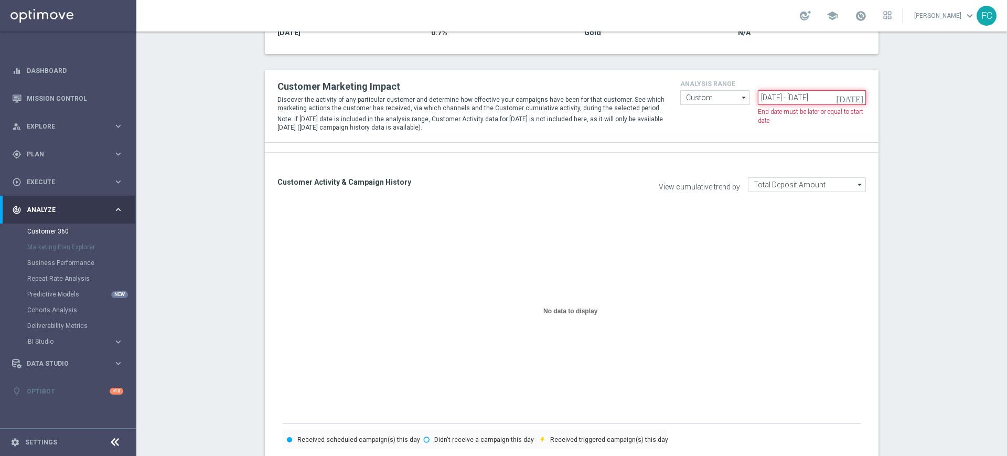
click at [796, 98] on input "26 Nov 2025 - 12 Sep 2025" at bounding box center [812, 97] width 109 height 15
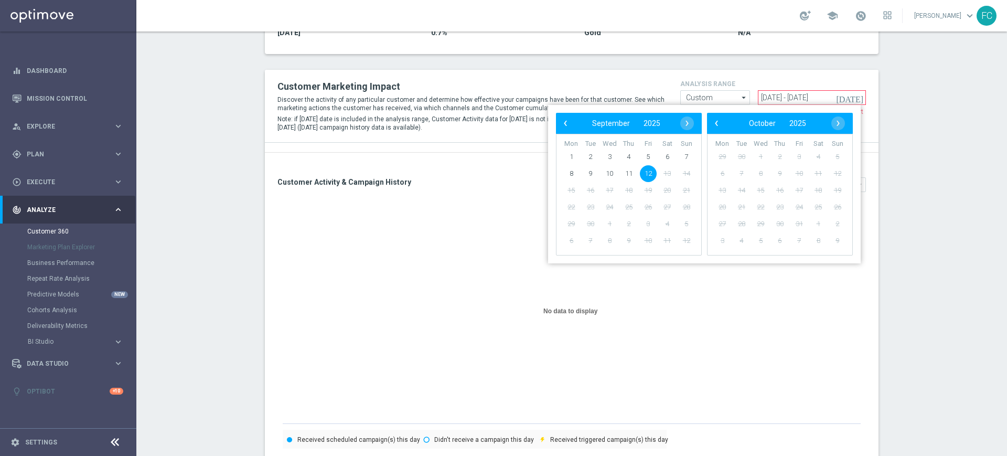
type input "26 Nov 2024 - 23 Feb 2025"
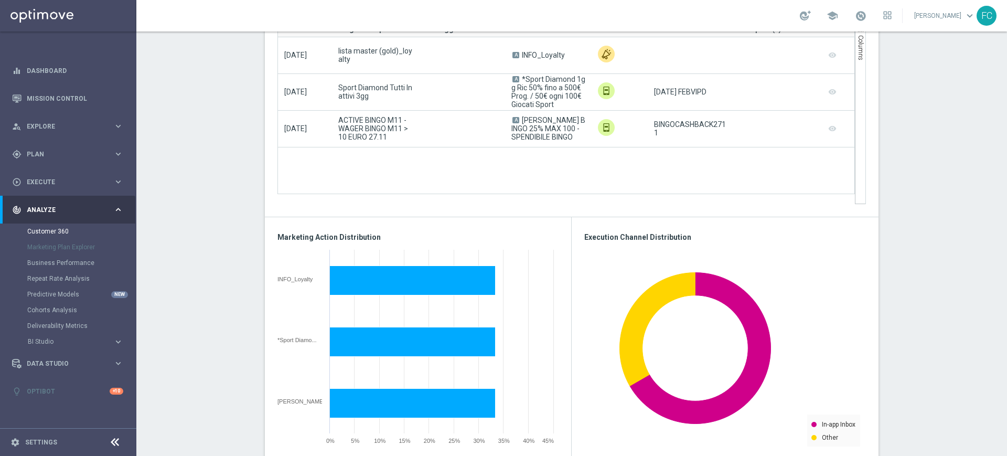
scroll to position [558, 0]
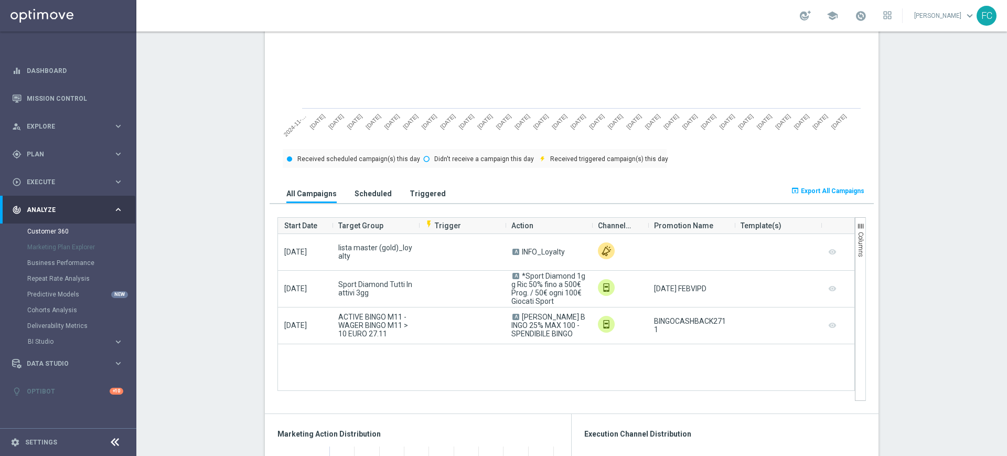
click at [812, 192] on span "Export All Campaigns" at bounding box center [832, 190] width 63 height 7
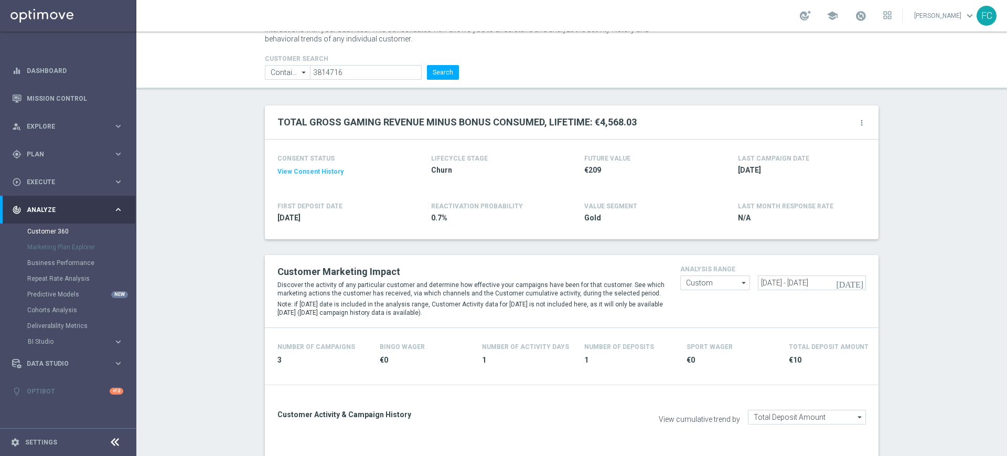
scroll to position [0, 0]
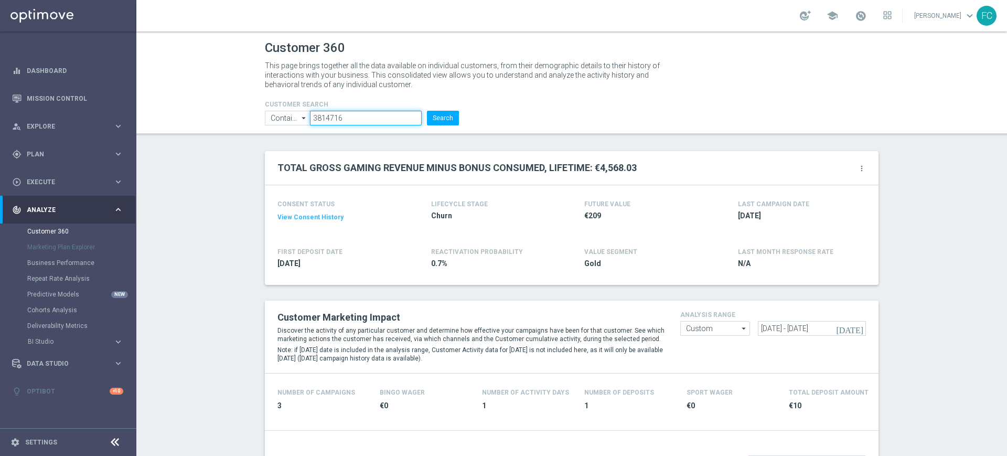
drag, startPoint x: 344, startPoint y: 117, endPoint x: 268, endPoint y: 119, distance: 76.1
click at [268, 119] on ul "Contains Contains arrow_drop_down Show Selected 0 of NaN Contains Equals" at bounding box center [361, 118] width 199 height 15
paste input "4889751"
type input "4889751"
click at [427, 111] on button "Search" at bounding box center [443, 118] width 32 height 15
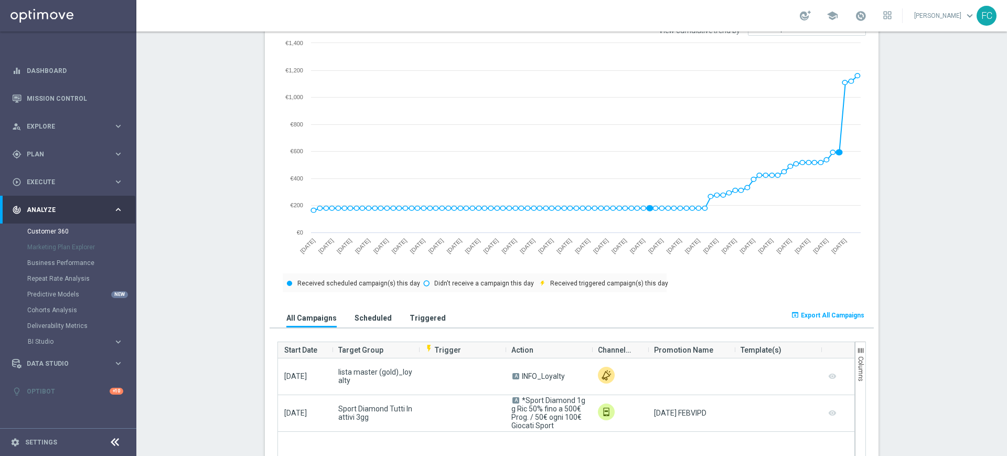
scroll to position [459, 0]
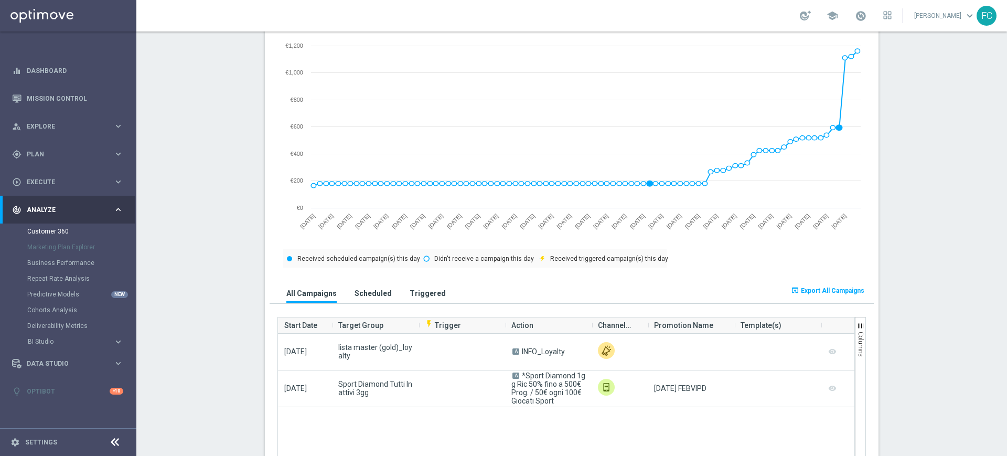
click at [834, 297] on button "open_in_browser Export All Campaigns" at bounding box center [827, 290] width 77 height 15
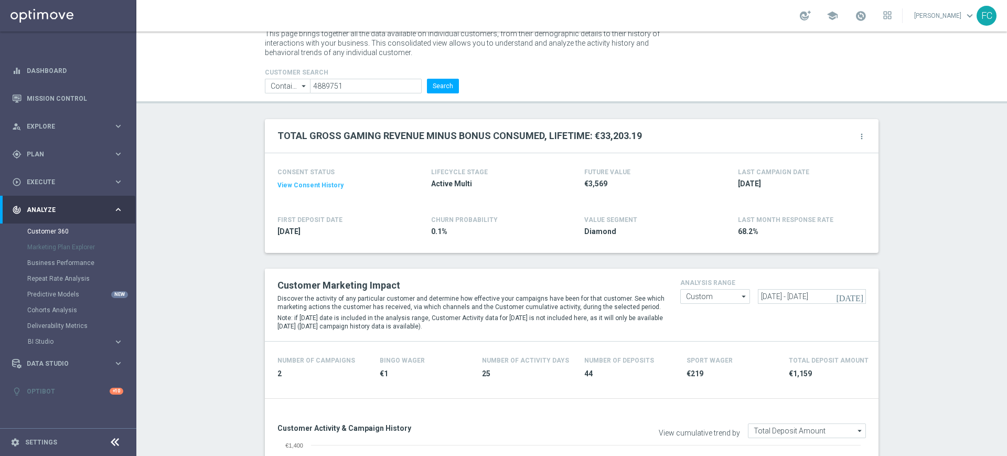
scroll to position [0, 0]
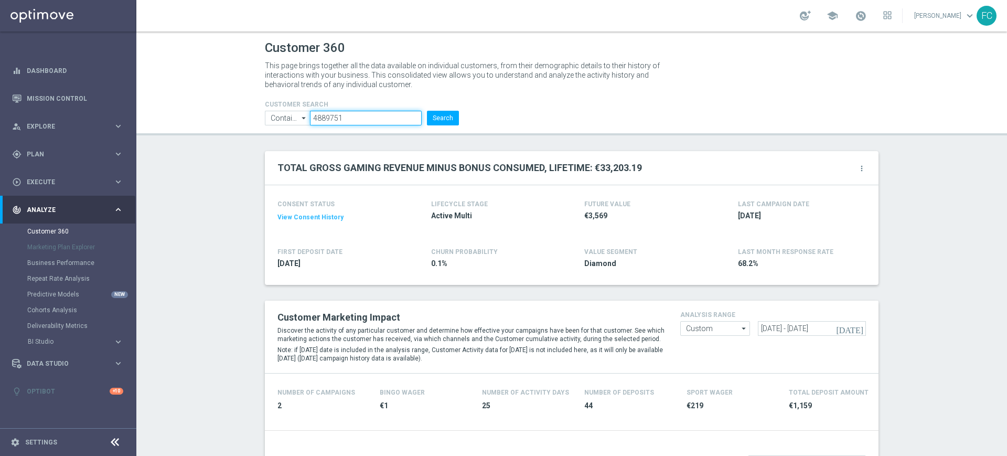
drag, startPoint x: 347, startPoint y: 116, endPoint x: 173, endPoint y: 111, distance: 174.2
click at [186, 112] on header "Customer 360 This page brings together all the data available on individual cus…" at bounding box center [571, 83] width 870 height 104
paste input "5470281"
type input "5470281"
click at [427, 111] on button "Search" at bounding box center [443, 118] width 32 height 15
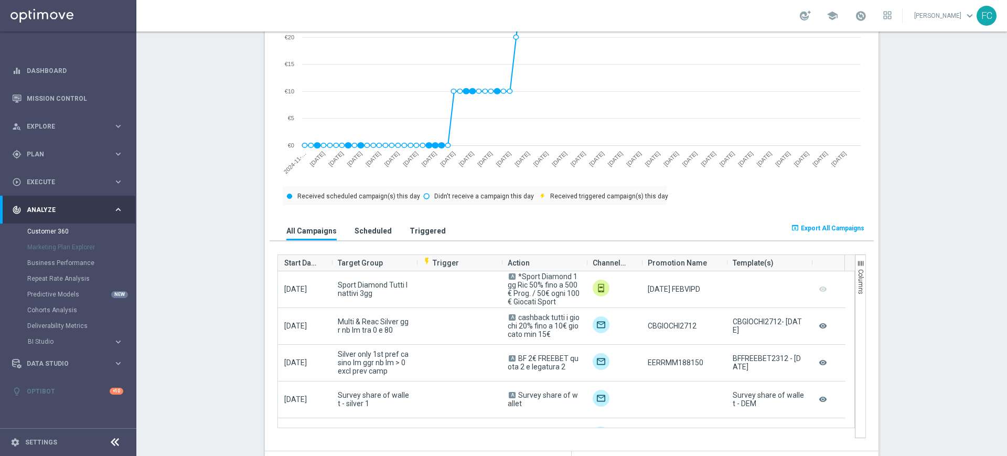
scroll to position [507, 0]
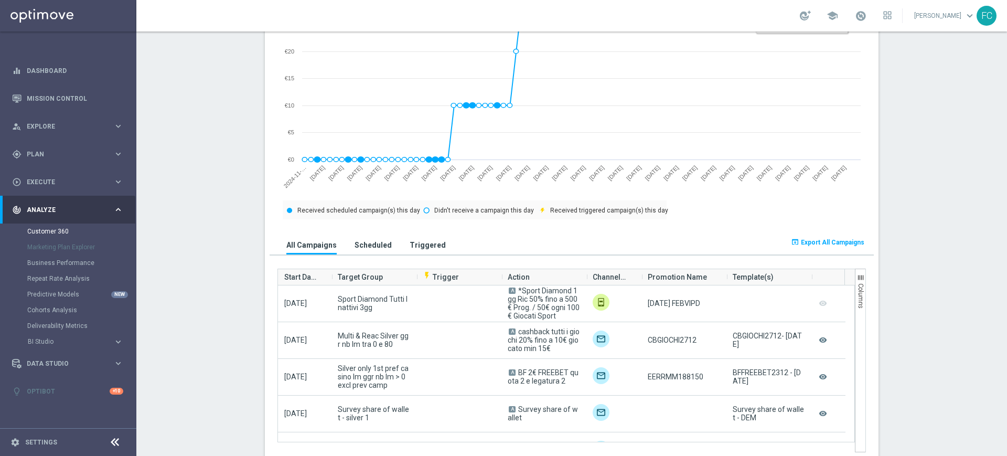
click at [823, 246] on span "Export All Campaigns" at bounding box center [832, 242] width 63 height 7
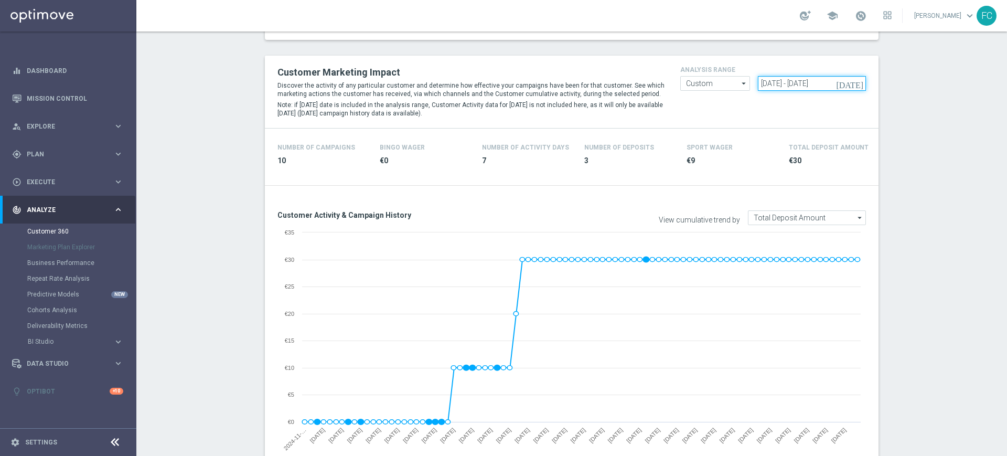
drag, startPoint x: 845, startPoint y: 84, endPoint x: 817, endPoint y: 84, distance: 27.3
click at [821, 84] on input "26 Nov 2024 - 23 Feb 2025" at bounding box center [812, 83] width 109 height 15
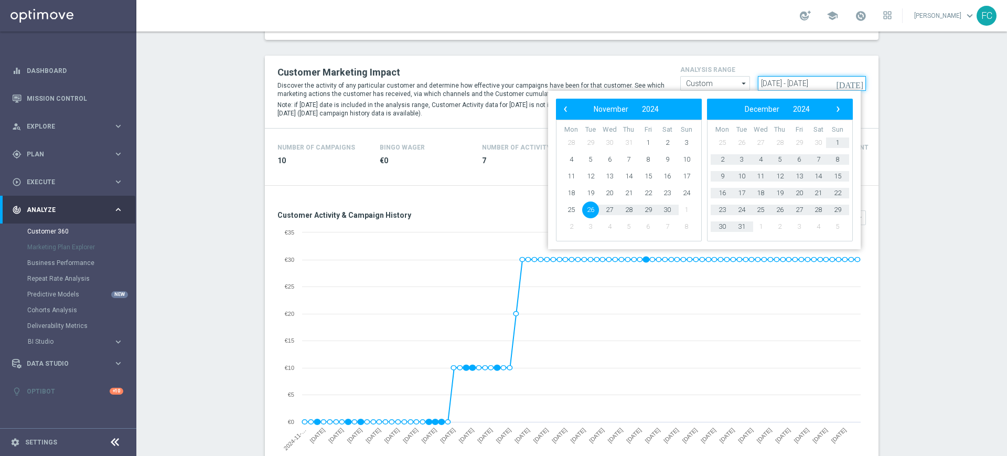
click at [842, 84] on input "26 Nov 2024 - 23 Feb 2025" at bounding box center [812, 83] width 109 height 15
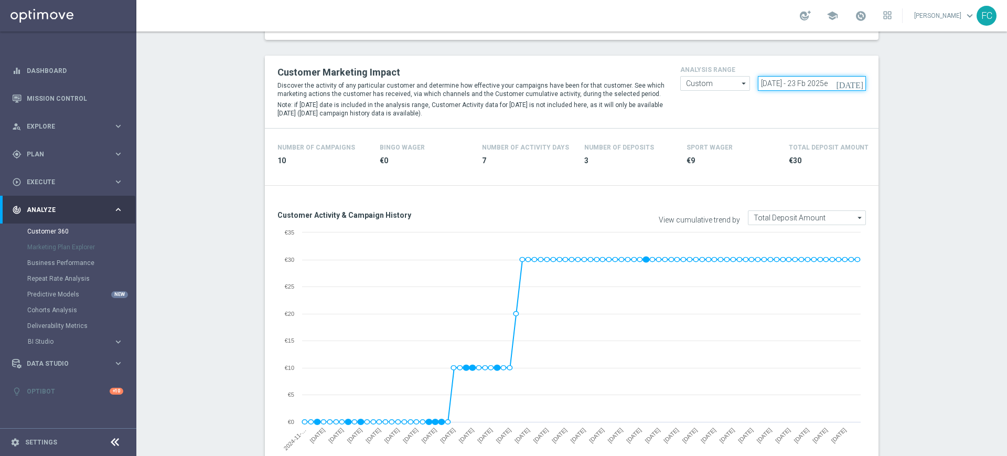
click at [846, 83] on input "26 Nov 2024 - 23 Fb 2025e" at bounding box center [812, 83] width 109 height 15
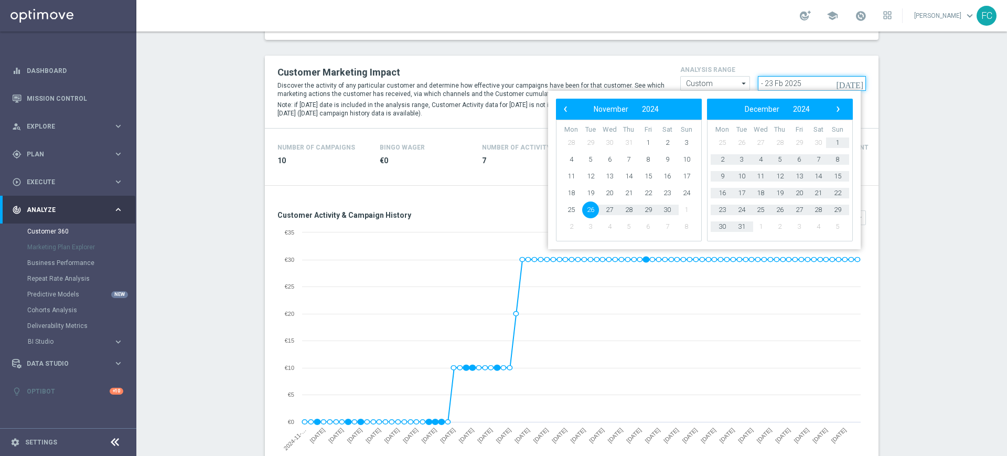
paste input "23 Fb 2025"
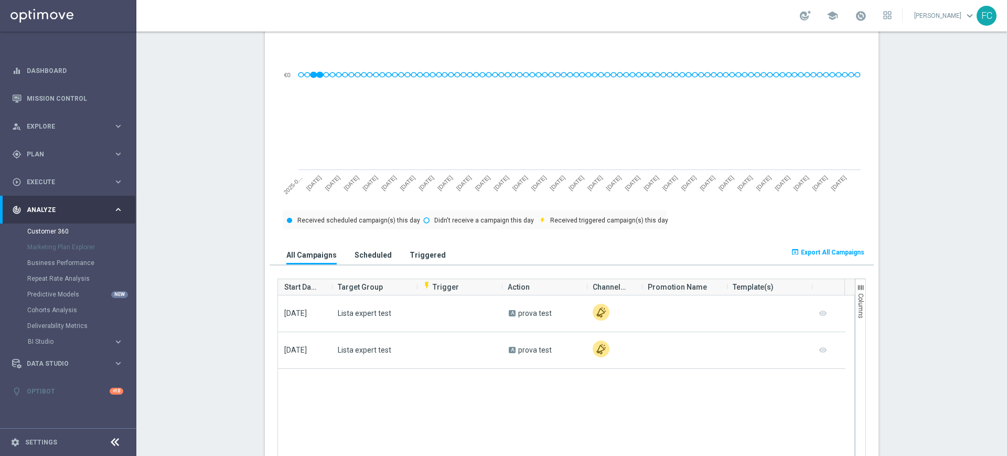
scroll to position [638, 0]
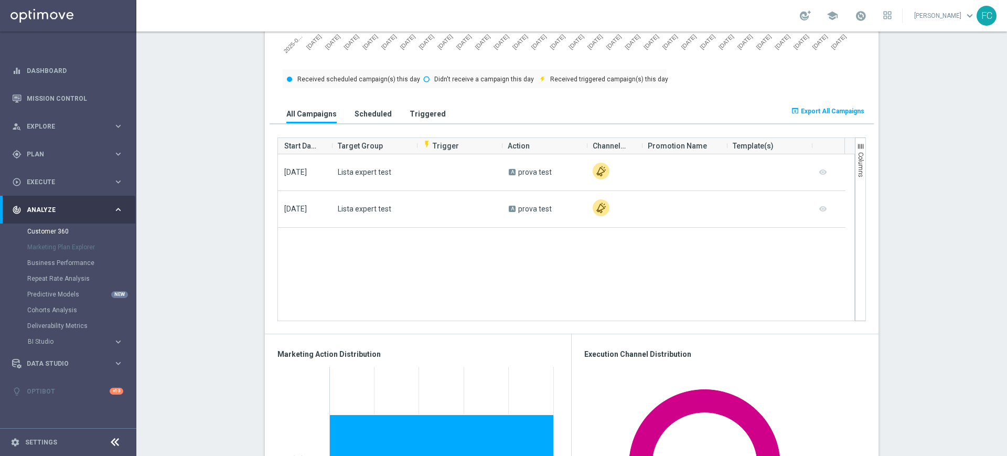
click at [825, 114] on span "Export All Campaigns" at bounding box center [832, 110] width 63 height 7
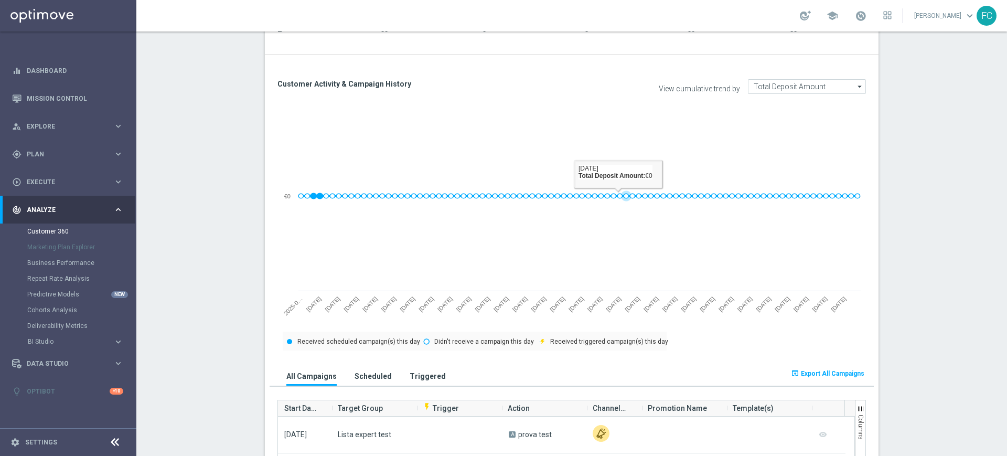
scroll to position [245, 0]
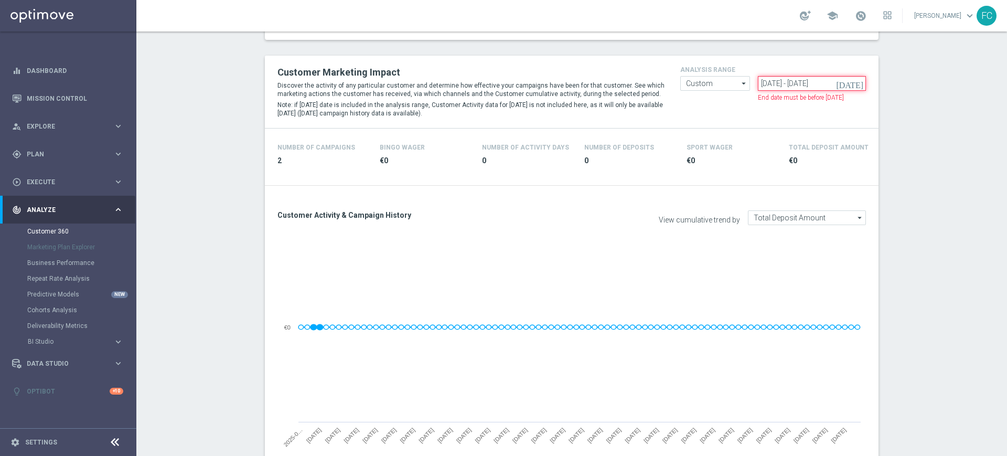
drag, startPoint x: 844, startPoint y: 82, endPoint x: 801, endPoint y: 87, distance: 43.3
click at [801, 87] on input "23 Feb 2025 - 23 May 2025" at bounding box center [812, 83] width 109 height 15
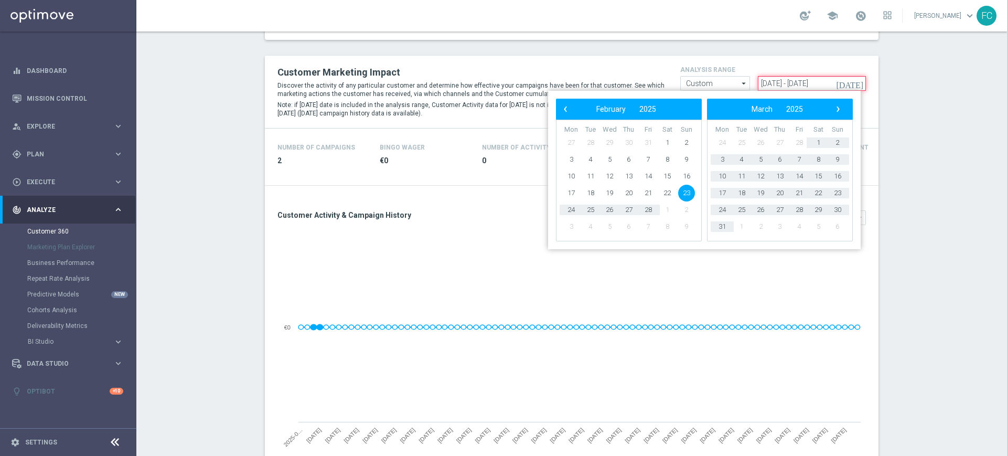
drag, startPoint x: 794, startPoint y: 83, endPoint x: 714, endPoint y: 87, distance: 80.8
click at [714, 76] on form "Custom Custom arrow_drop_down Drag here to set row groups Drag here to set colu…" at bounding box center [773, 76] width 186 height 0
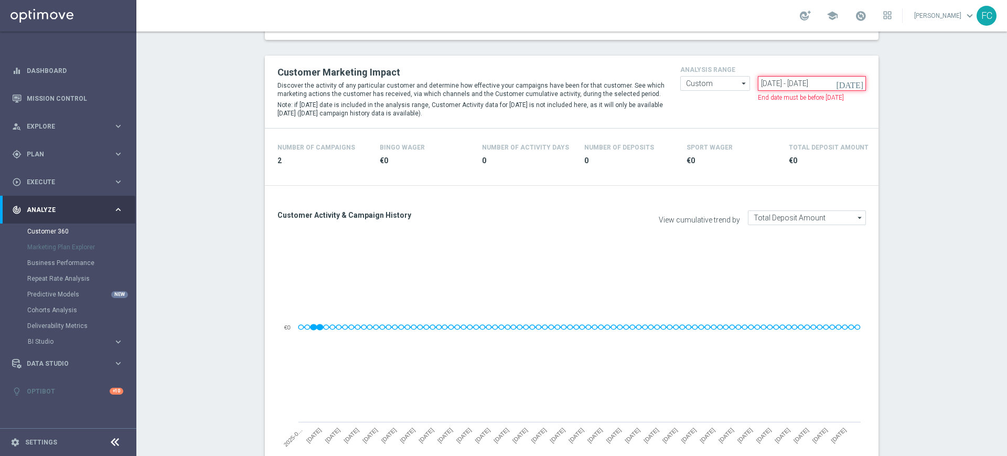
paste input "May"
click at [846, 80] on input "23 May 2025 - 23 May 2025" at bounding box center [812, 83] width 109 height 15
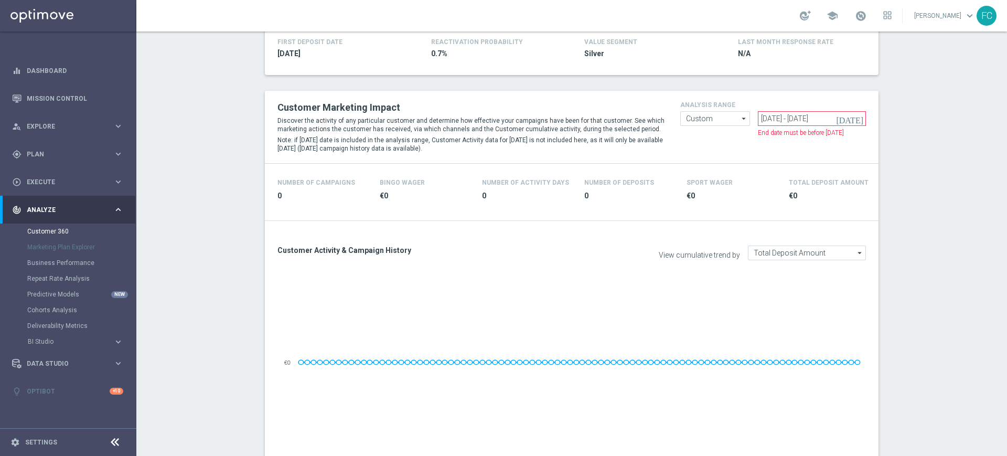
scroll to position [114, 0]
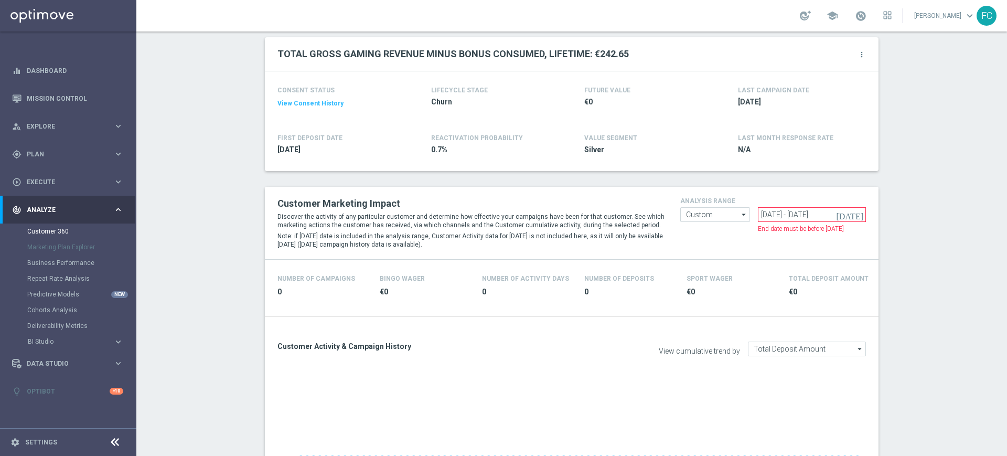
click at [845, 211] on div "today 23 May 2025 - 20 Aug 2025" at bounding box center [812, 214] width 109 height 15
drag, startPoint x: 845, startPoint y: 211, endPoint x: 804, endPoint y: 210, distance: 41.4
click at [804, 210] on input "23 May 2025 - 20 Aug 2025" at bounding box center [812, 214] width 109 height 15
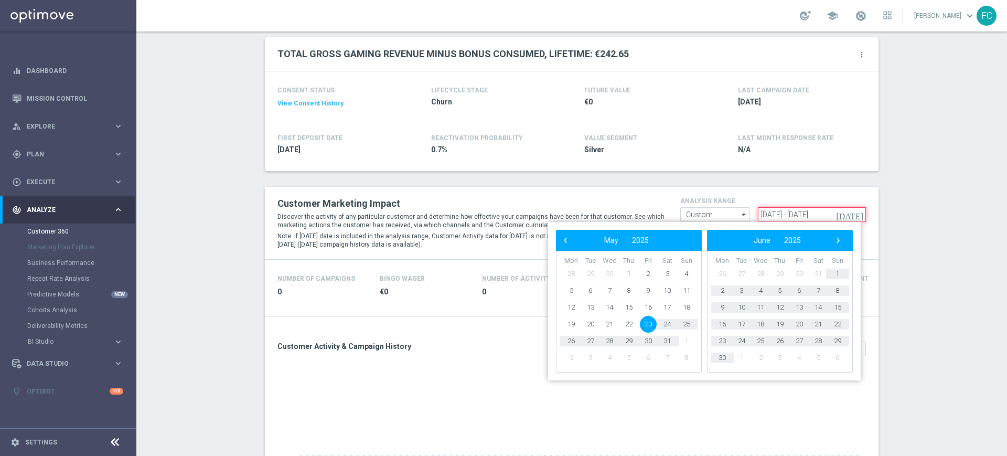
drag, startPoint x: 797, startPoint y: 213, endPoint x: 718, endPoint y: 214, distance: 78.7
click at [718, 207] on form "Custom Custom arrow_drop_down Drag here to set row groups Drag here to set colu…" at bounding box center [773, 207] width 186 height 0
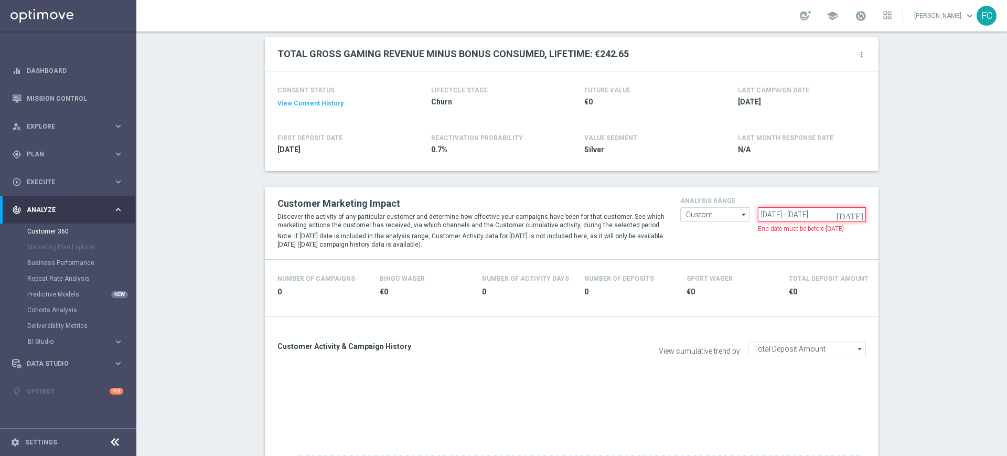
type input "- 20 Aug 2025"
type input "Invalid date - 20 Aug 2025"
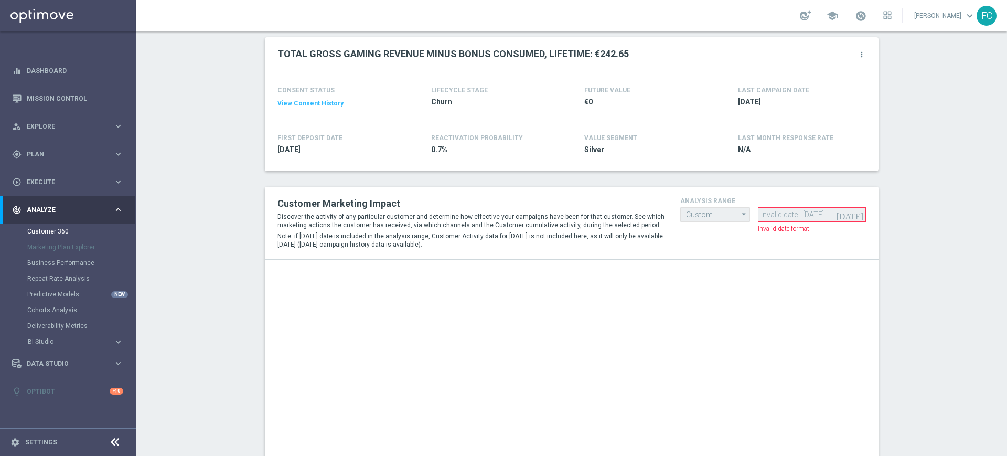
click at [739, 214] on icon "arrow_drop_down" at bounding box center [744, 214] width 10 height 13
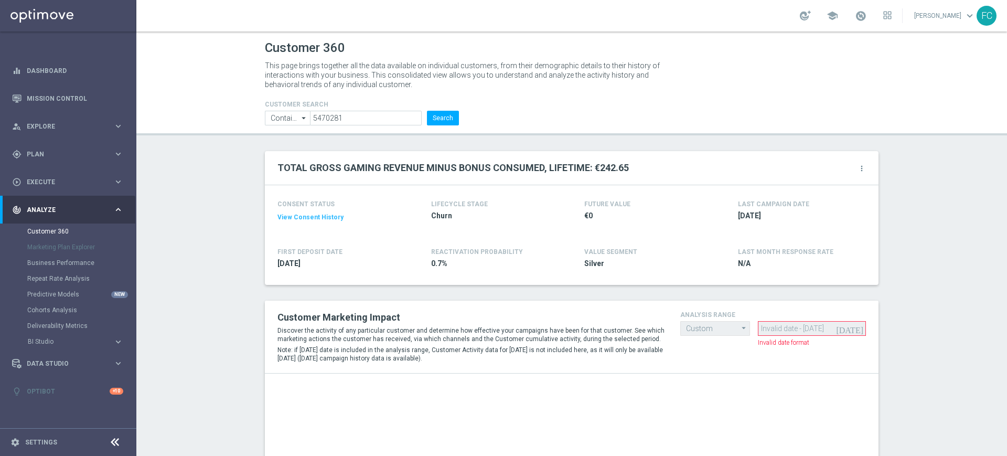
click at [740, 328] on icon "arrow_drop_down" at bounding box center [744, 327] width 10 height 13
click at [784, 330] on div "today Invalid date - 20 Aug 2025" at bounding box center [812, 328] width 109 height 15
click at [390, 119] on input "5470281" at bounding box center [366, 118] width 112 height 15
click at [427, 111] on button "Search" at bounding box center [443, 118] width 32 height 15
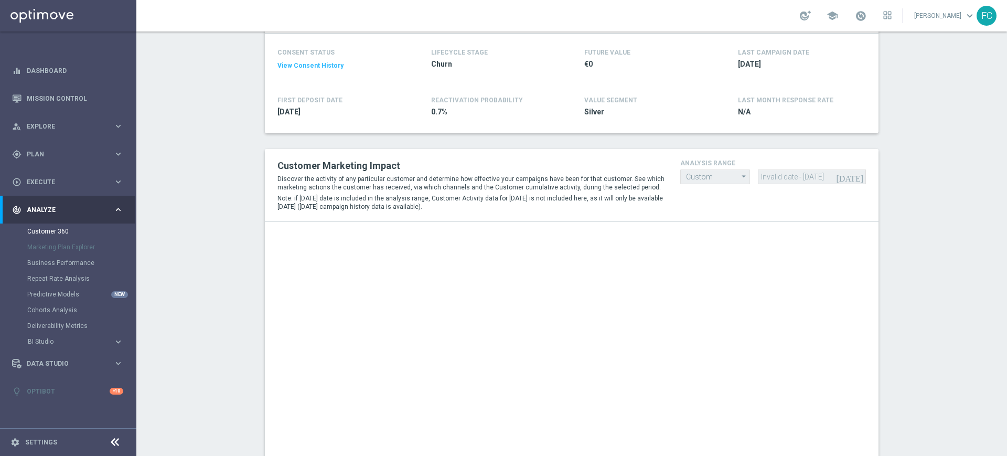
scroll to position [197, 0]
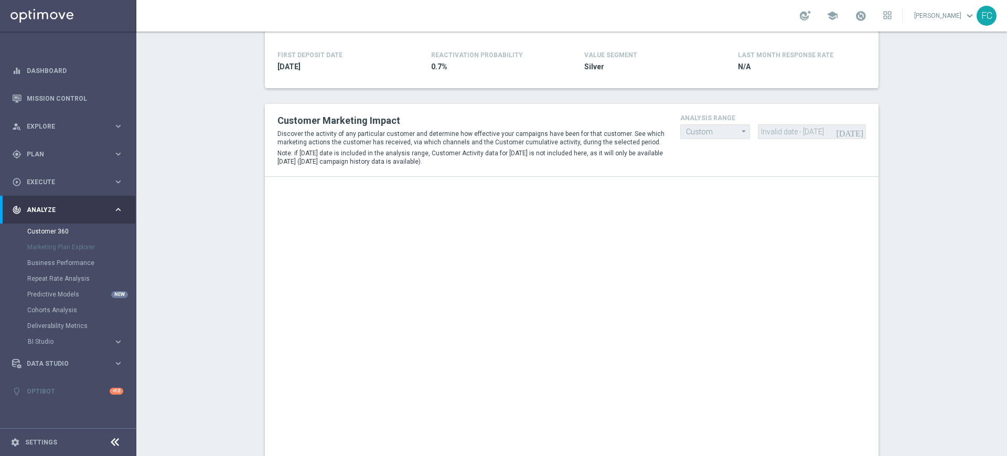
click at [739, 133] on icon "arrow_drop_down" at bounding box center [744, 131] width 10 height 13
drag, startPoint x: 699, startPoint y: 2, endPoint x: 49, endPoint y: 232, distance: 689.5
click at [49, 232] on link "Customer 360" at bounding box center [68, 231] width 82 height 8
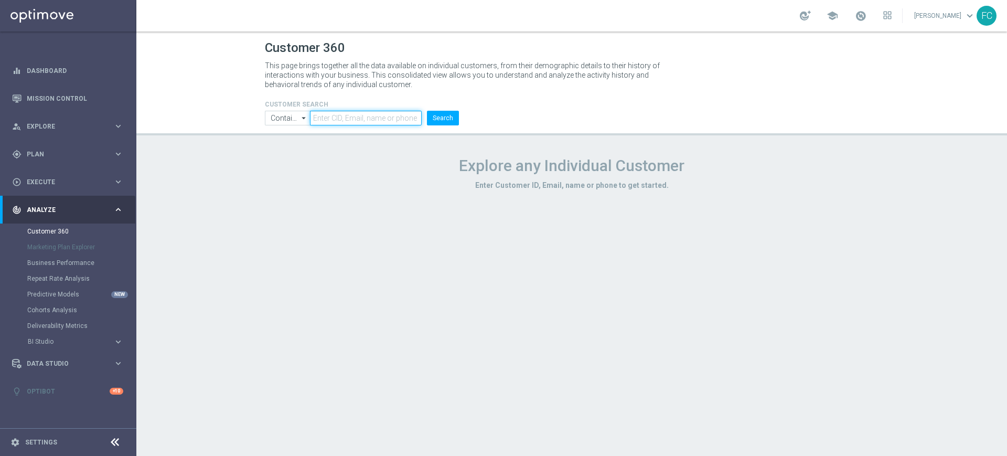
click at [346, 122] on input "text" at bounding box center [366, 118] width 112 height 15
paste input "20 Aug 2025"
type input "2"
paste input "5470281"
type input "5470281"
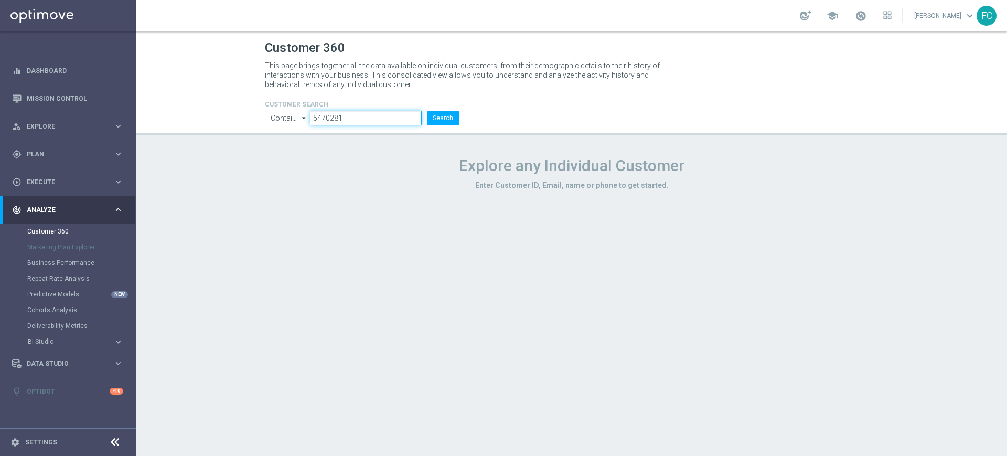
click at [427, 111] on button "Search" at bounding box center [443, 118] width 32 height 15
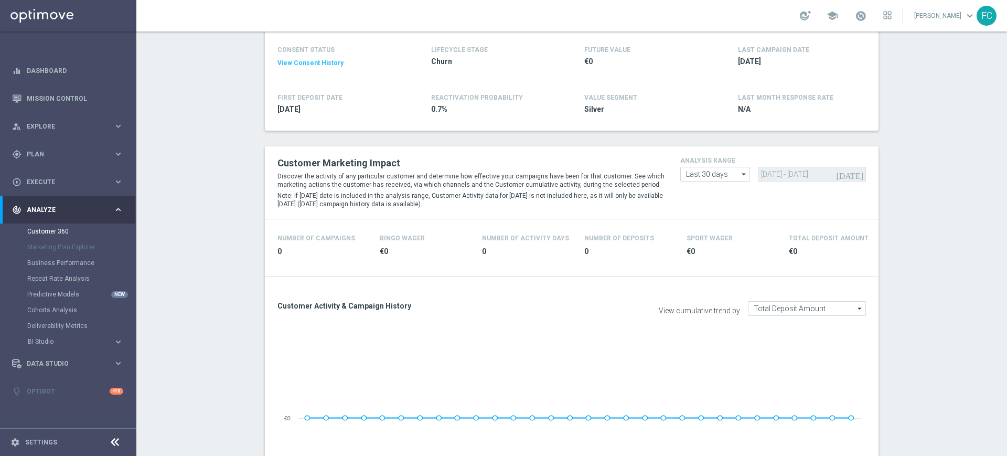
scroll to position [131, 0]
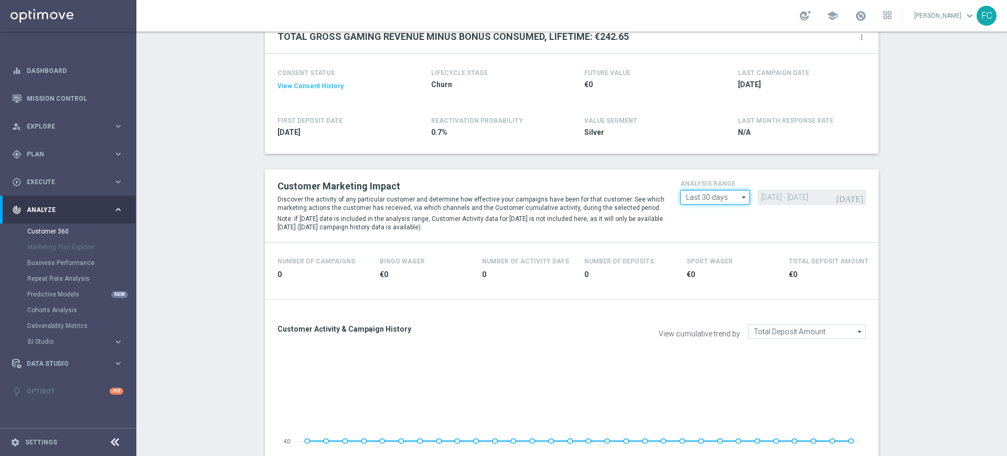
click at [732, 200] on input "Last 30 days" at bounding box center [715, 197] width 70 height 15
click at [719, 246] on div "Last 90 days" at bounding box center [715, 243] width 70 height 15
type input "Last 90 days"
type input "[DATE] - [DATE]"
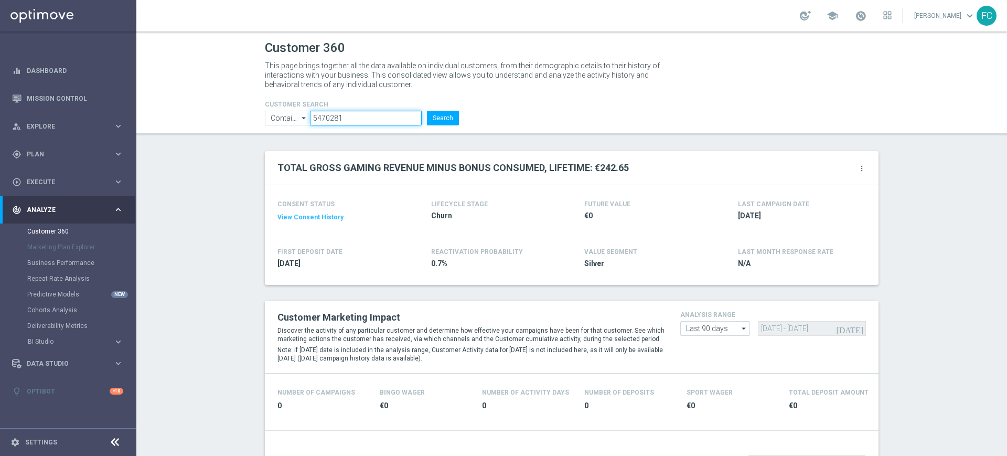
drag, startPoint x: 362, startPoint y: 120, endPoint x: 209, endPoint y: 111, distance: 153.9
click at [204, 113] on header "Customer 360 This page brings together all the data available on individual cus…" at bounding box center [571, 83] width 870 height 104
paste input "3110915"
type input "3110915"
click at [427, 111] on button "Search" at bounding box center [443, 118] width 32 height 15
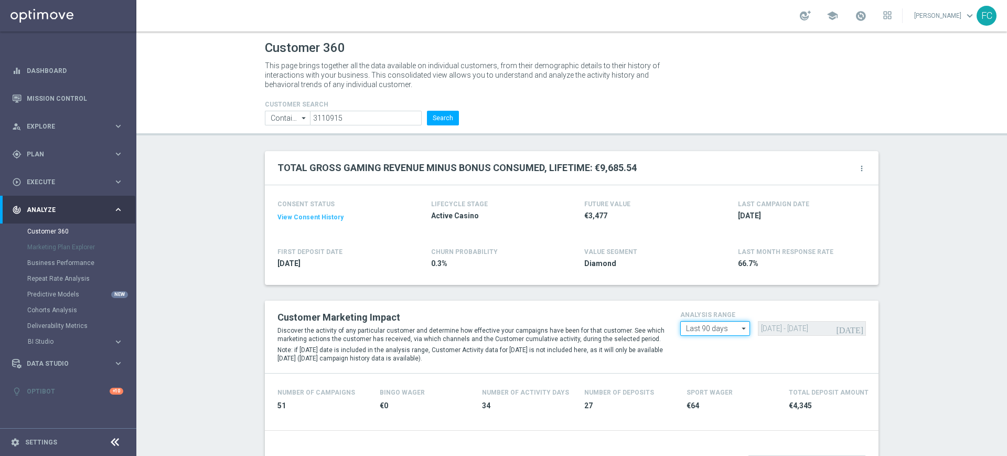
click at [715, 329] on input "Last 90 days" at bounding box center [715, 328] width 70 height 15
click at [696, 390] on div "Custom" at bounding box center [696, 390] width 23 height 9
type input "Custom"
drag, startPoint x: 796, startPoint y: 328, endPoint x: 729, endPoint y: 326, distance: 66.6
click at [729, 321] on form "Custom Custom arrow_drop_down Drag here to set row groups Drag here to set colu…" at bounding box center [773, 321] width 186 height 0
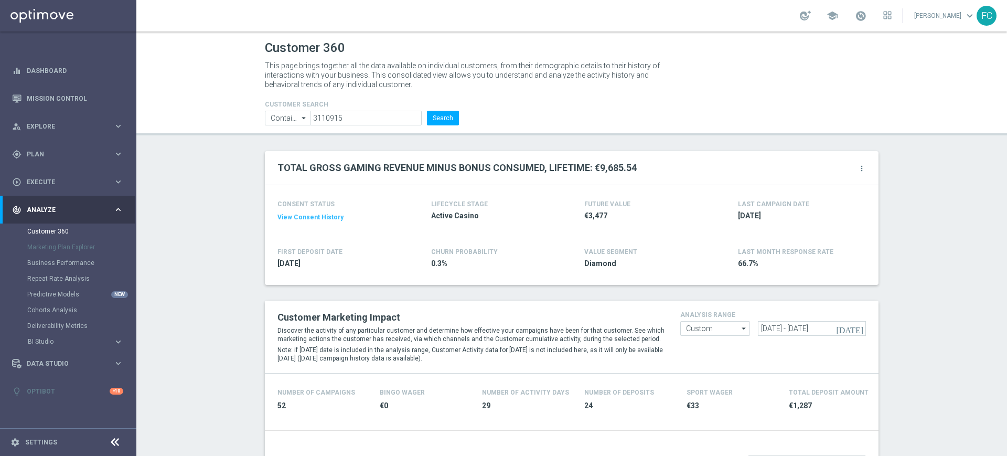
click at [321, 219] on button "View Consent History" at bounding box center [310, 217] width 66 height 9
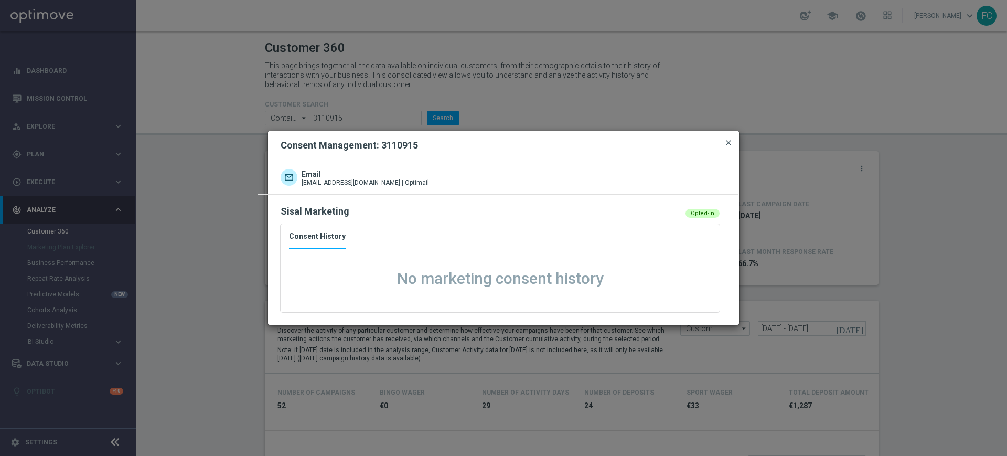
click at [731, 143] on span "close" at bounding box center [728, 142] width 8 height 8
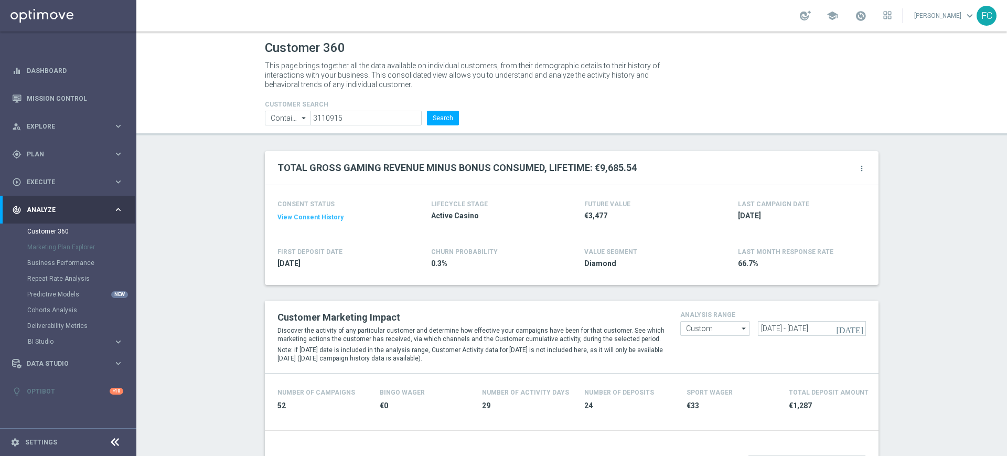
click at [320, 215] on button "View Consent History" at bounding box center [310, 217] width 66 height 9
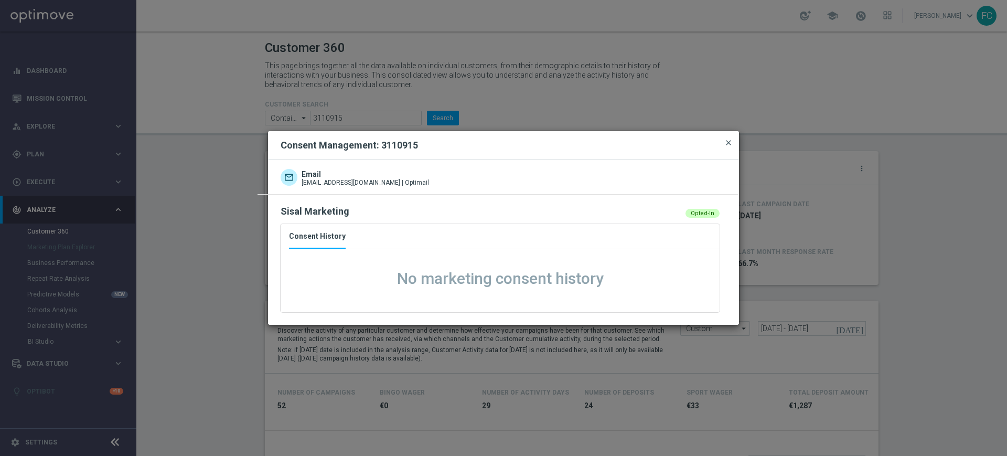
click at [730, 139] on span "close" at bounding box center [728, 142] width 8 height 8
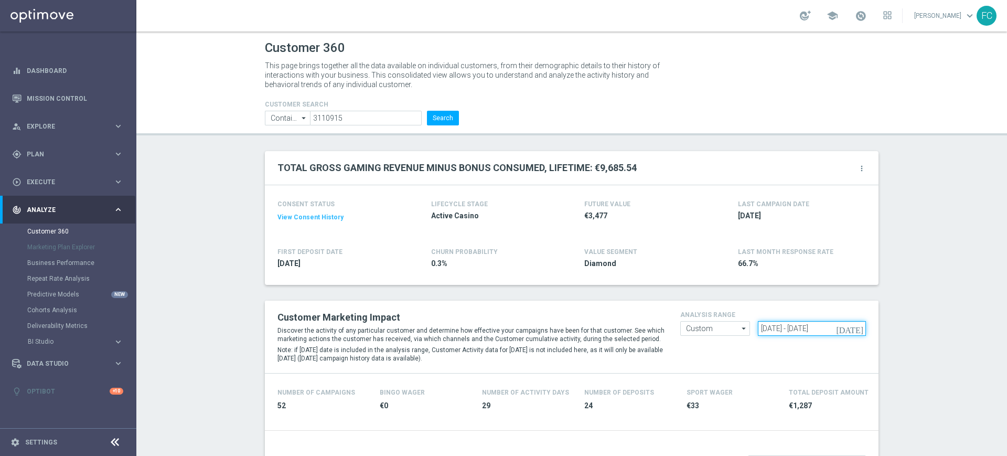
click at [796, 327] on input "30 Apr 2025 - 28 Jul 2025" at bounding box center [812, 328] width 109 height 15
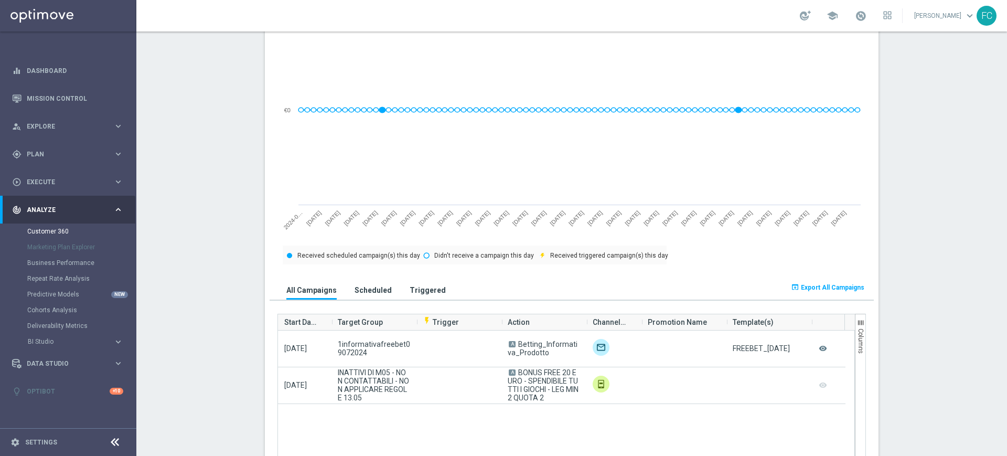
scroll to position [524, 0]
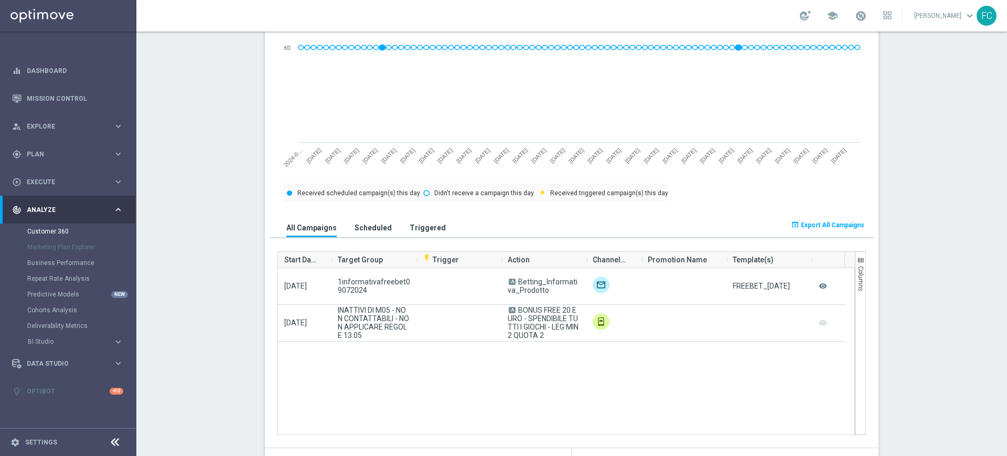
click at [814, 222] on span "Export All Campaigns" at bounding box center [832, 224] width 63 height 7
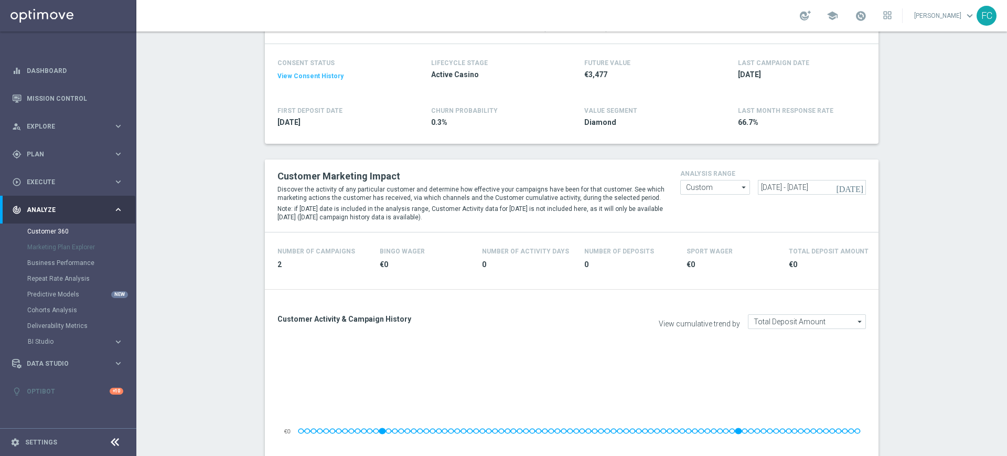
scroll to position [66, 0]
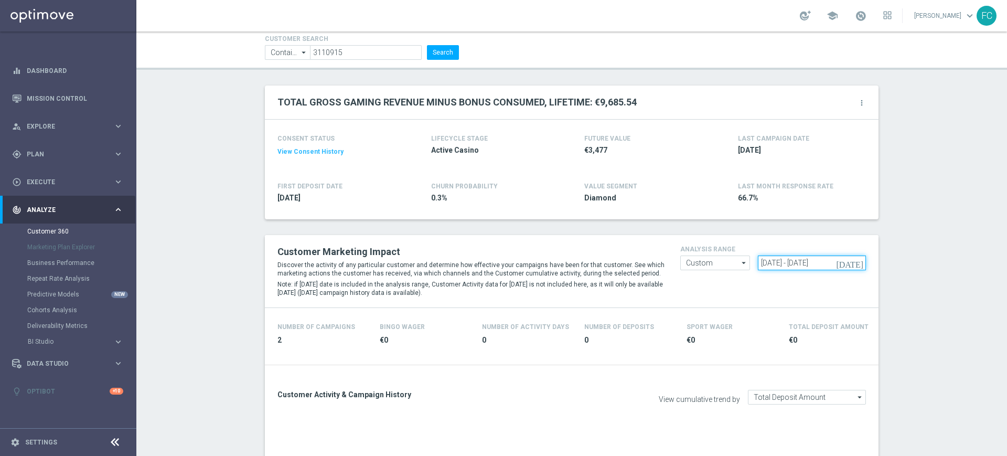
drag, startPoint x: 843, startPoint y: 263, endPoint x: 802, endPoint y: 266, distance: 41.6
click at [802, 266] on input "30 Apr 2024 - 28 Jul 2024" at bounding box center [812, 262] width 109 height 15
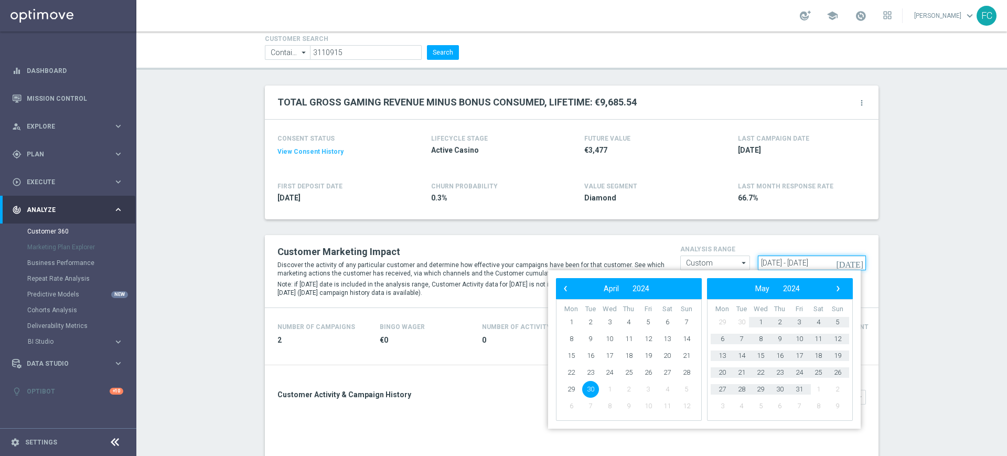
click at [795, 263] on input "30 Apr 2024 - 28 Jul 2024" at bounding box center [812, 262] width 109 height 15
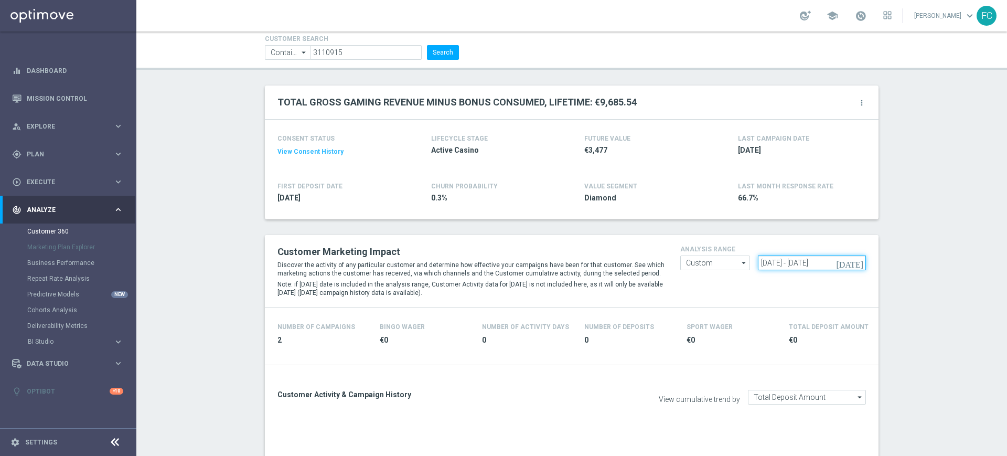
drag, startPoint x: 795, startPoint y: 262, endPoint x: 640, endPoint y: 267, distance: 155.3
click at [640, 267] on div "Customer Marketing Impact Discover the activity of any particular customer and …" at bounding box center [572, 271] width 604 height 57
paste input "28 Jul"
click at [841, 260] on input "28 Jul 2024 - 28 Jul 2024" at bounding box center [812, 262] width 109 height 15
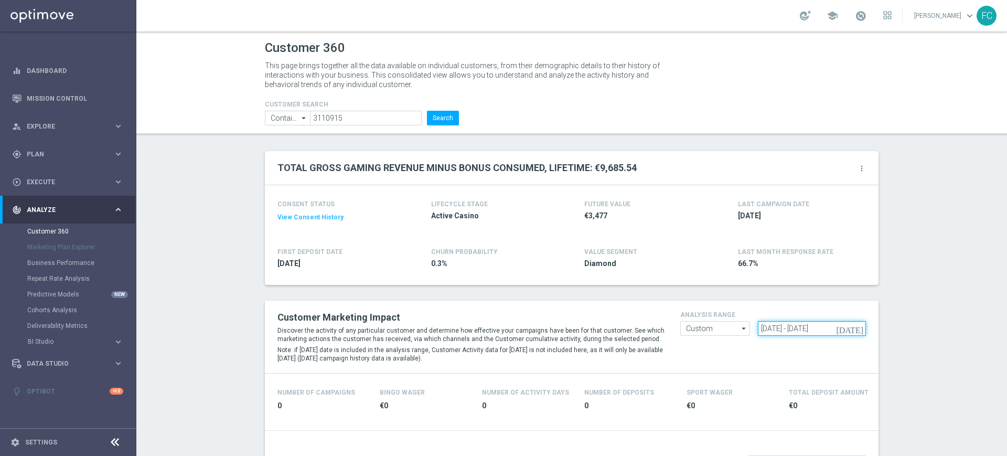
drag, startPoint x: 842, startPoint y: 327, endPoint x: 800, endPoint y: 326, distance: 41.9
click at [800, 326] on input "28 Jul 2024 - 25 Oct 2024" at bounding box center [812, 328] width 109 height 15
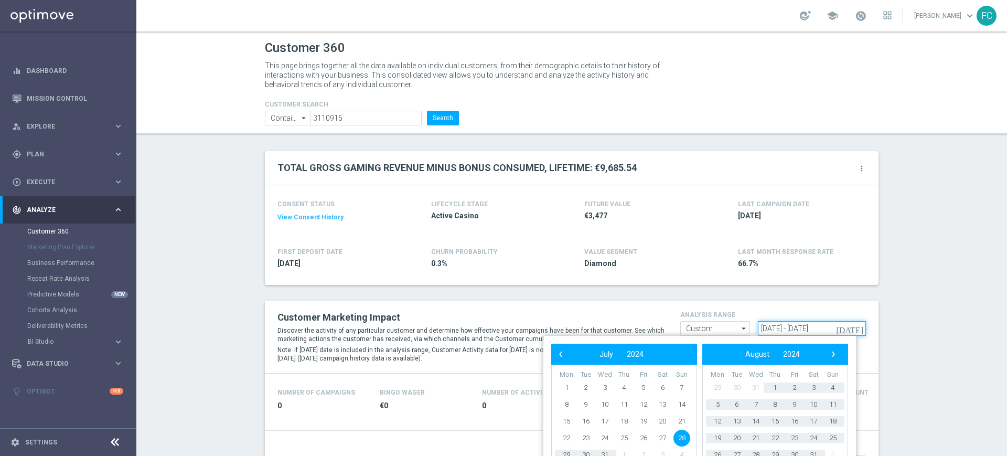
click at [786, 326] on input "28 Jul 2024 - 25 Oct 2024" at bounding box center [812, 328] width 109 height 15
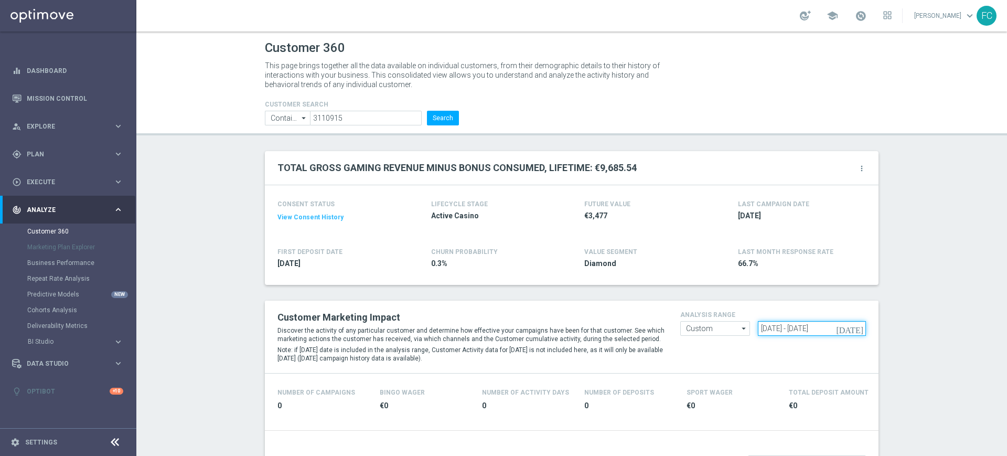
drag, startPoint x: 792, startPoint y: 327, endPoint x: 721, endPoint y: 328, distance: 70.3
click at [722, 321] on form "Custom Custom arrow_drop_down Drag here to set row groups Drag here to set colu…" at bounding box center [773, 321] width 186 height 0
paste input "25 Oct 2024"
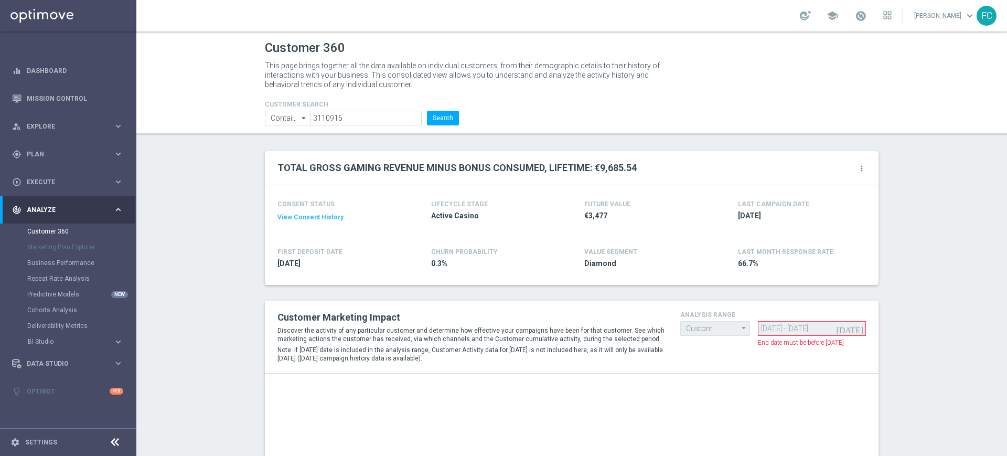
type input "25 Oct 2024 - 22 Jan 2025"
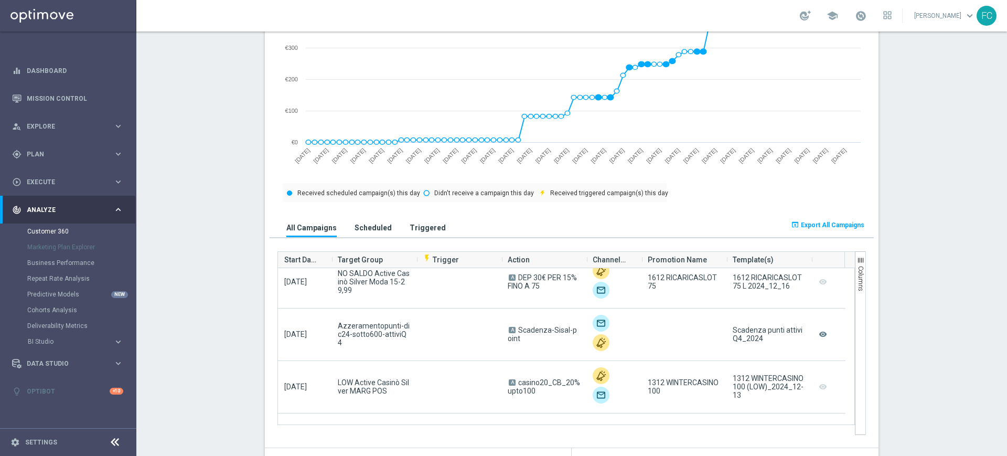
scroll to position [693, 0]
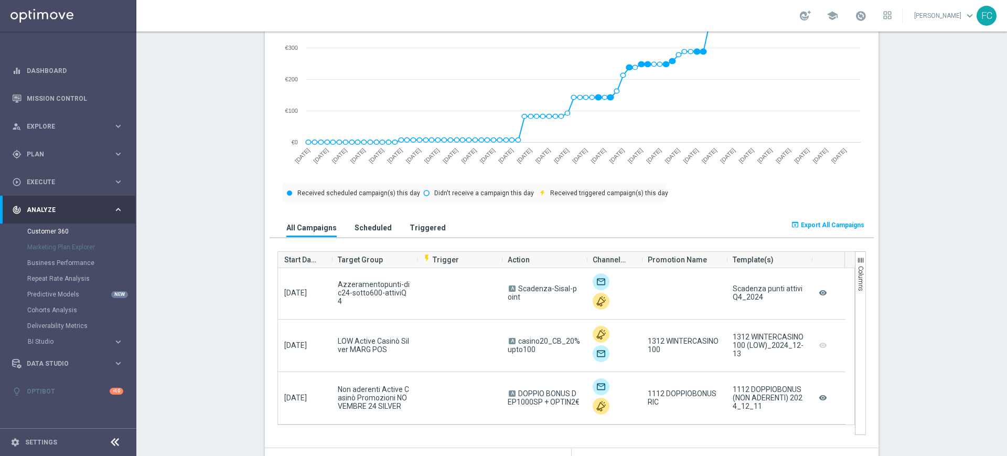
click at [836, 229] on span "Export All Campaigns" at bounding box center [832, 224] width 63 height 7
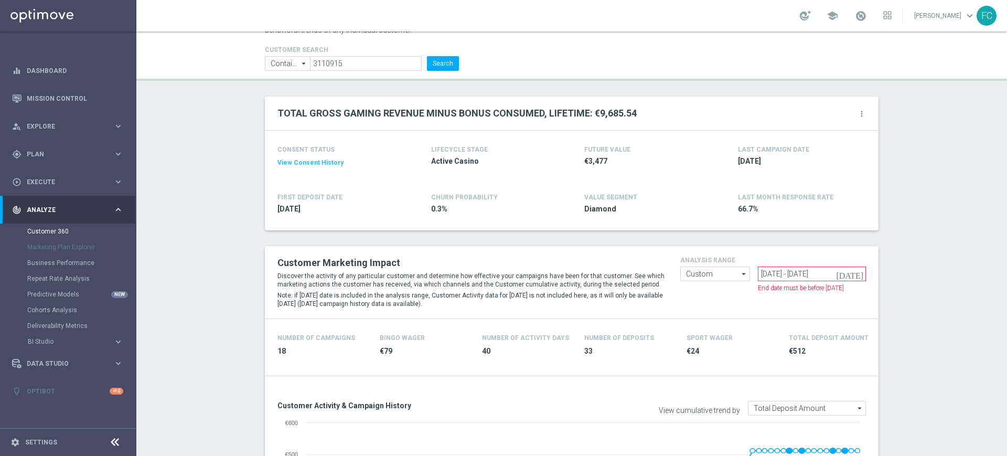
scroll to position [0, 0]
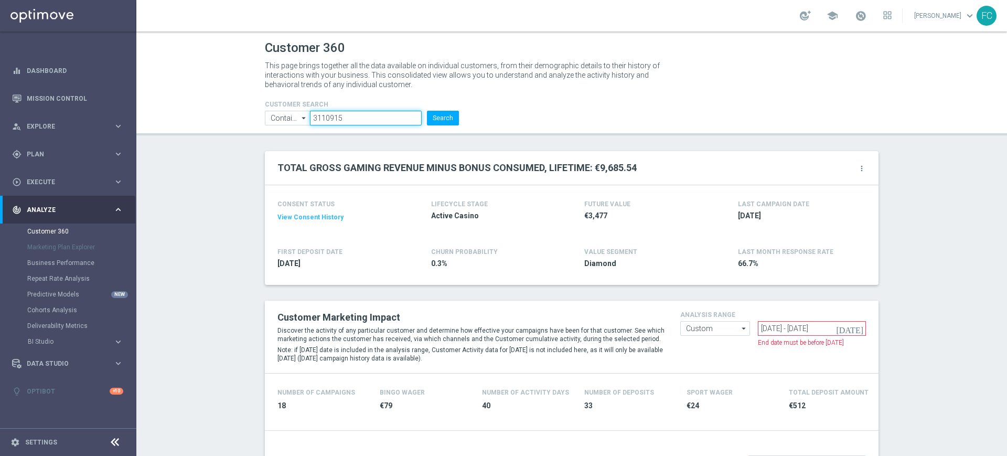
drag, startPoint x: 368, startPoint y: 123, endPoint x: 269, endPoint y: 111, distance: 99.8
click at [264, 116] on ul "Contains Contains arrow_drop_down Show Selected 0 of NaN Contains Equals" at bounding box center [361, 118] width 199 height 15
paste input "4820040"
type input "4820040"
click at [452, 113] on button "Search" at bounding box center [443, 118] width 32 height 15
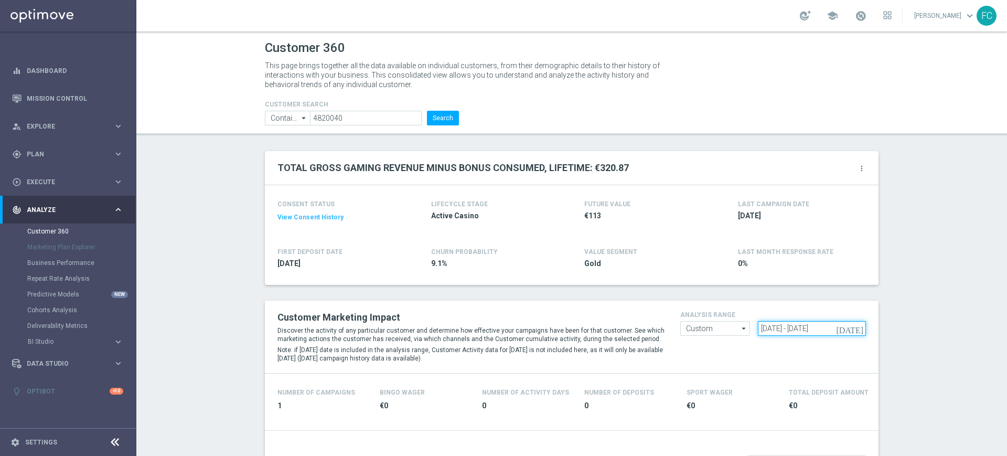
click at [764, 328] on input "25 Oct 2024 - 21 Jan 2025" at bounding box center [812, 328] width 109 height 15
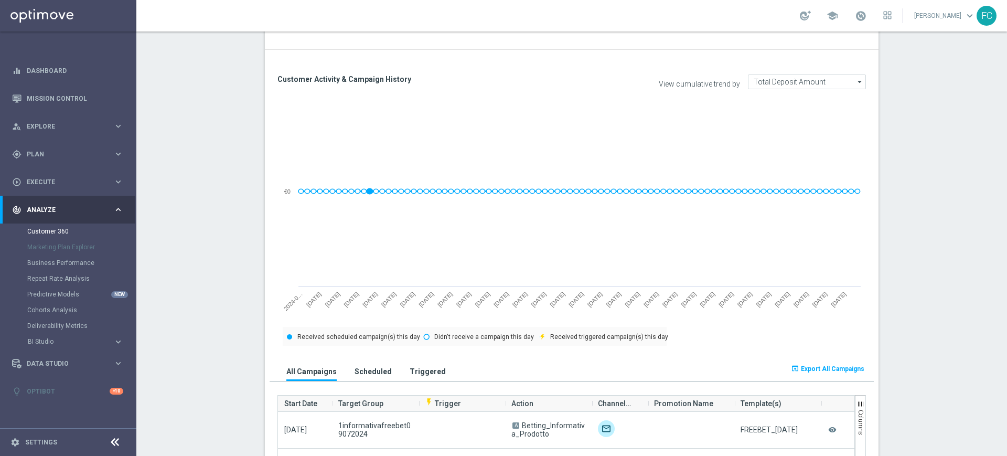
scroll to position [459, 0]
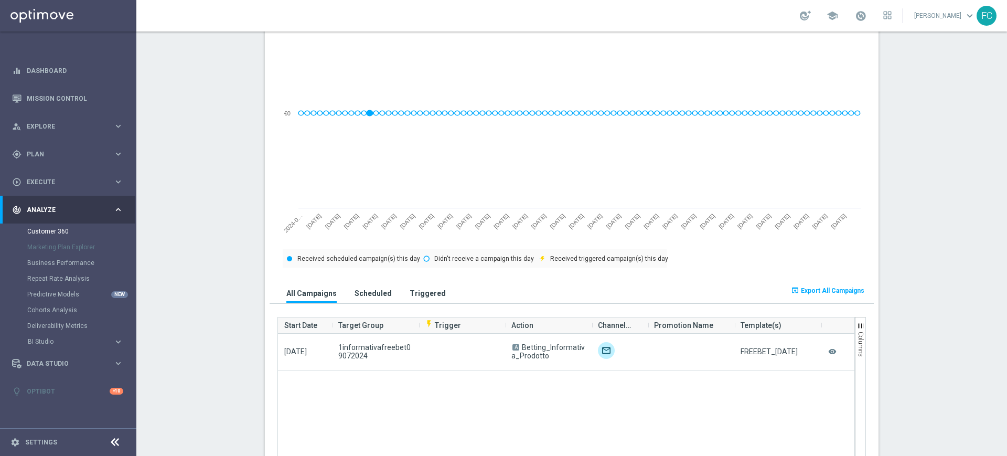
click at [835, 290] on span "Export All Campaigns" at bounding box center [832, 290] width 63 height 7
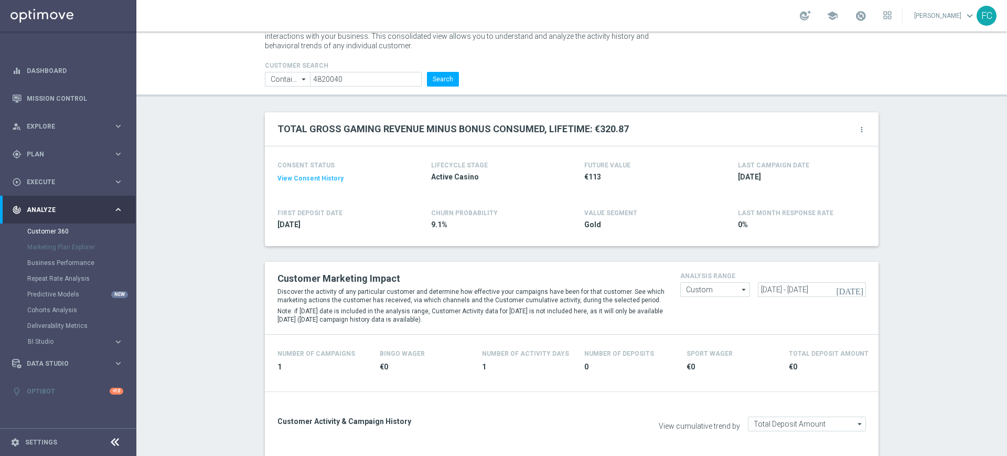
scroll to position [0, 0]
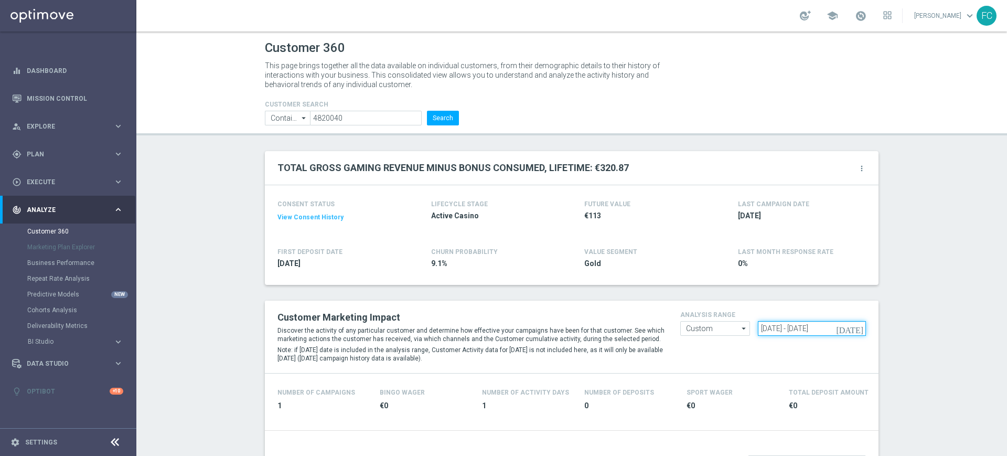
drag, startPoint x: 845, startPoint y: 331, endPoint x: 800, endPoint y: 332, distance: 45.1
click at [800, 332] on input "28 Jun 2024 - 25 Sep 2024" at bounding box center [812, 328] width 109 height 15
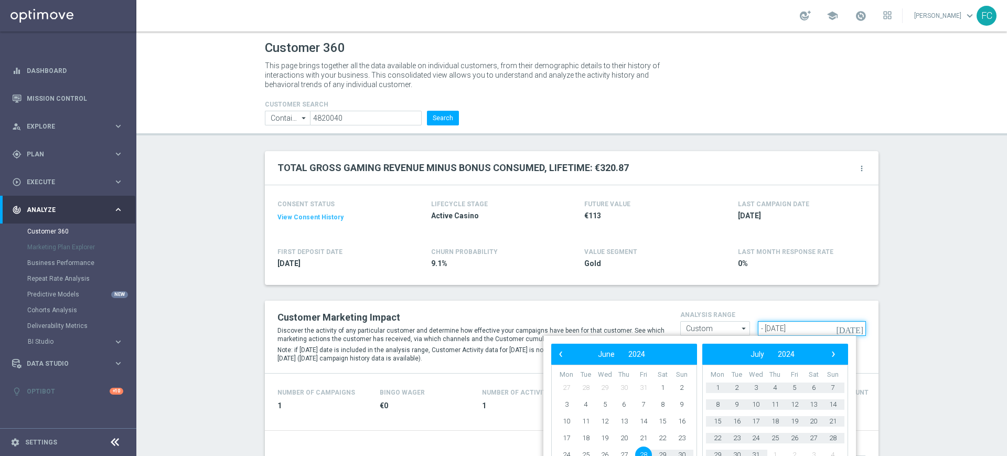
paste input "25 Sep 2024"
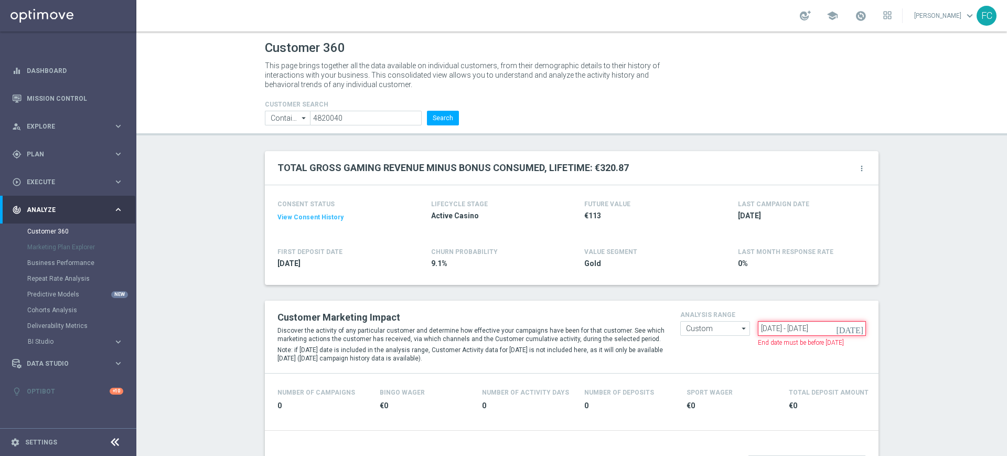
drag, startPoint x: 846, startPoint y: 325, endPoint x: 802, endPoint y: 327, distance: 44.1
click at [802, 327] on input "26 Sep 2024 - 24 Dec 2024" at bounding box center [812, 328] width 109 height 15
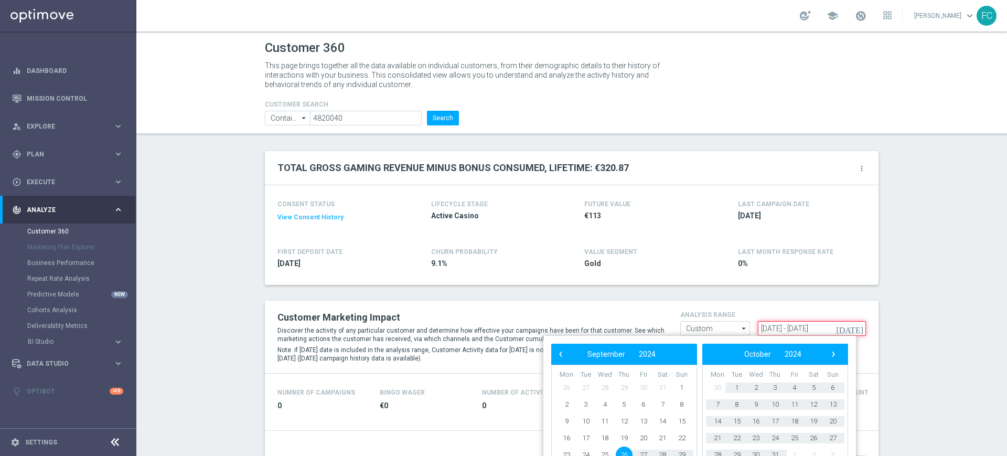
drag, startPoint x: 791, startPoint y: 326, endPoint x: 725, endPoint y: 332, distance: 66.4
click at [727, 321] on form "Custom Custom arrow_drop_down Drag here to set row groups Drag here to set colu…" at bounding box center [773, 321] width 186 height 0
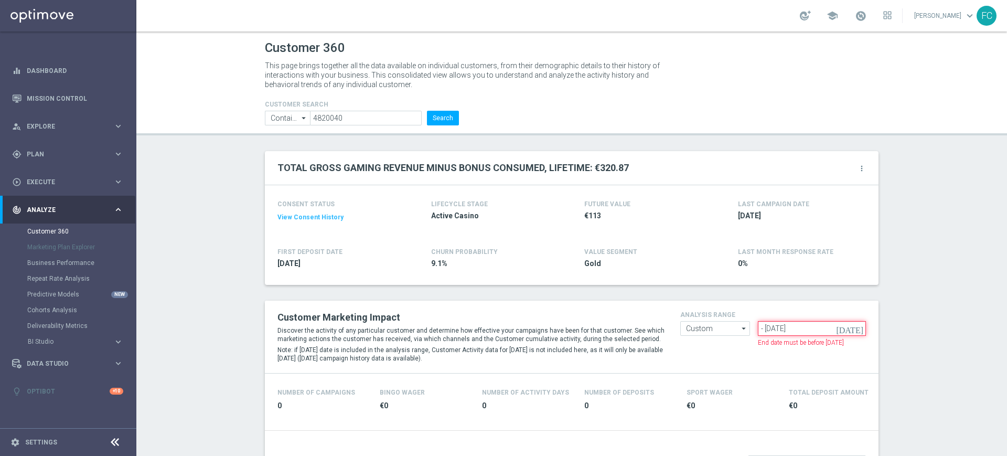
paste input "24 Dec 2024"
type input "24 Dec 2024 - 23 Mar 2025"
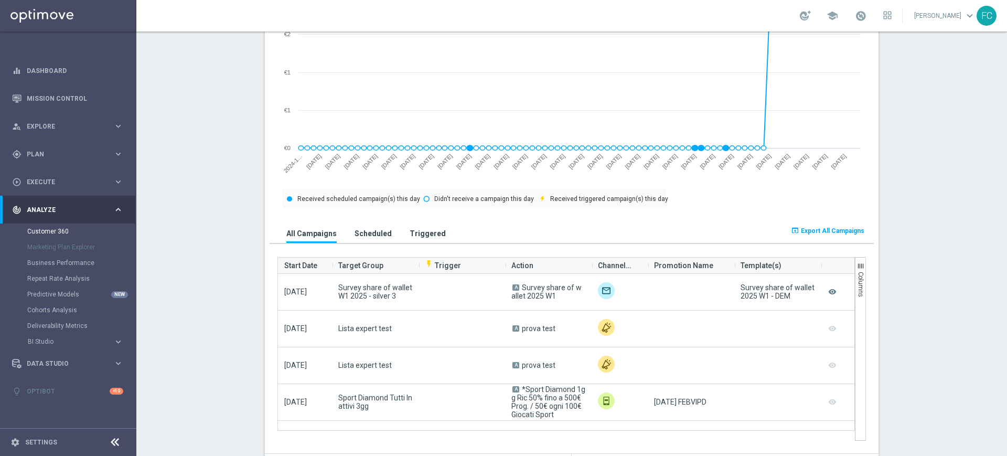
scroll to position [590, 0]
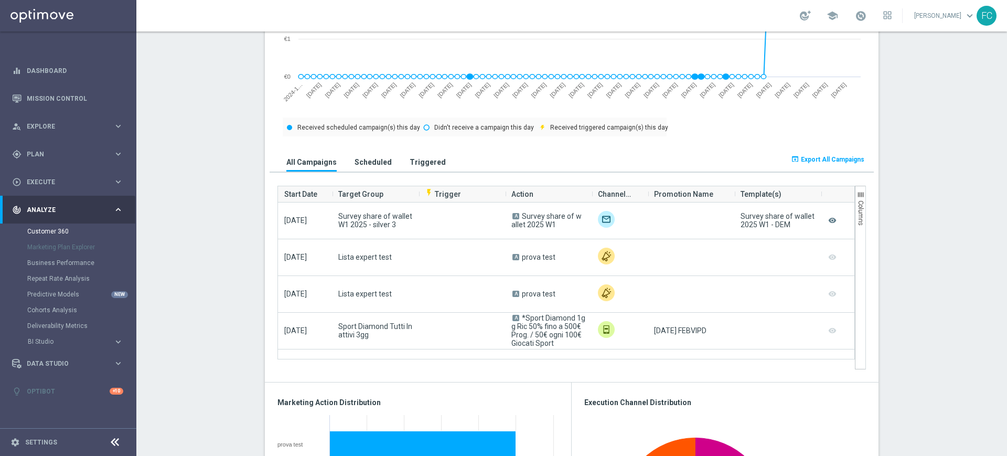
click at [831, 160] on span "Export All Campaigns" at bounding box center [832, 159] width 63 height 7
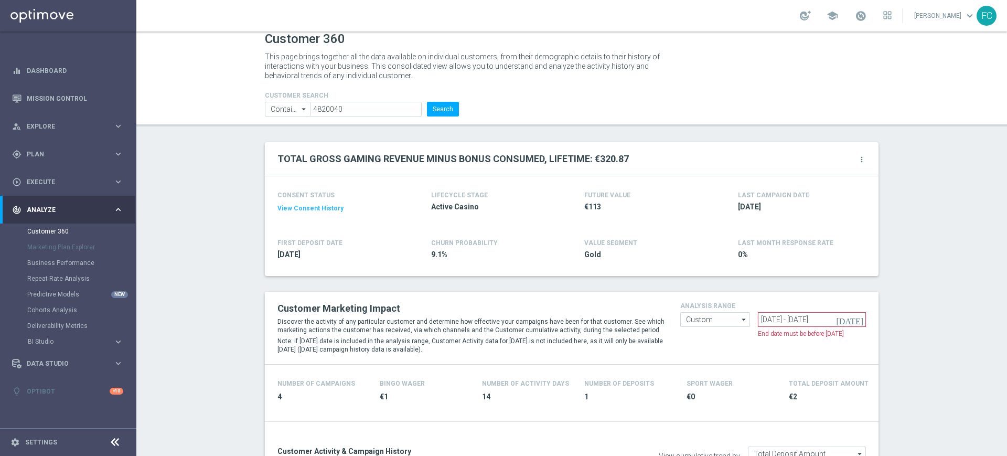
scroll to position [0, 0]
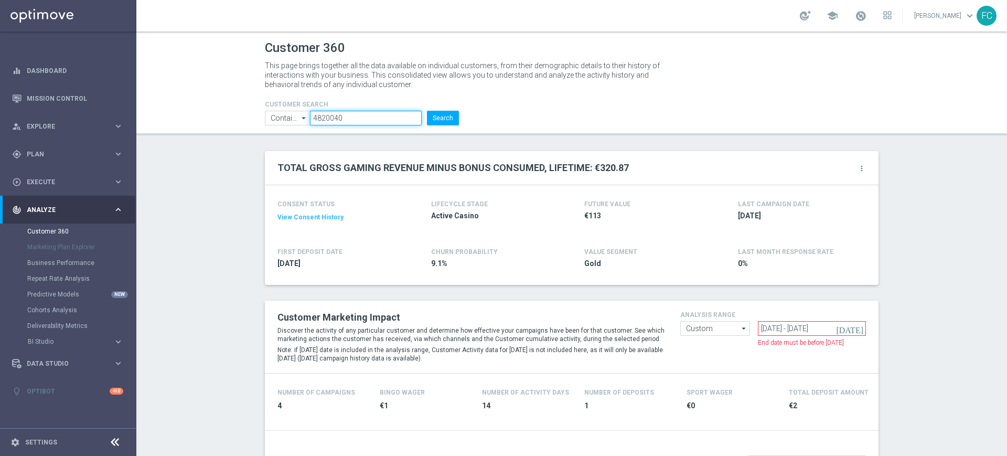
drag, startPoint x: 360, startPoint y: 118, endPoint x: 253, endPoint y: 113, distance: 107.1
click at [257, 113] on div "CUSTOMER SEARCH Contains Contains arrow_drop_down Show Selected 0 of NaN Contai…" at bounding box center [362, 109] width 210 height 34
paste input "07638"
type input "4076380"
click at [447, 119] on button "Search" at bounding box center [443, 118] width 32 height 15
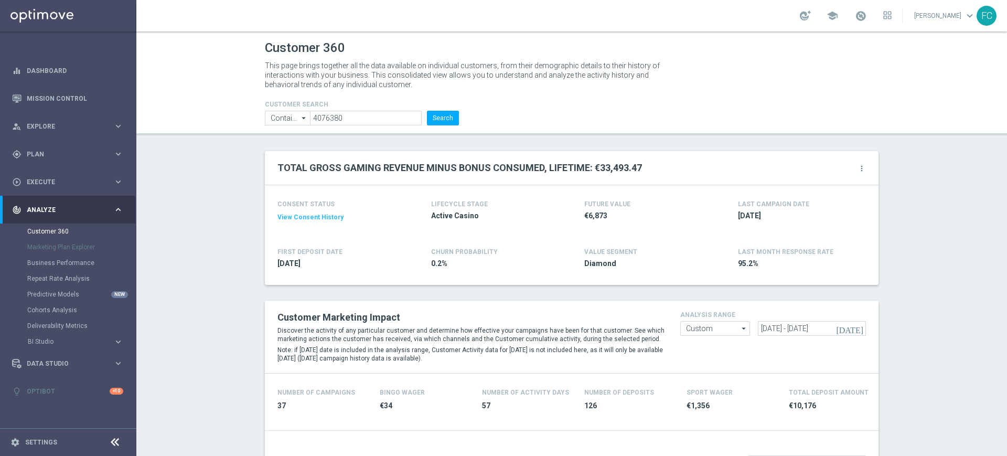
click at [316, 220] on button "View Consent History" at bounding box center [310, 217] width 66 height 9
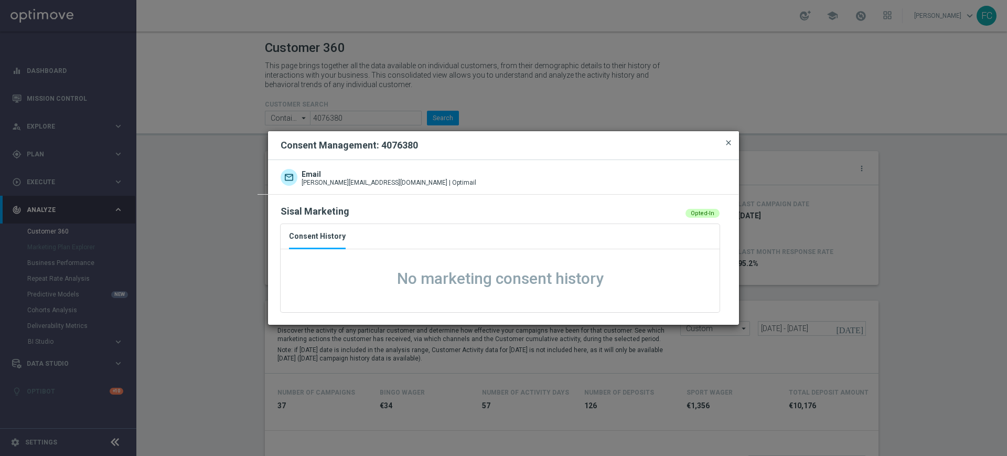
click at [731, 143] on span "close" at bounding box center [728, 142] width 8 height 8
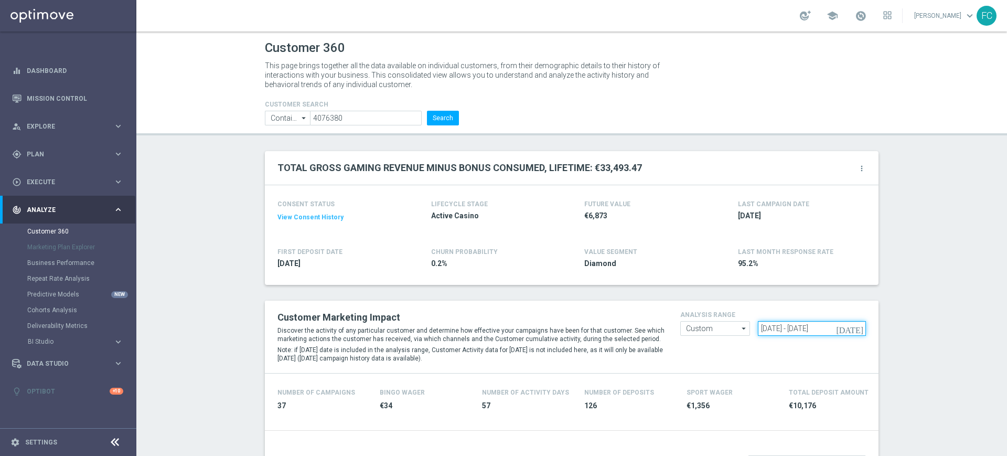
click at [762, 328] on input "24 Dec 2024 - 23 Mar 2025" at bounding box center [812, 328] width 109 height 15
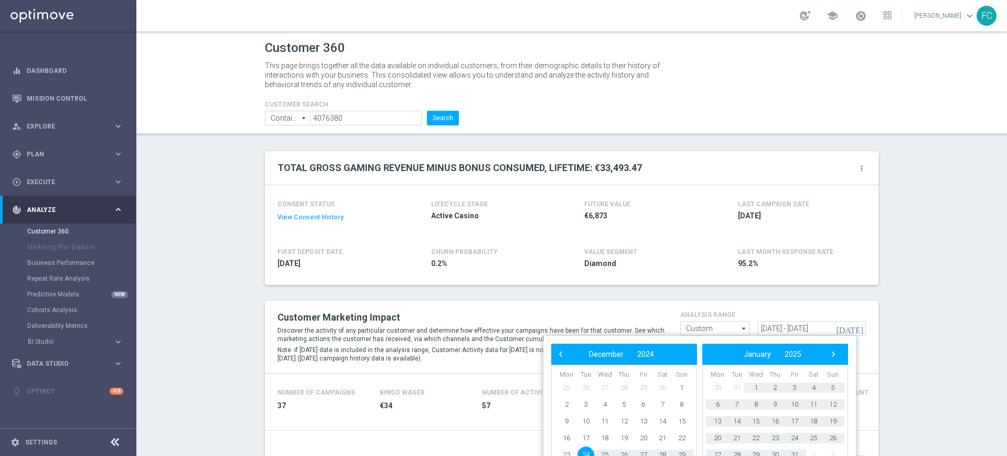
type input "29 Mar 2024 - 26 Jun 2024"
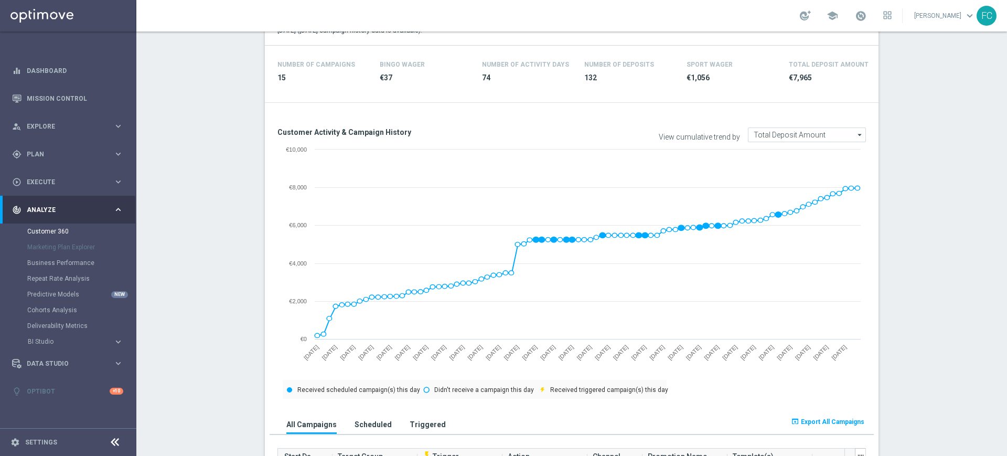
scroll to position [524, 0]
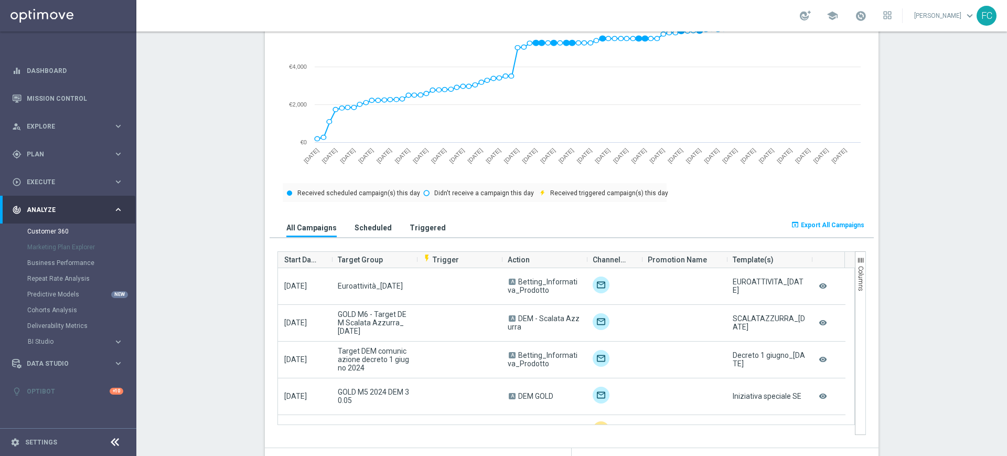
click at [847, 225] on span "Export All Campaigns" at bounding box center [832, 224] width 63 height 7
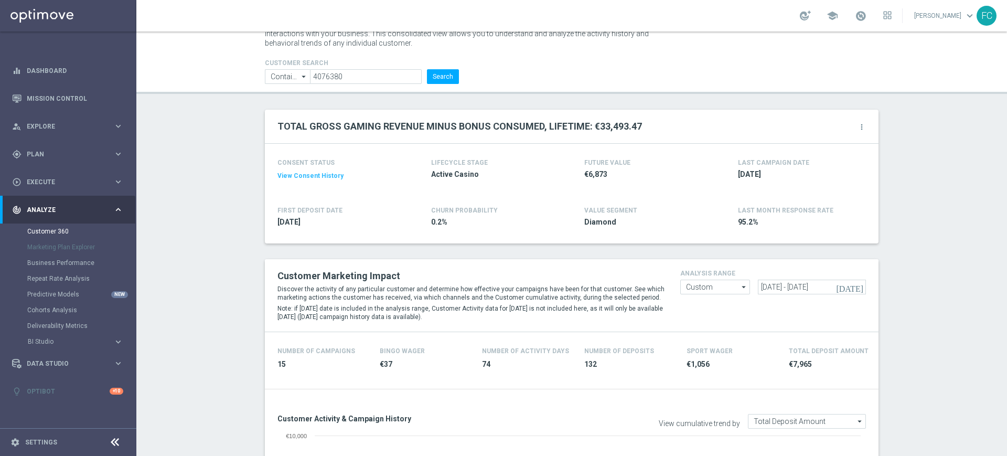
scroll to position [0, 0]
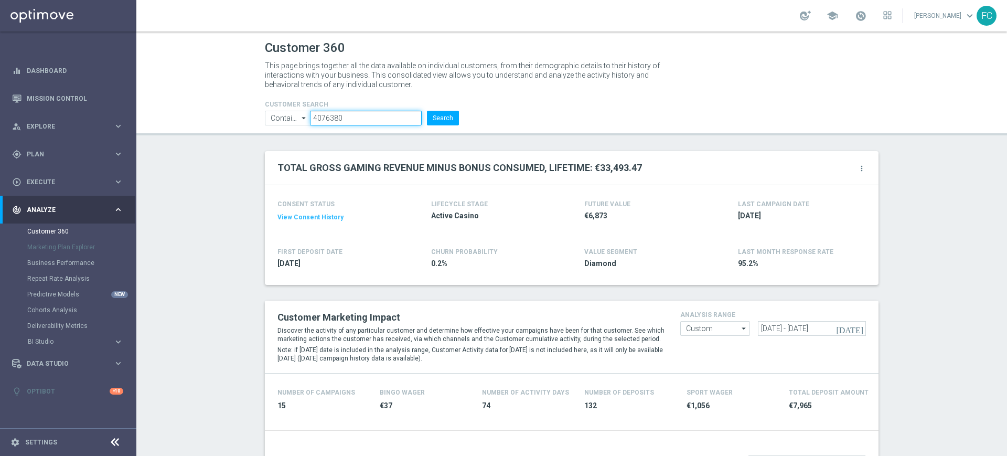
drag, startPoint x: 352, startPoint y: 118, endPoint x: 267, endPoint y: 122, distance: 85.0
click at [271, 120] on ul "Contains Contains arrow_drop_down Show Selected 0 of NaN Contains Equals" at bounding box center [361, 118] width 199 height 15
paste input "2078393"
type input "2078393"
click at [427, 111] on button "Search" at bounding box center [443, 118] width 32 height 15
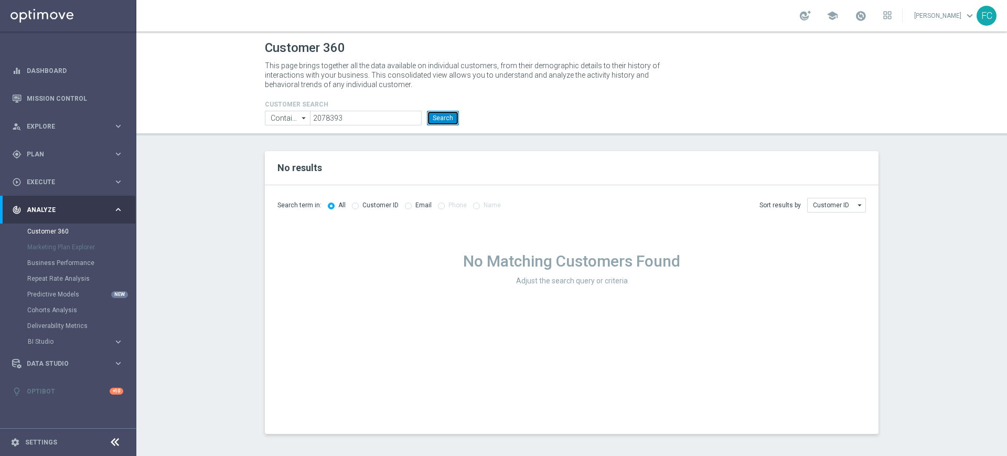
click at [447, 123] on button "Search" at bounding box center [443, 118] width 32 height 15
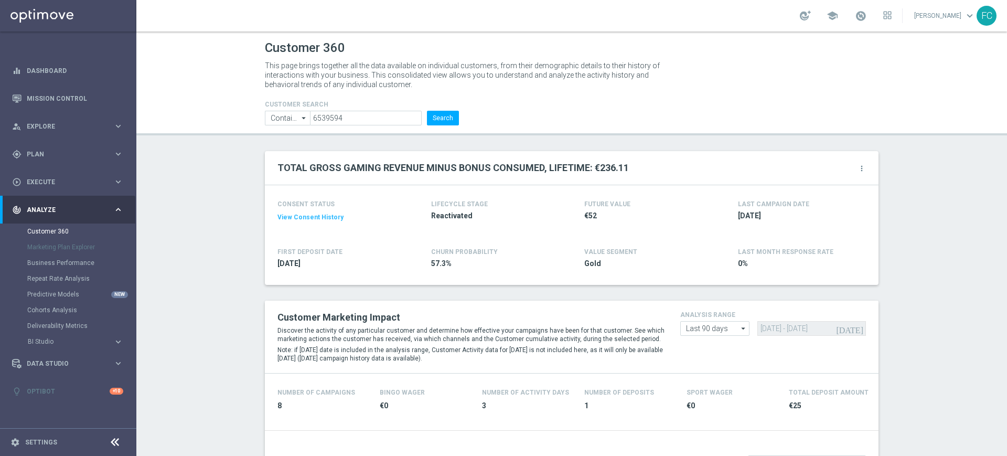
scroll to position [200, 0]
